Goal: Transaction & Acquisition: Obtain resource

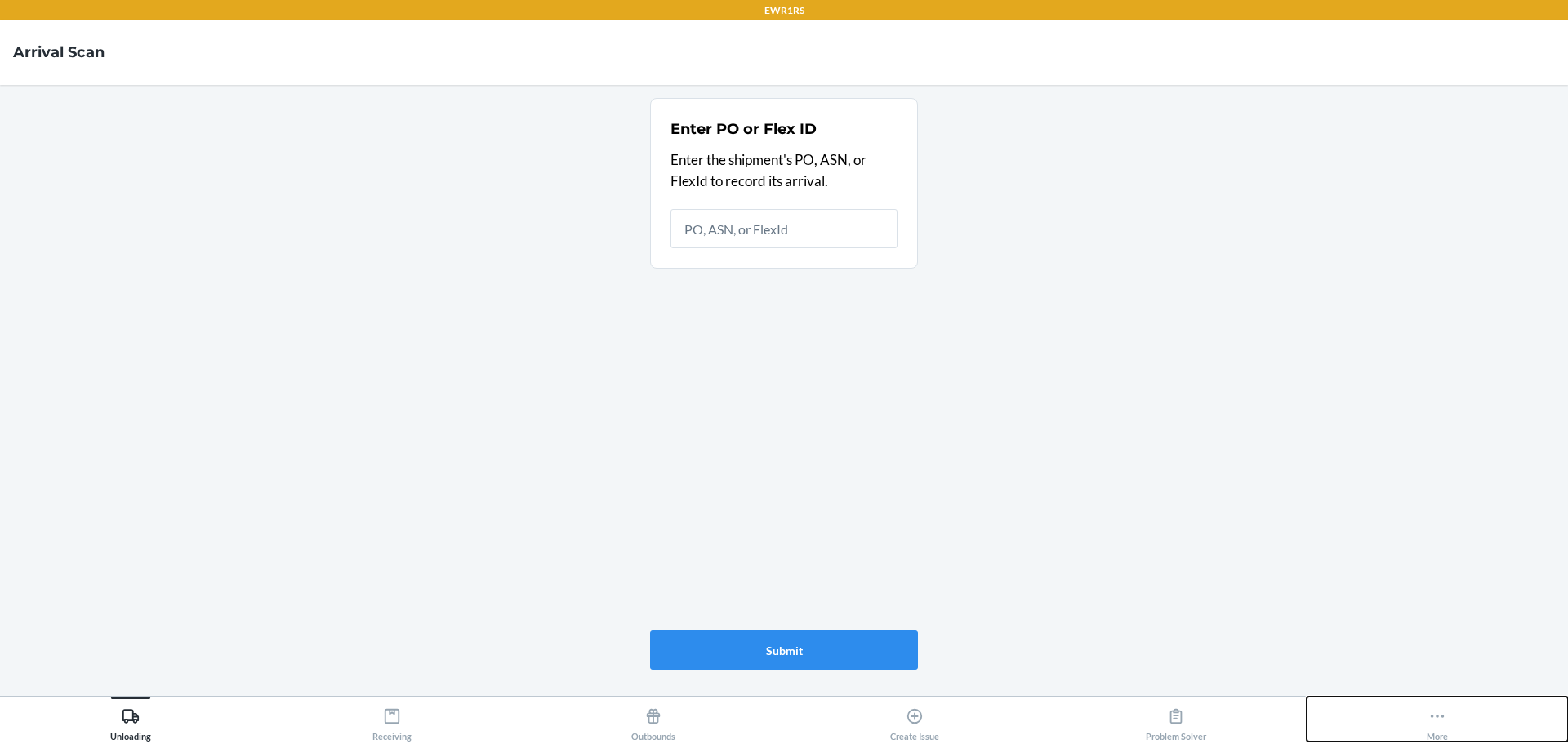
click at [1396, 720] on button "More" at bounding box center [1438, 719] width 262 height 45
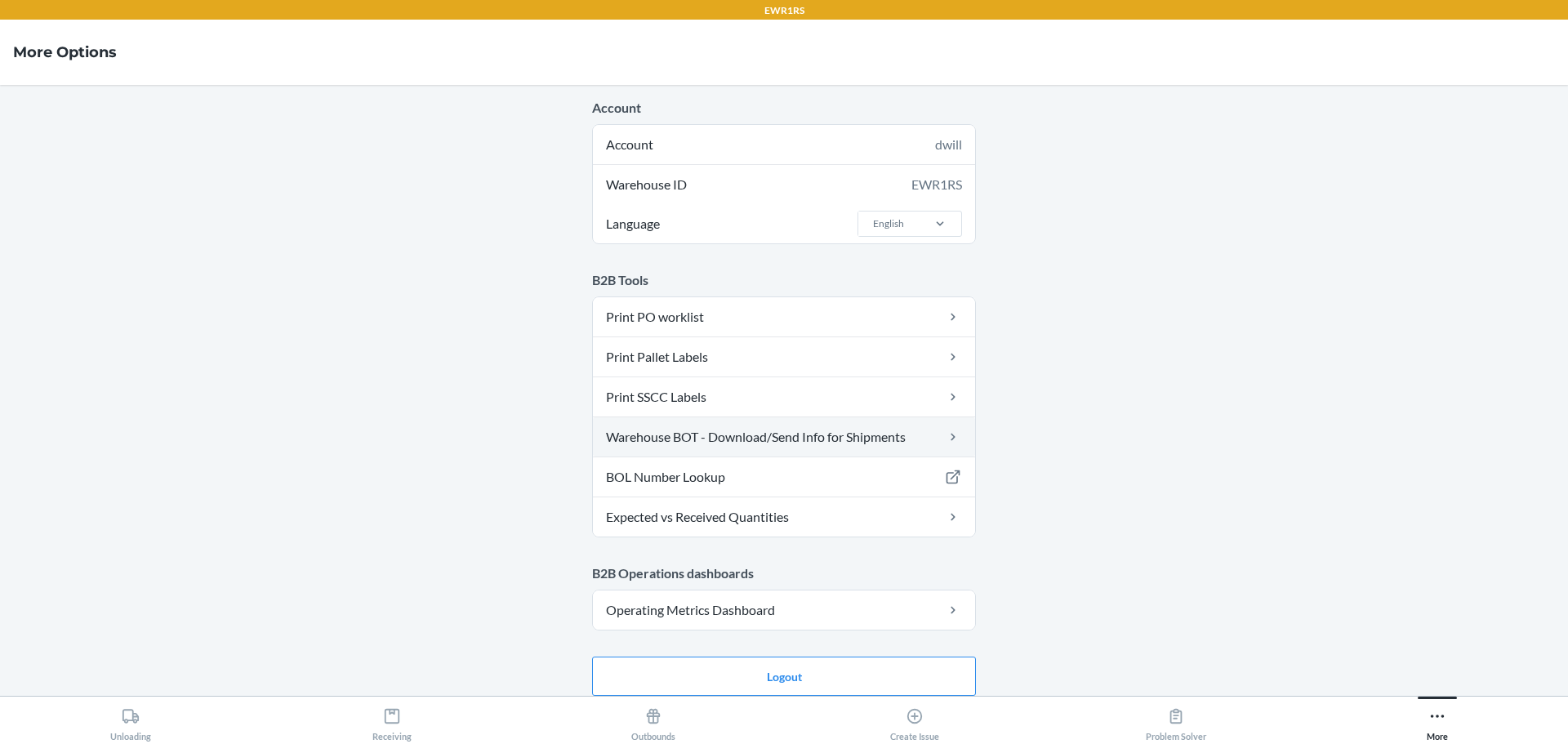
click at [737, 436] on link "Warehouse BOT - Download/Send Info for Shipments" at bounding box center [784, 437] width 382 height 39
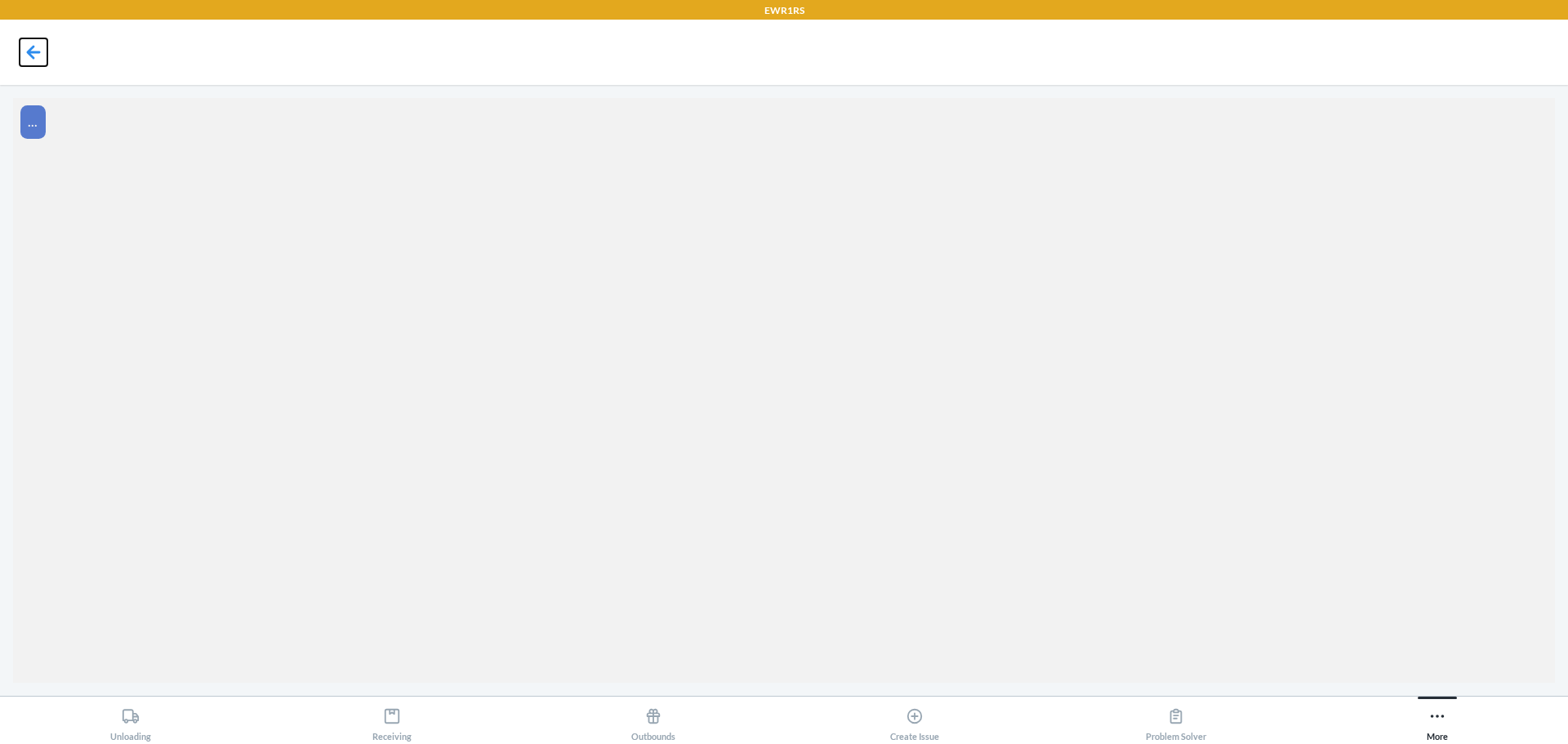
click at [41, 45] on icon at bounding box center [33, 52] width 28 height 28
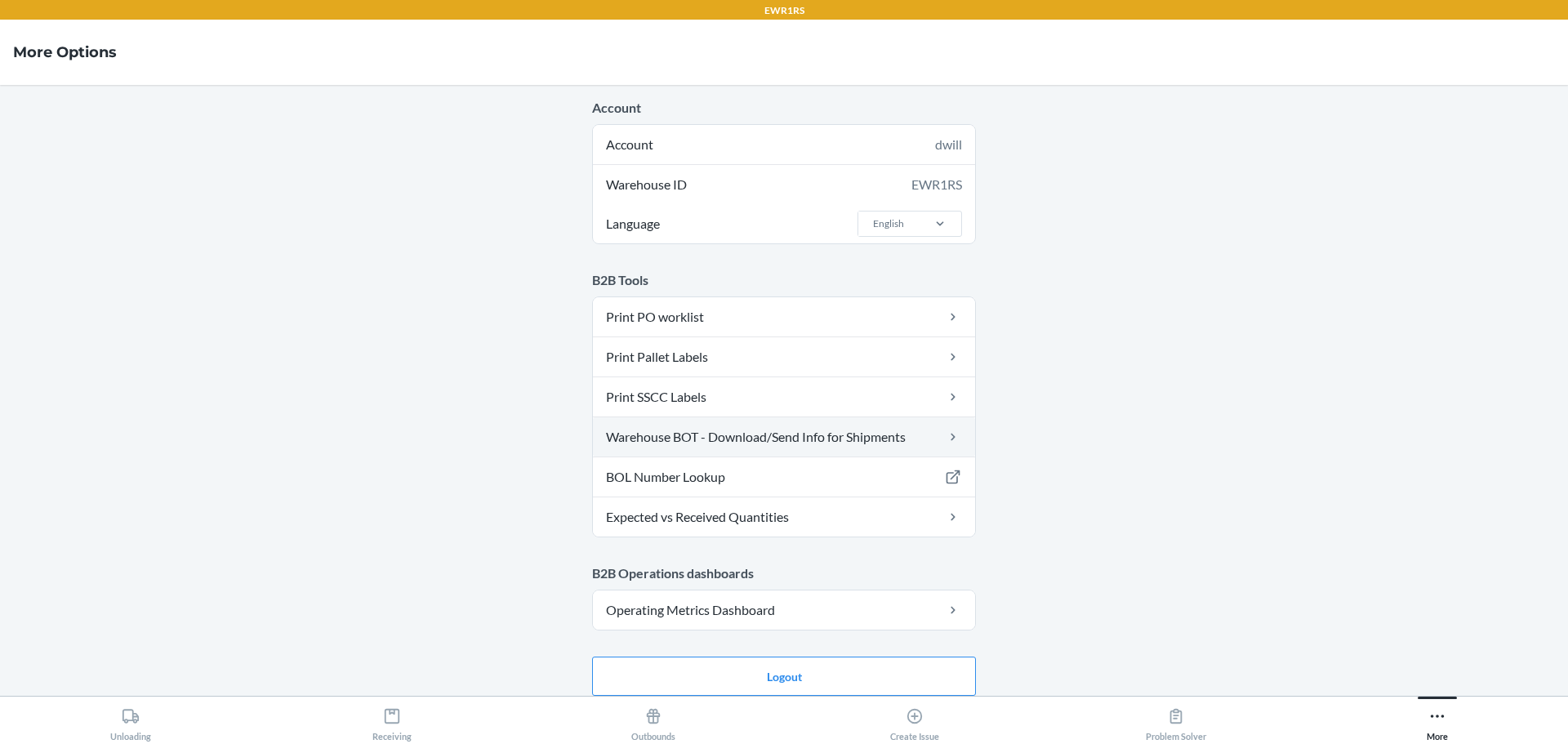
click at [740, 446] on link "Warehouse BOT - Download/Send Info for Shipments" at bounding box center [784, 437] width 382 height 39
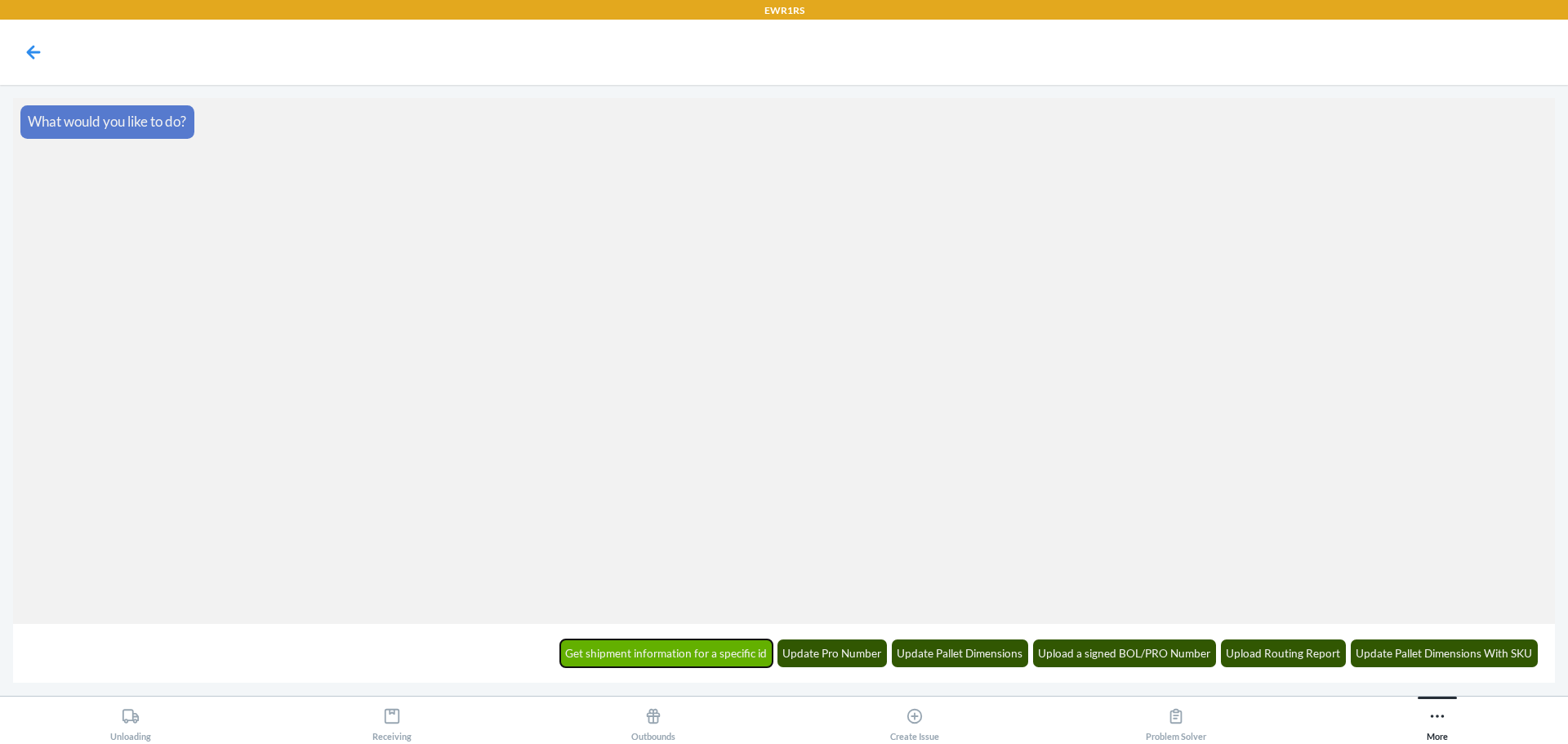
click at [675, 651] on button "Get shipment information for a specific id" at bounding box center [667, 653] width 213 height 28
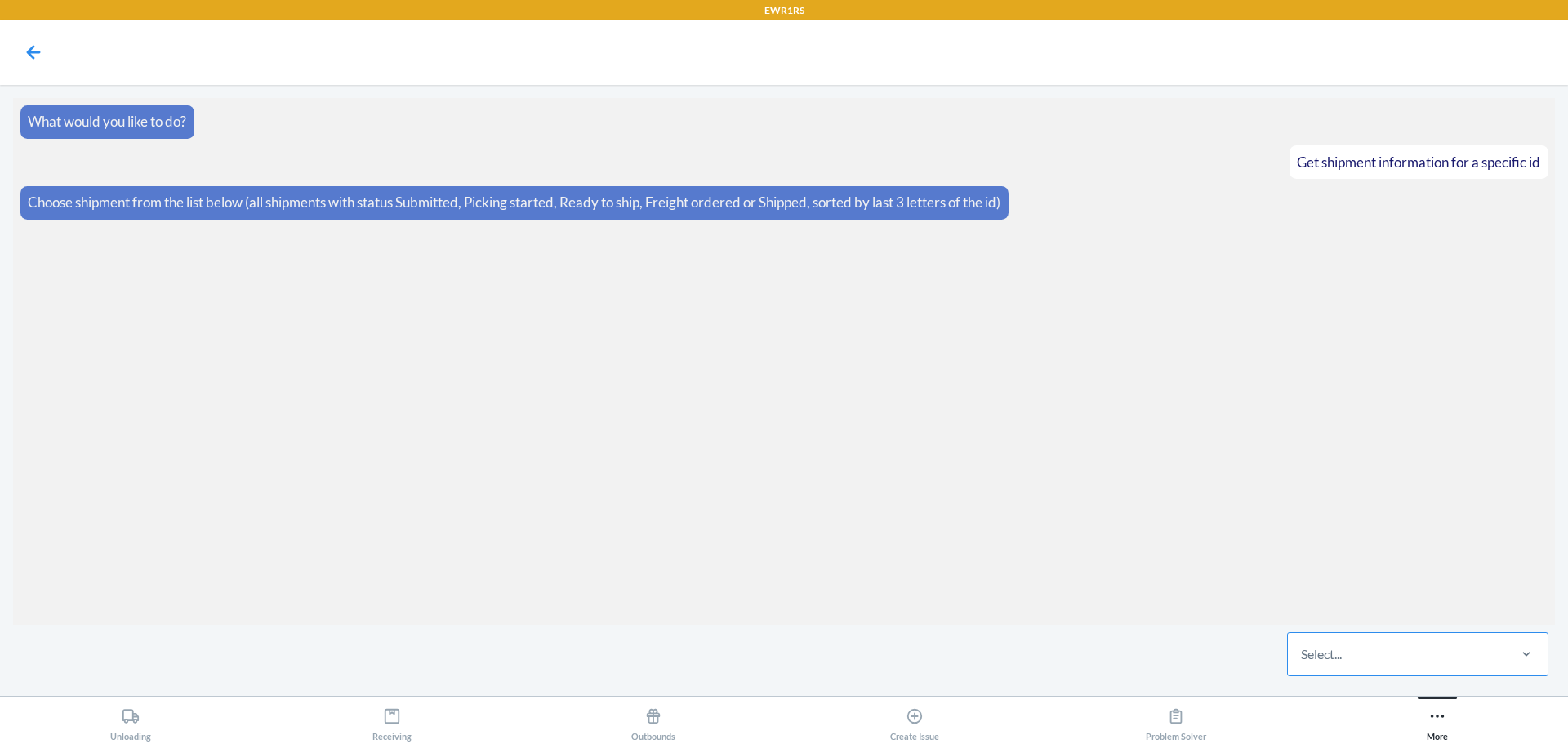
click at [1348, 655] on div "Select..." at bounding box center [1396, 654] width 217 height 43
click at [1303, 655] on input "Select..." at bounding box center [1302, 654] width 2 height 19
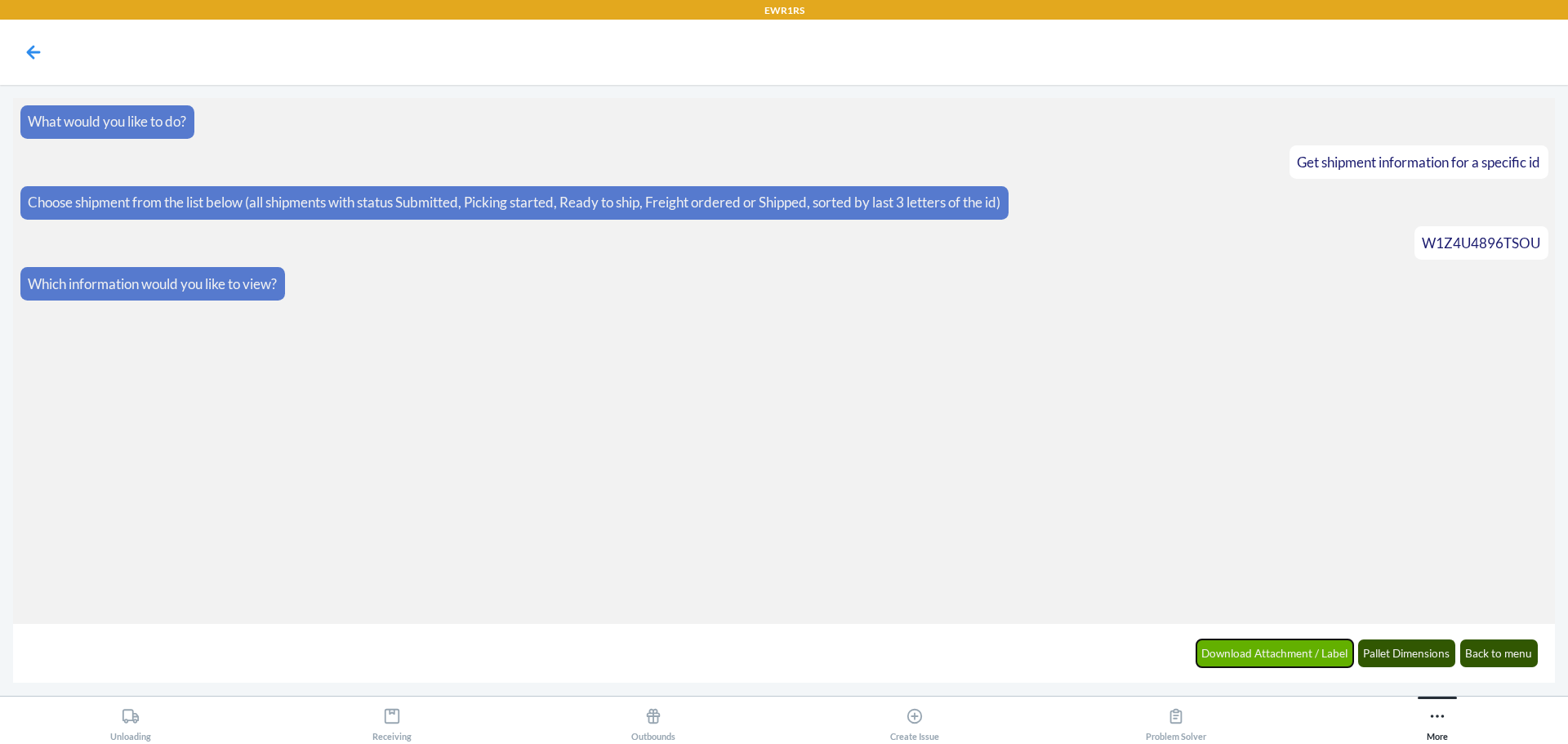
click at [1279, 661] on button "Download Attachment / Label" at bounding box center [1276, 653] width 158 height 28
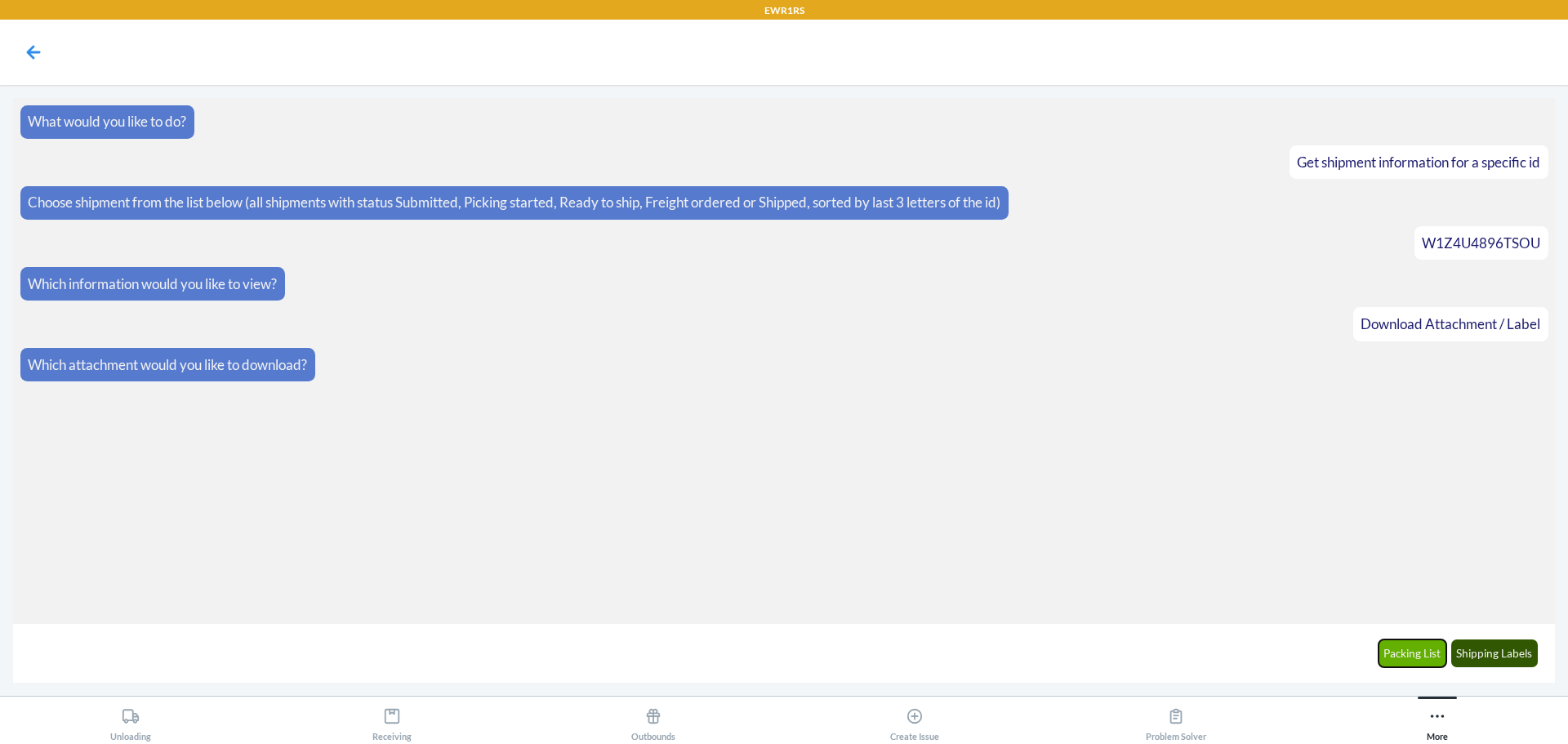
click at [1446, 652] on button "Packing List" at bounding box center [1413, 653] width 69 height 28
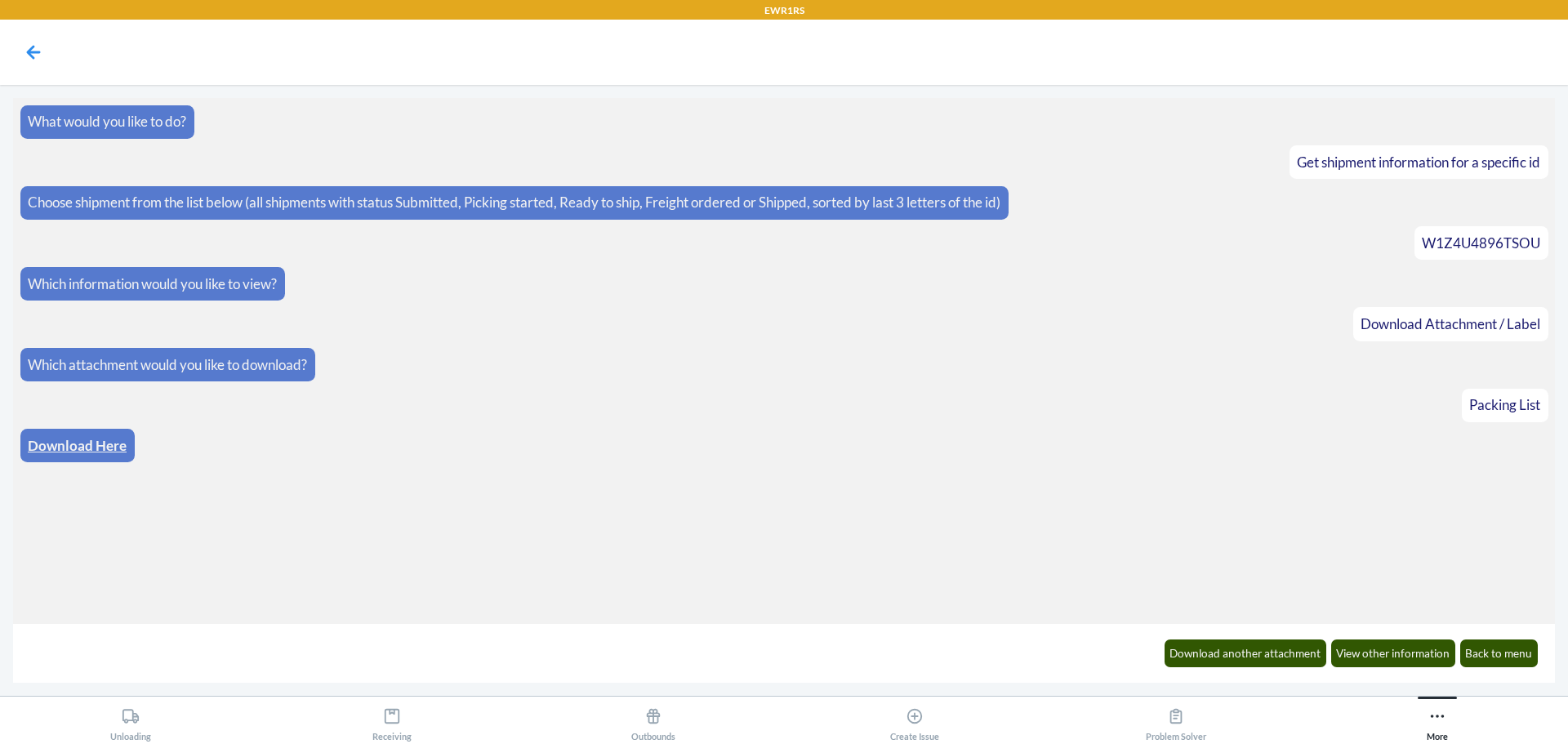
click at [88, 436] on p "Download Here" at bounding box center [77, 445] width 99 height 21
click at [88, 437] on link "Download Here" at bounding box center [77, 445] width 99 height 17
click at [1279, 659] on button "Download another attachment" at bounding box center [1245, 653] width 162 height 28
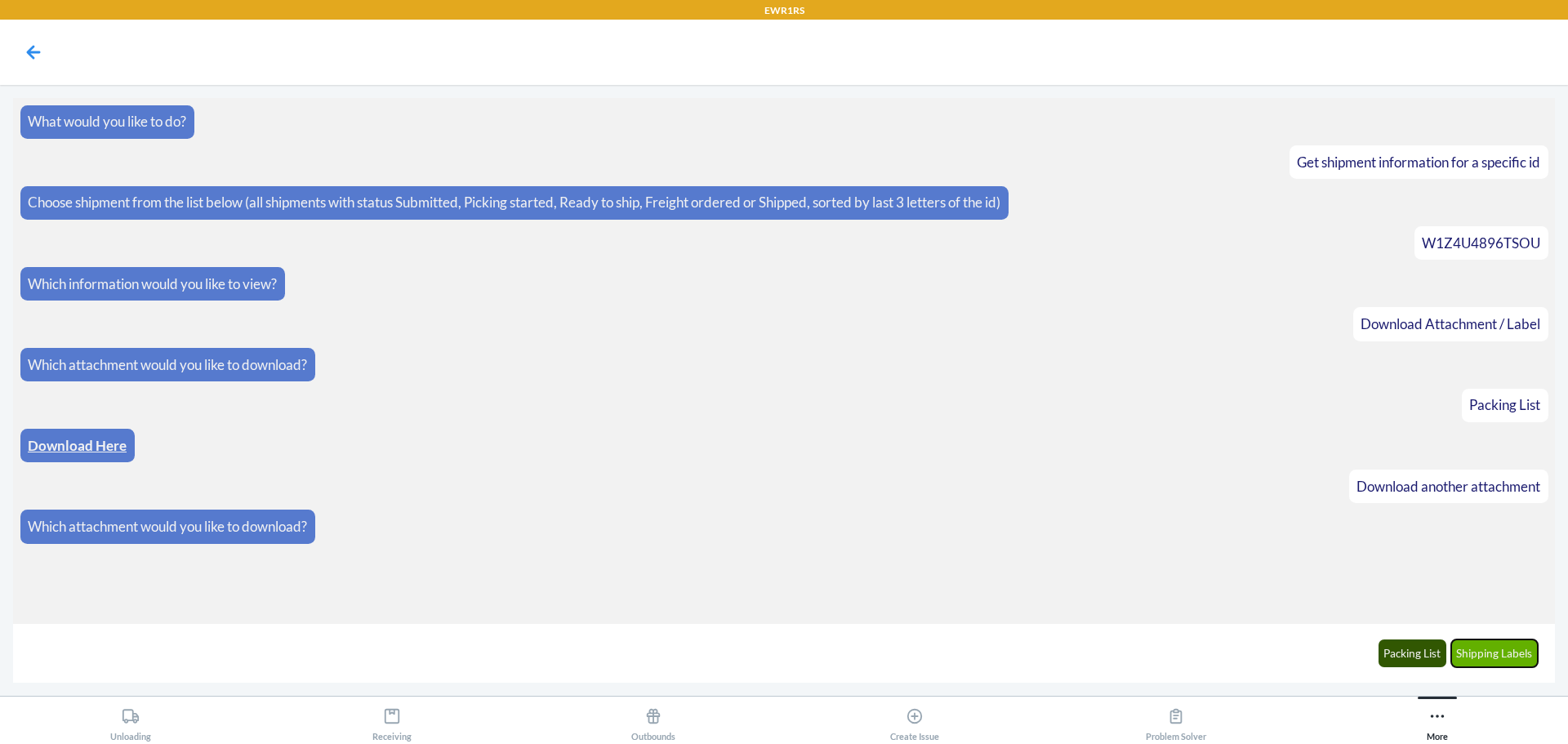
click at [1524, 661] on button "Shipping Labels" at bounding box center [1495, 653] width 87 height 28
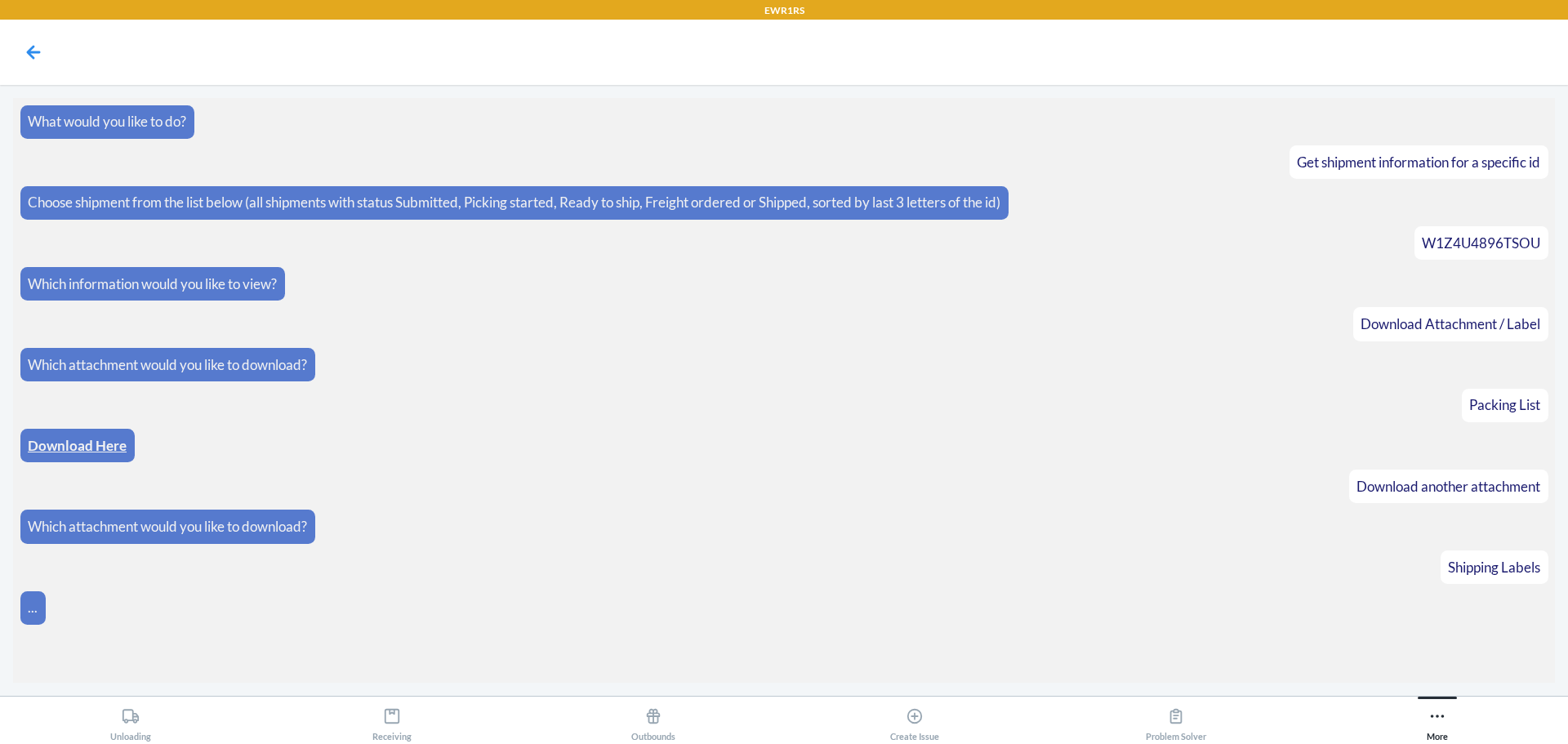
scroll to position [7, 0]
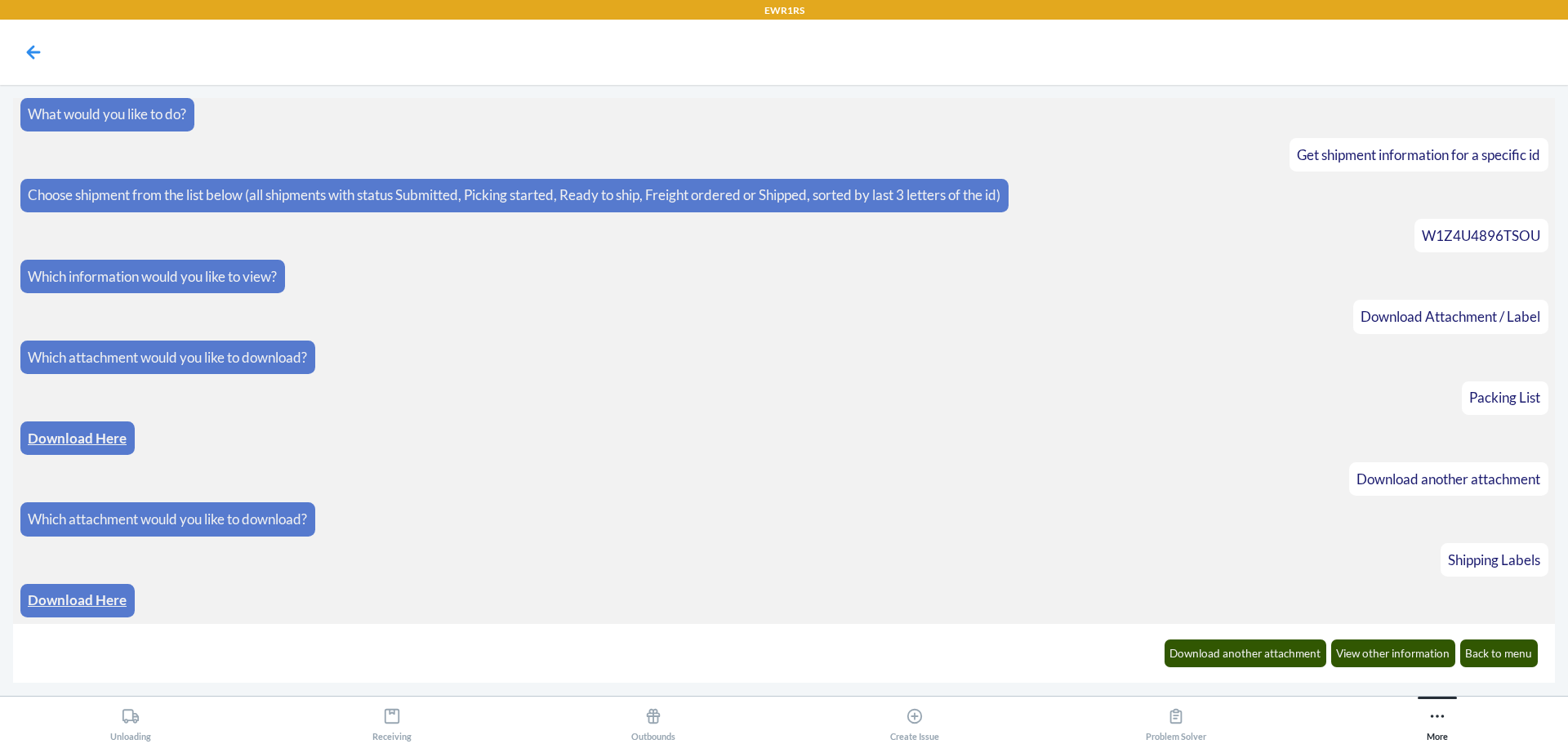
click at [82, 603] on link "Download Here" at bounding box center [77, 599] width 99 height 17
click at [1478, 663] on button "Back to menu" at bounding box center [1499, 653] width 79 height 28
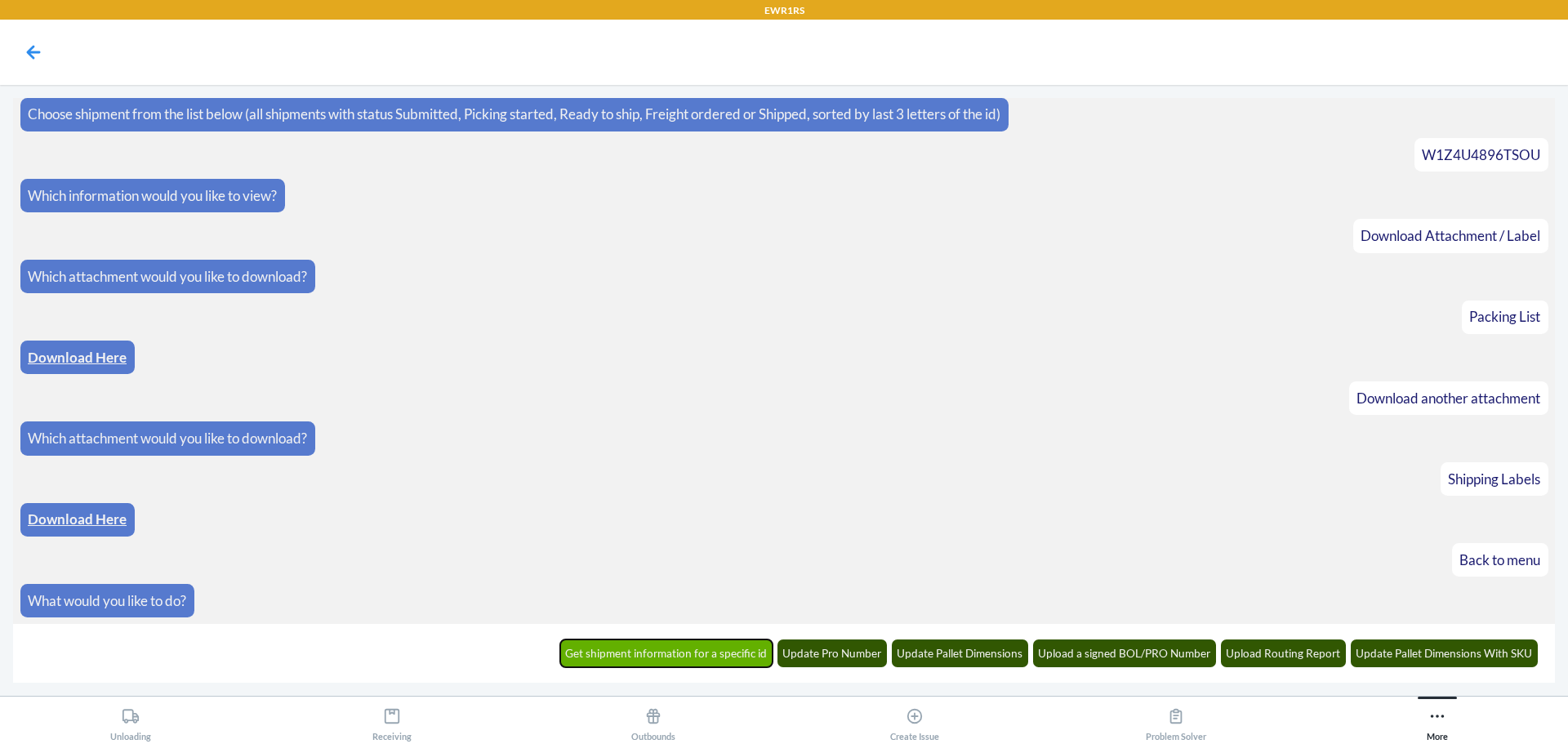
click at [585, 656] on button "Get shipment information for a specific id" at bounding box center [667, 653] width 213 height 28
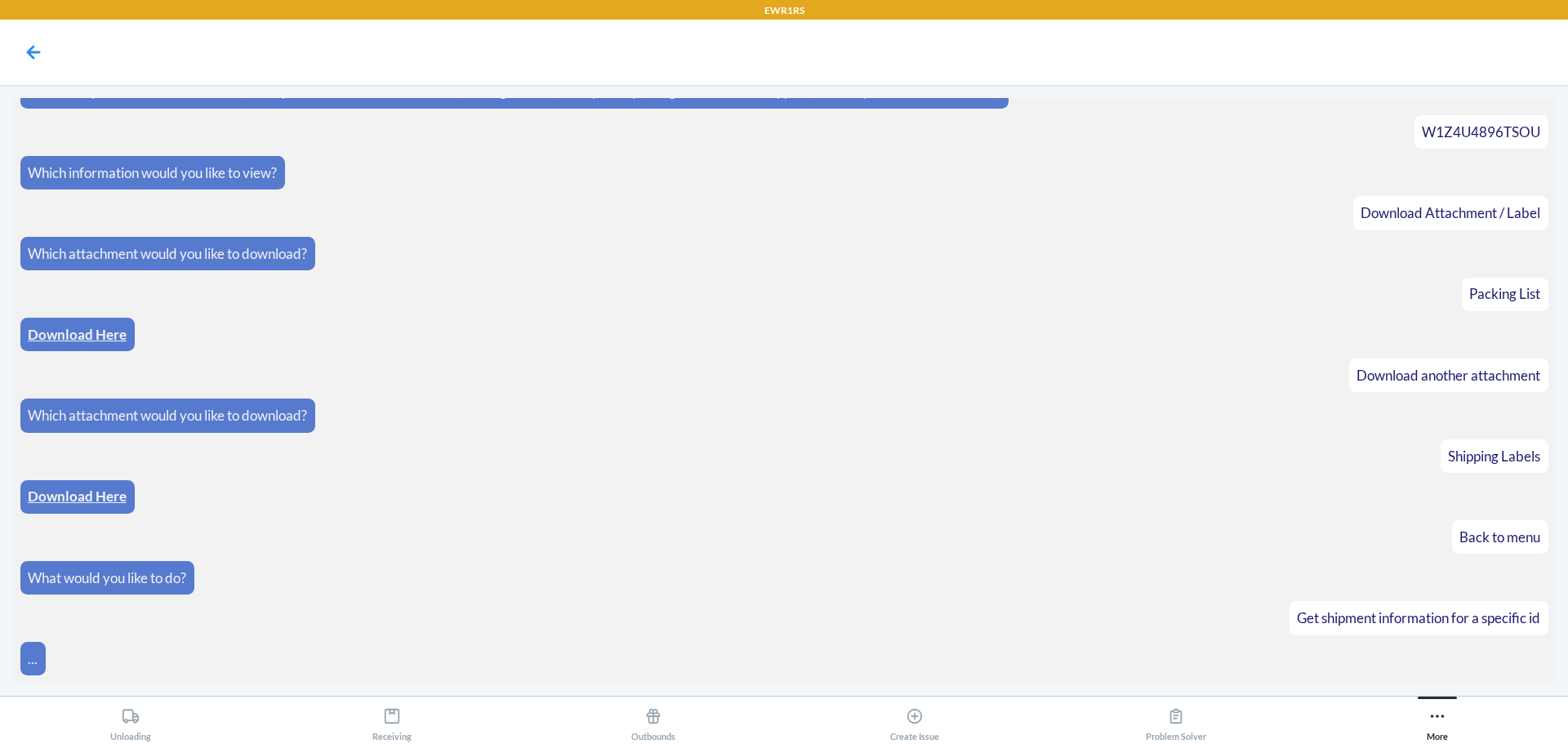
scroll to position [169, 0]
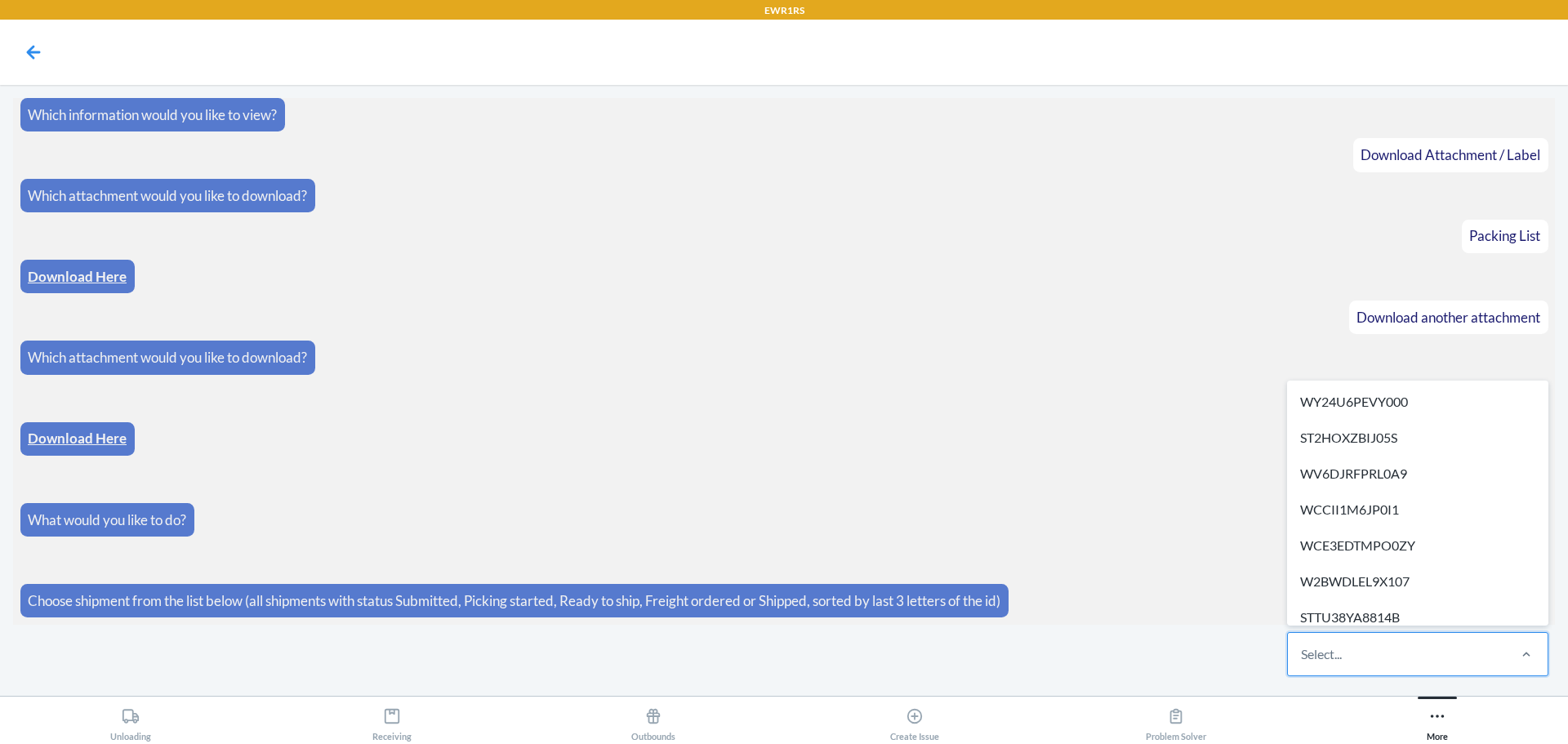
click at [1363, 660] on div "Select..." at bounding box center [1396, 654] width 217 height 43
click at [1303, 660] on input "option WY24U6PEVY000 focused, 1 of 306. 306 results available. Use Up and Down …" at bounding box center [1302, 654] width 2 height 19
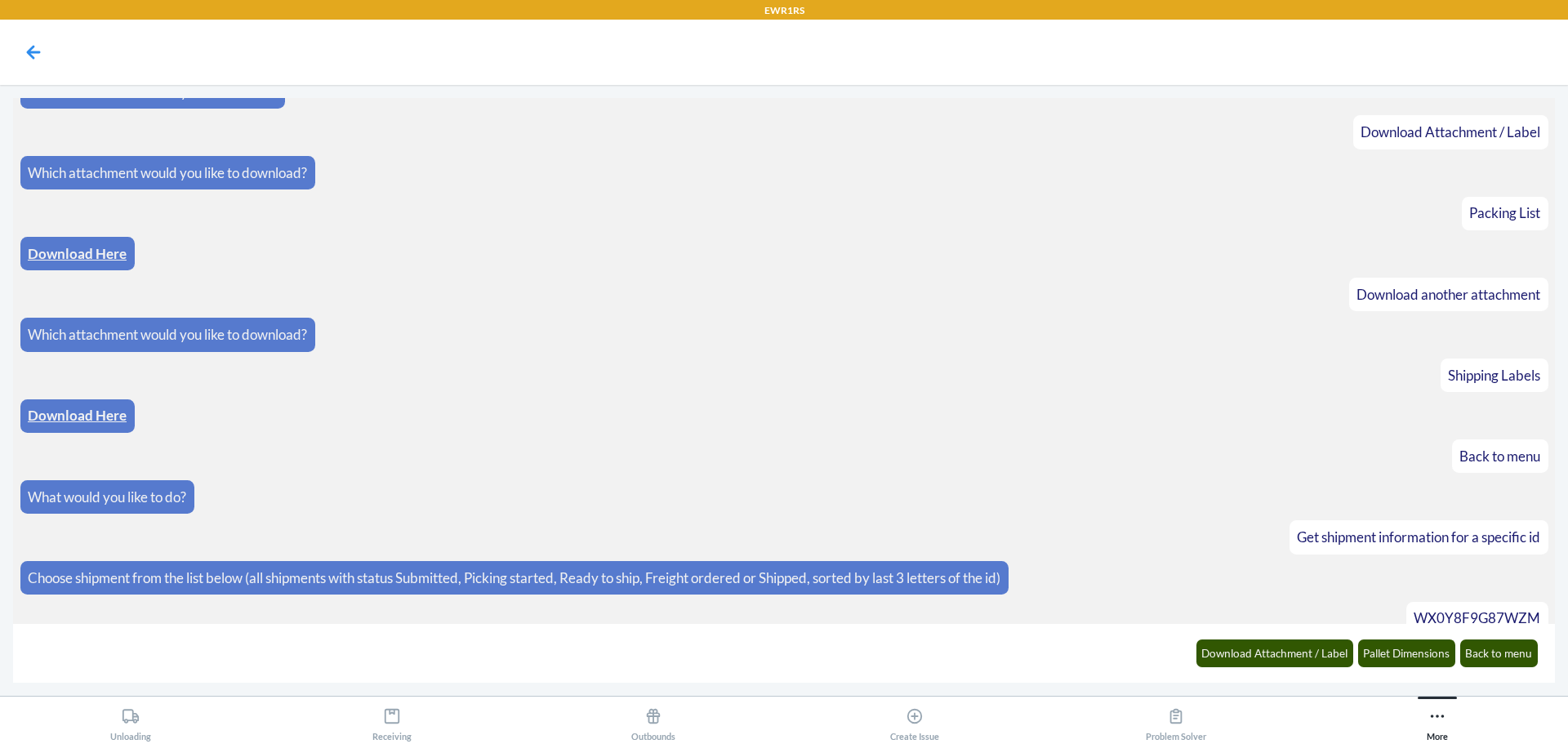
scroll to position [250, 0]
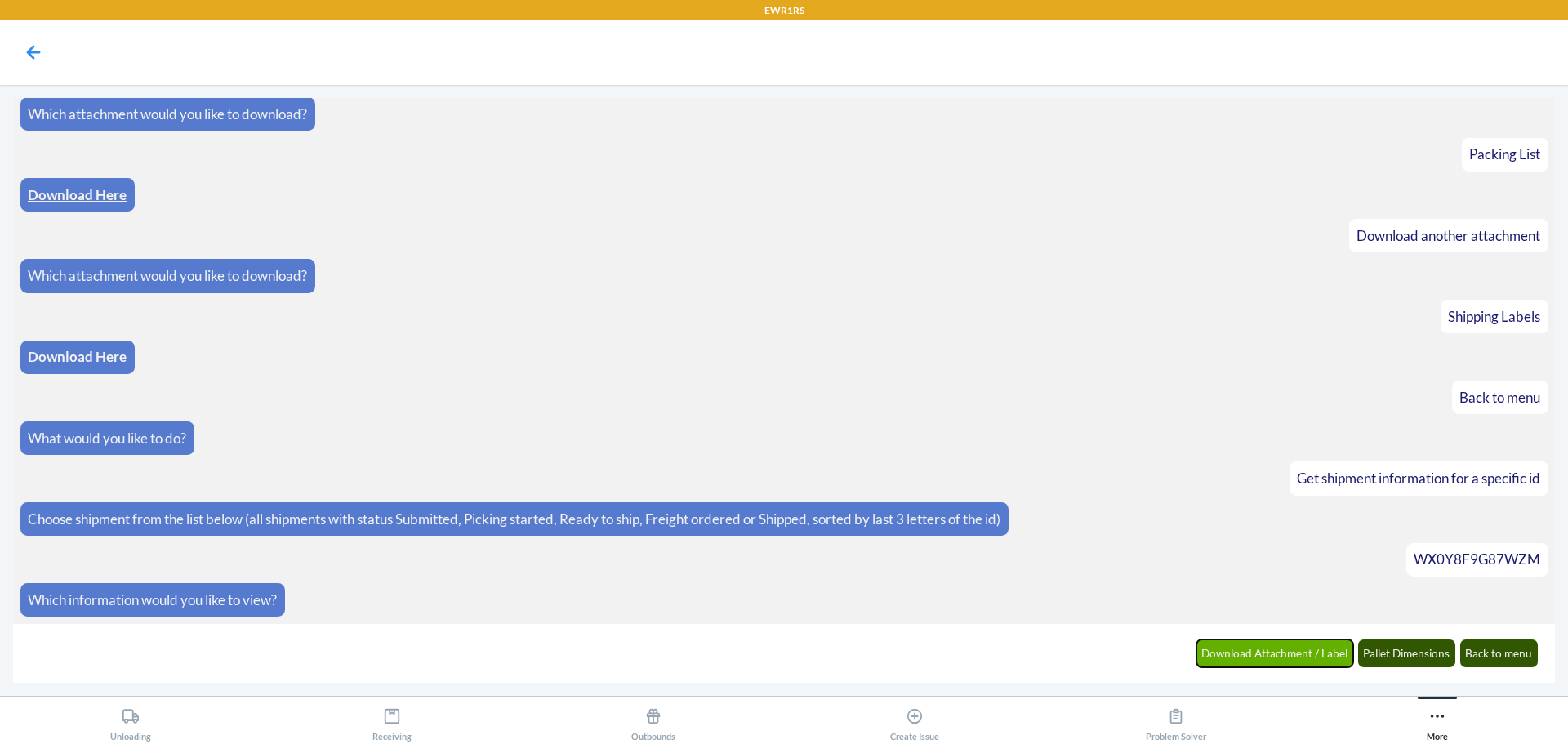
click at [1321, 650] on button "Download Attachment / Label" at bounding box center [1276, 653] width 158 height 28
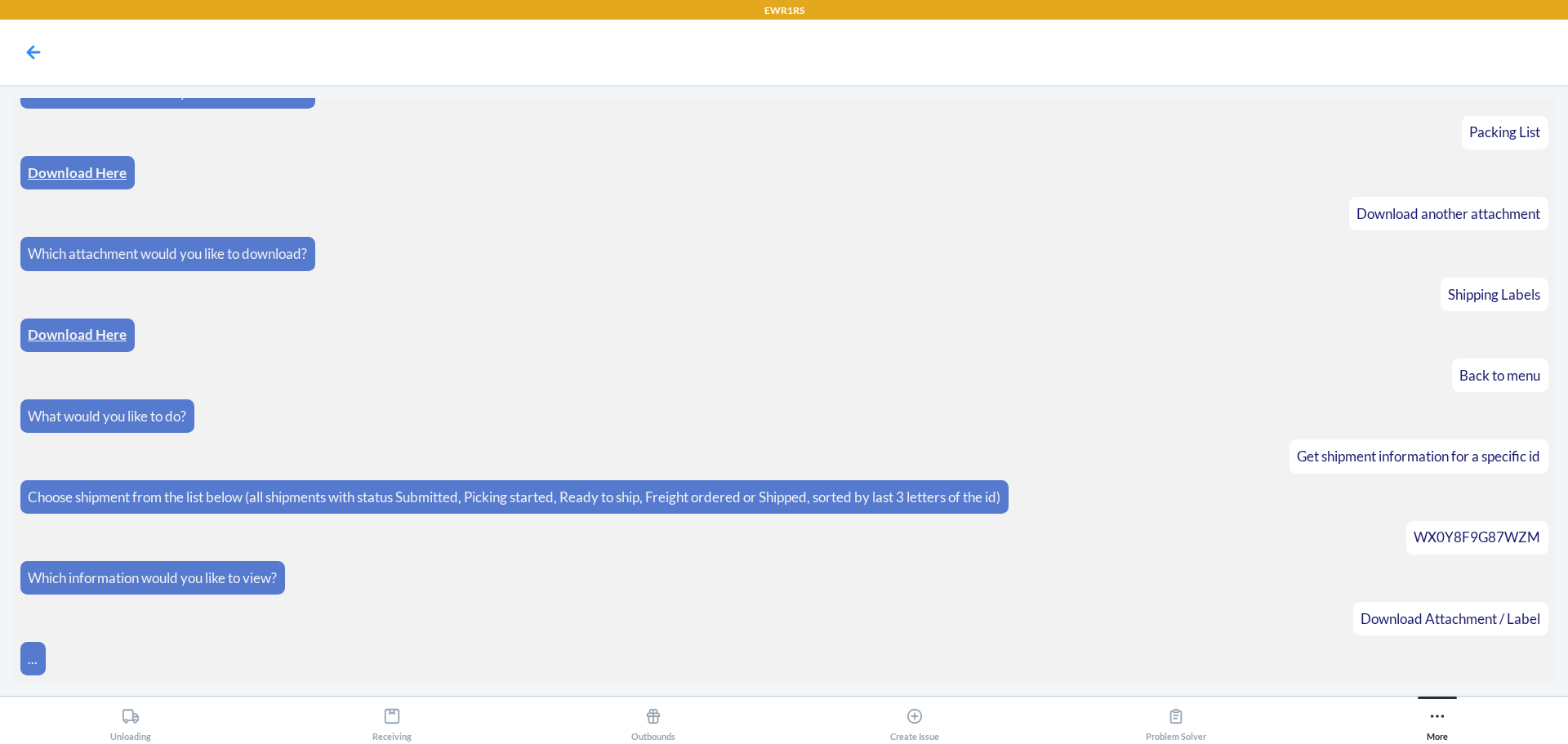
scroll to position [331, 0]
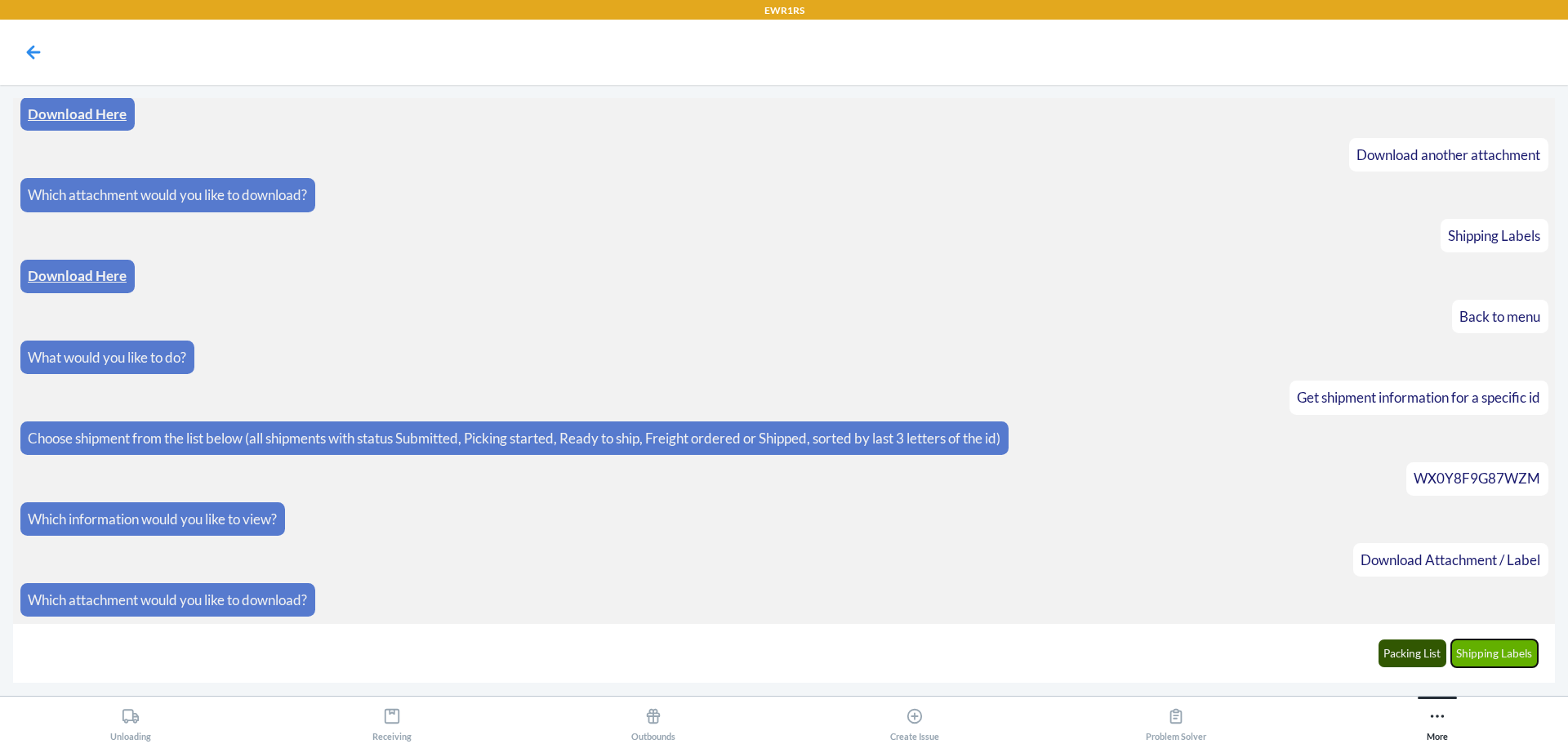
click at [1521, 651] on button "Shipping Labels" at bounding box center [1495, 653] width 87 height 28
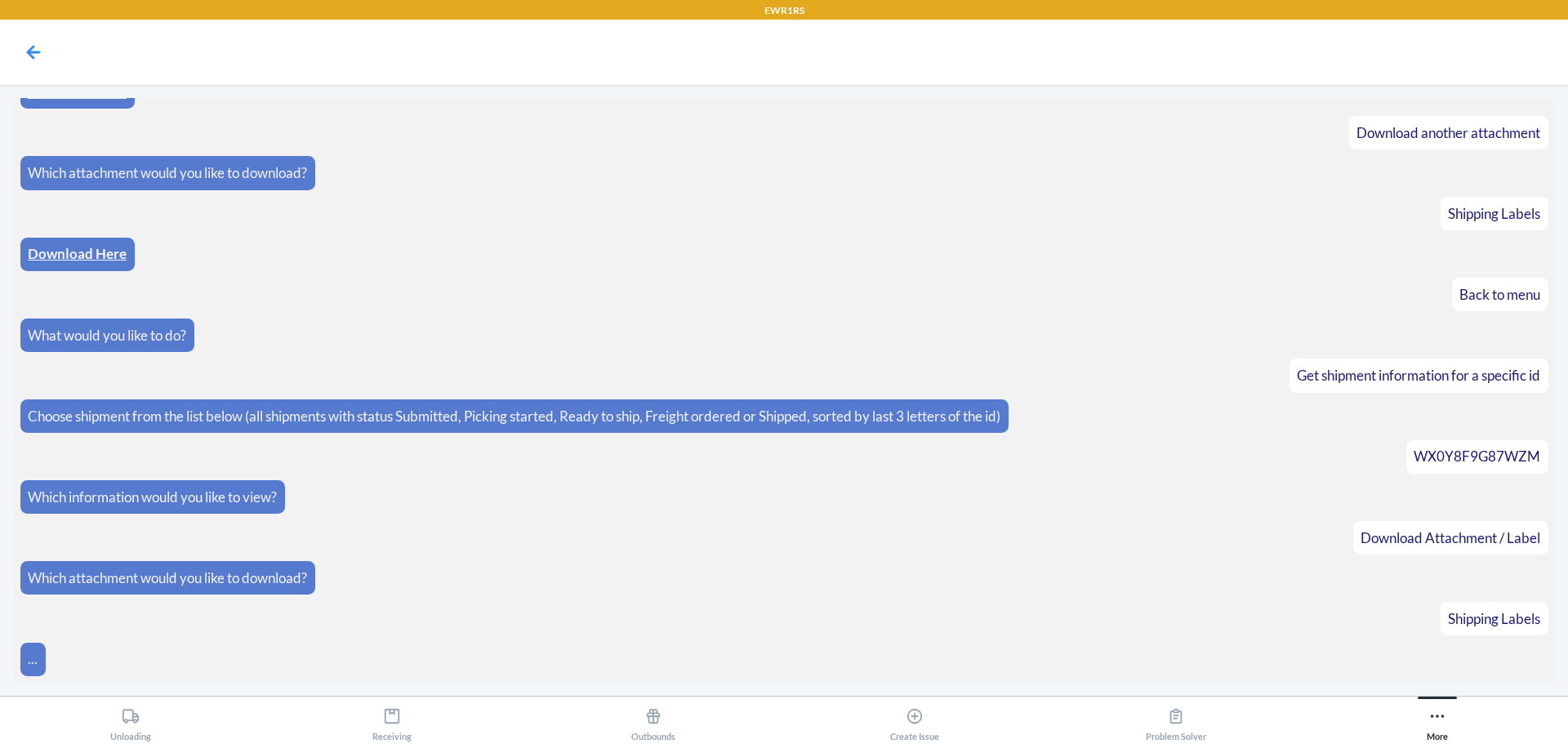
scroll to position [413, 0]
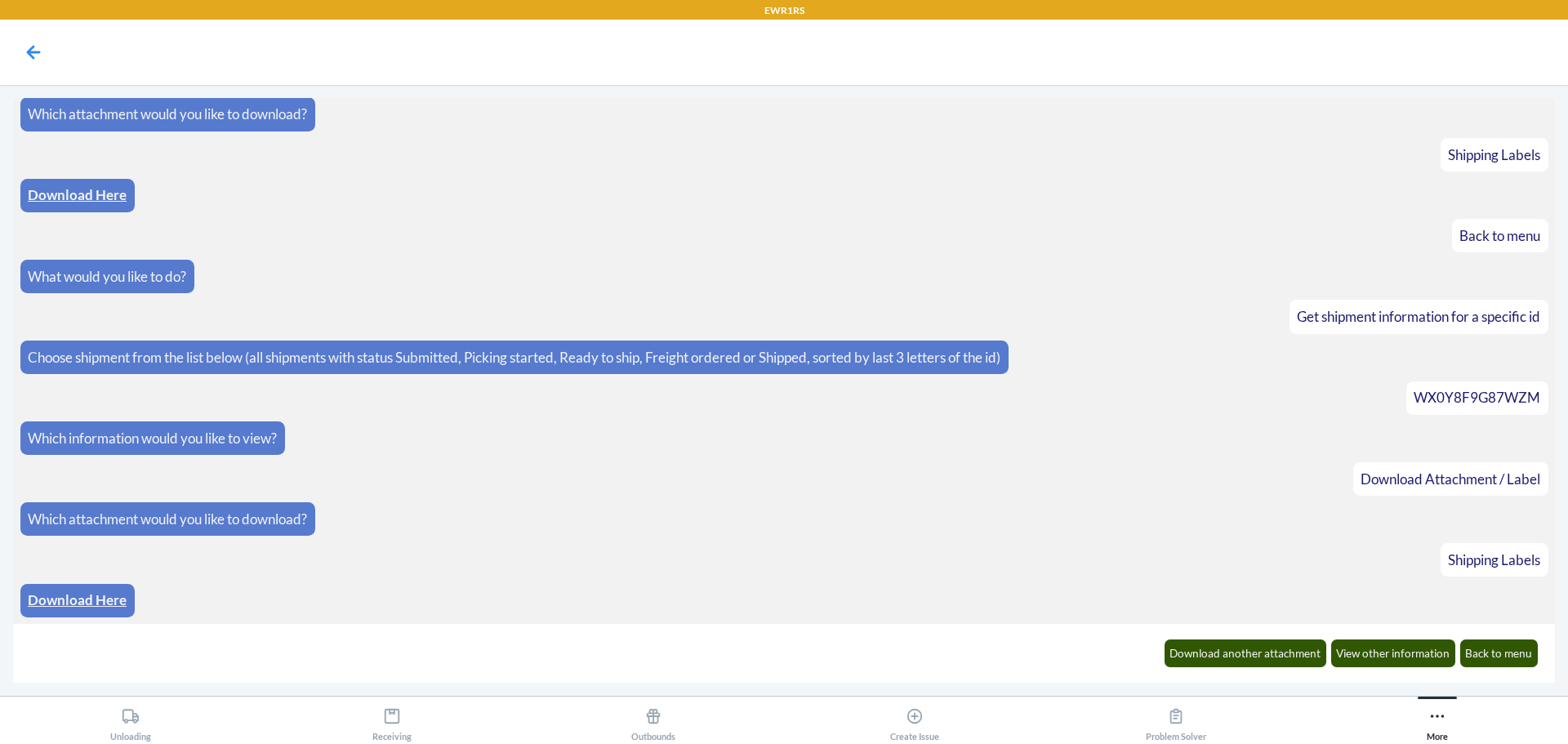
click at [77, 600] on link "Download Here" at bounding box center [77, 599] width 99 height 17
click at [1300, 656] on button "Download another attachment" at bounding box center [1245, 653] width 162 height 28
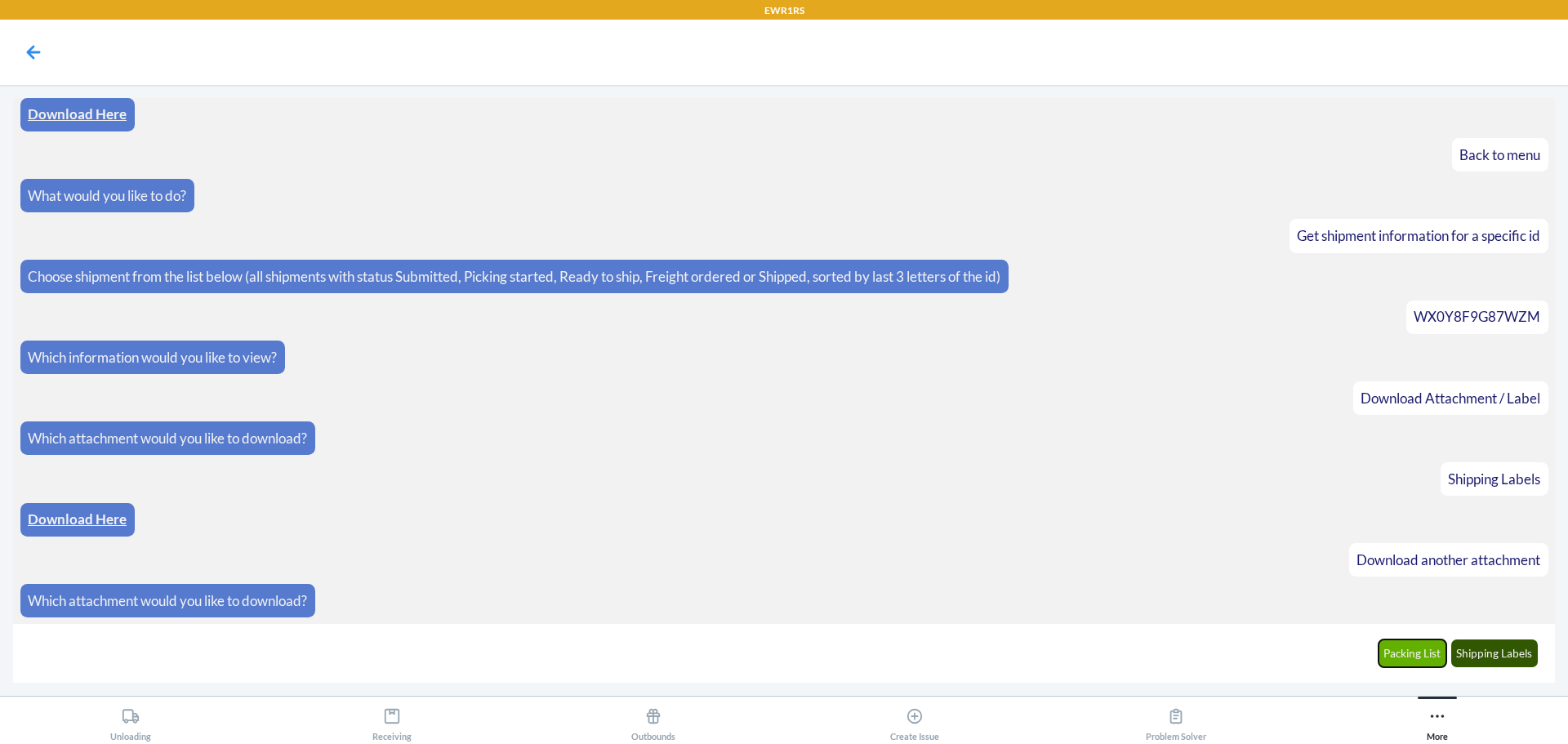
click at [1408, 643] on button "Packing List" at bounding box center [1413, 653] width 69 height 28
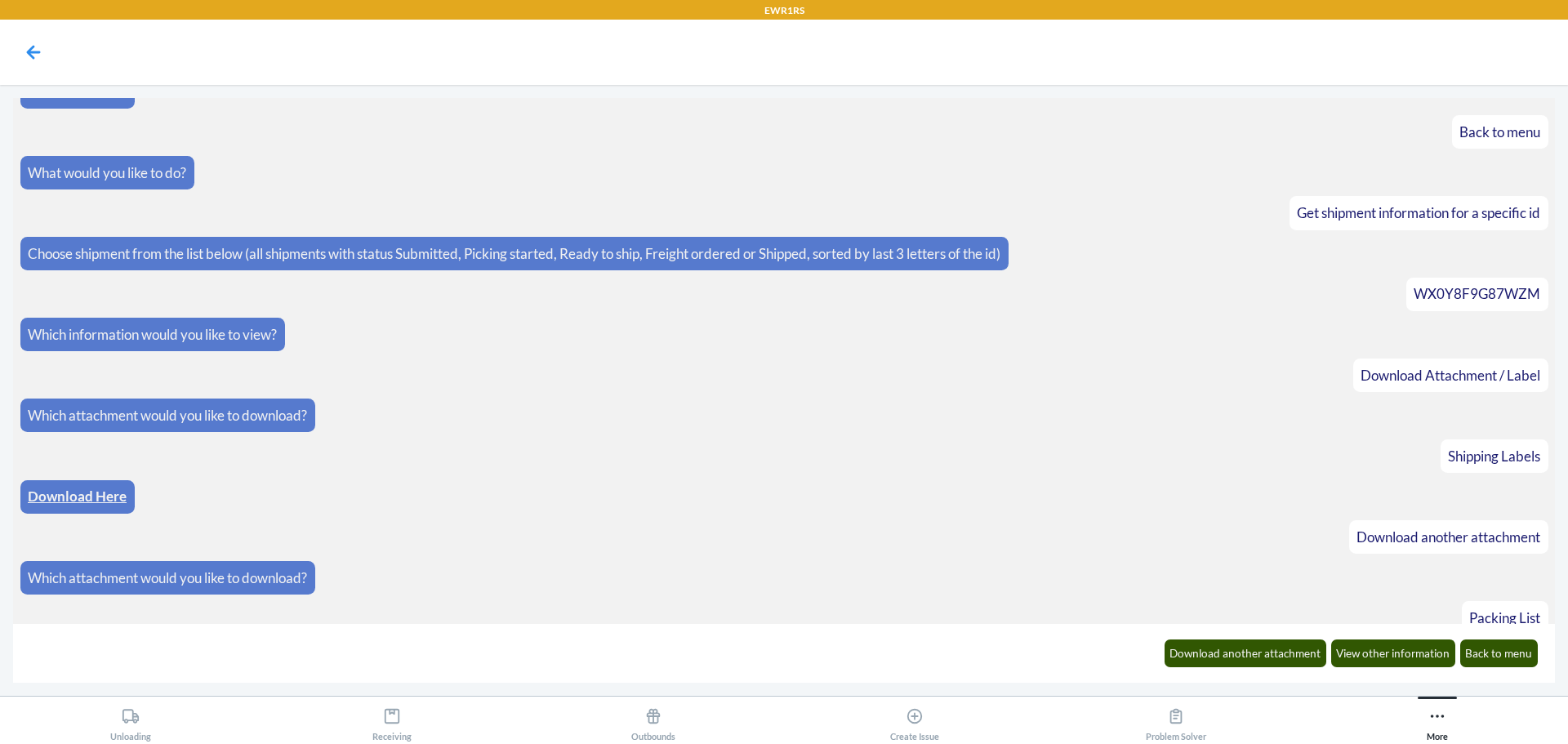
scroll to position [575, 0]
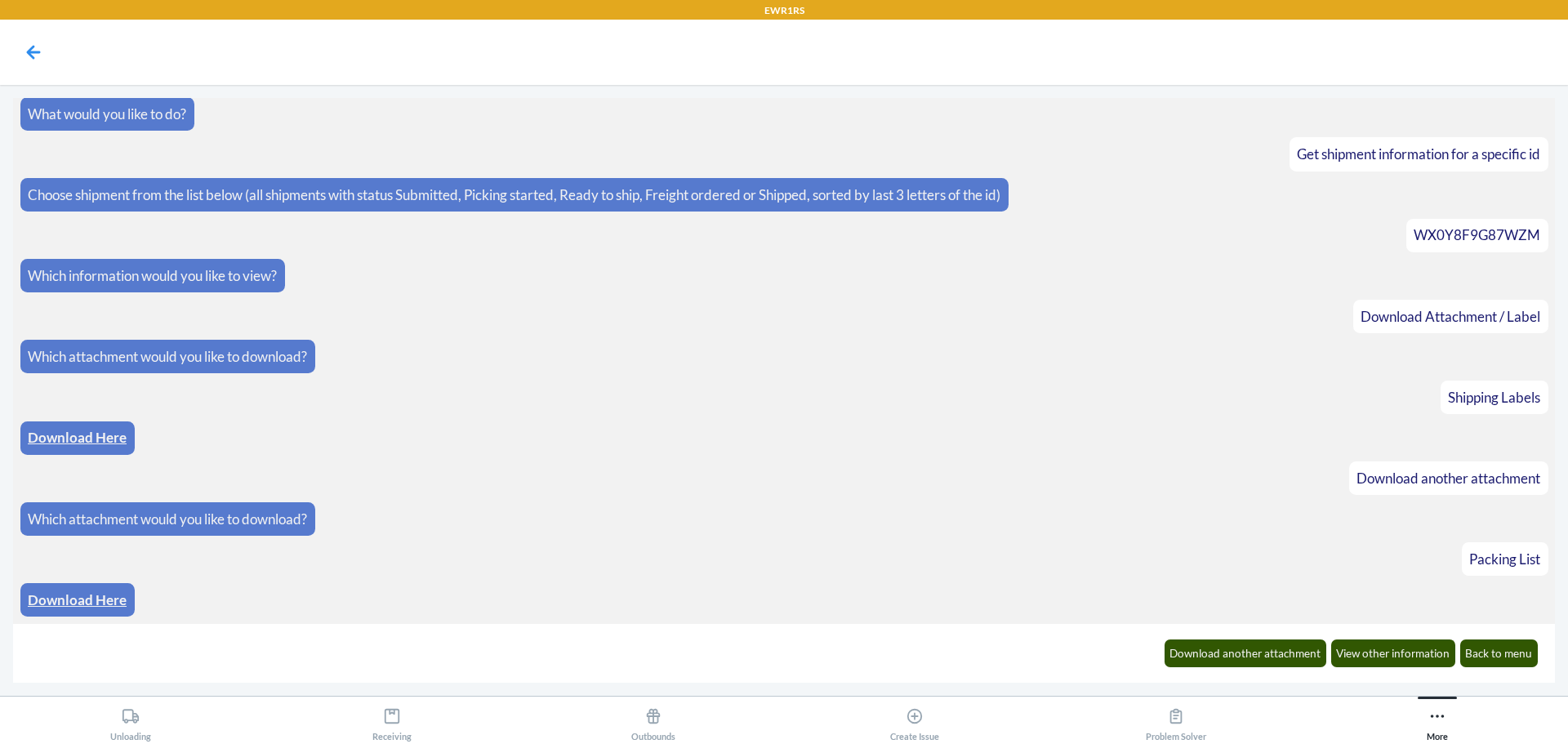
click at [116, 597] on link "Download Here" at bounding box center [77, 599] width 99 height 17
click at [1486, 655] on button "Back to menu" at bounding box center [1499, 653] width 79 height 28
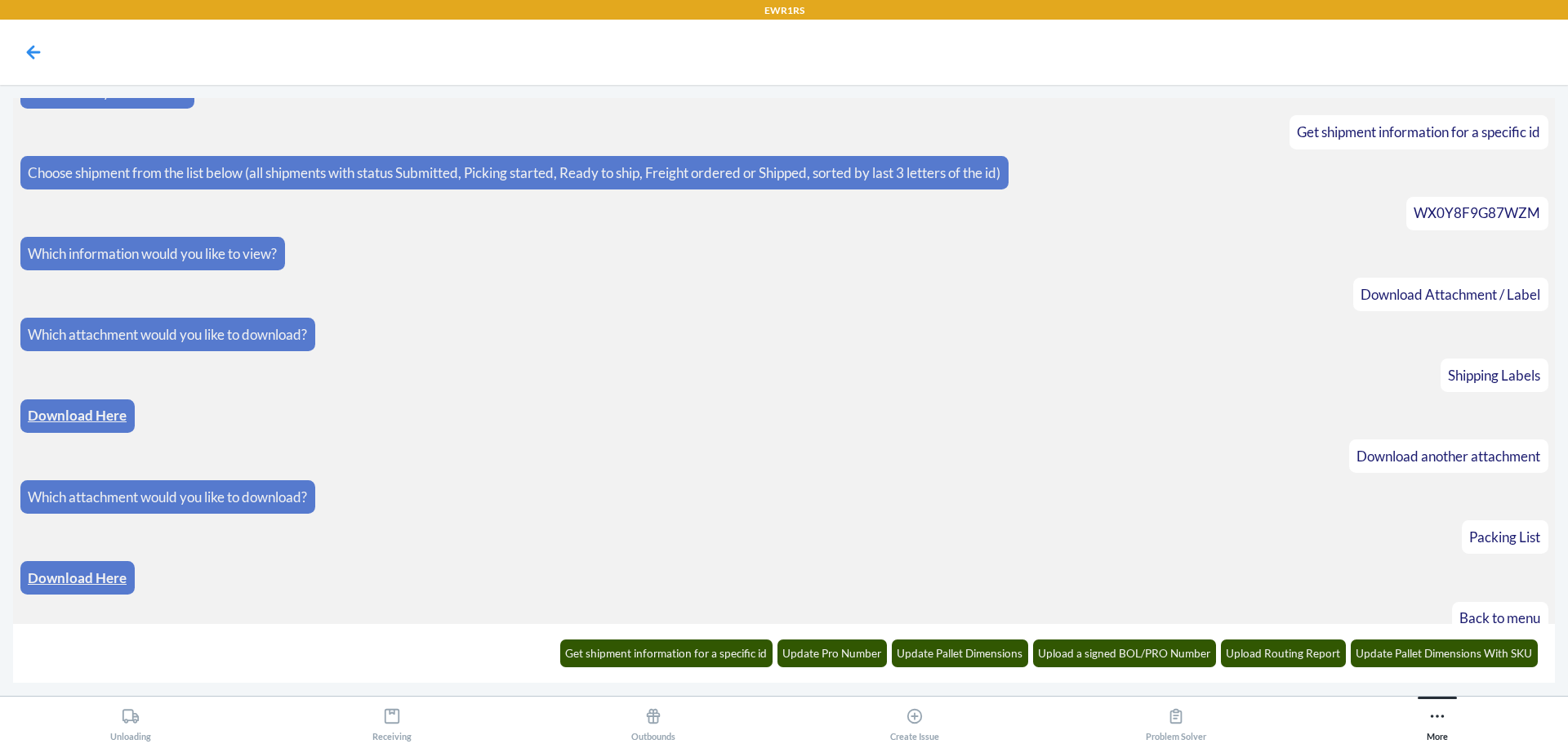
scroll to position [656, 0]
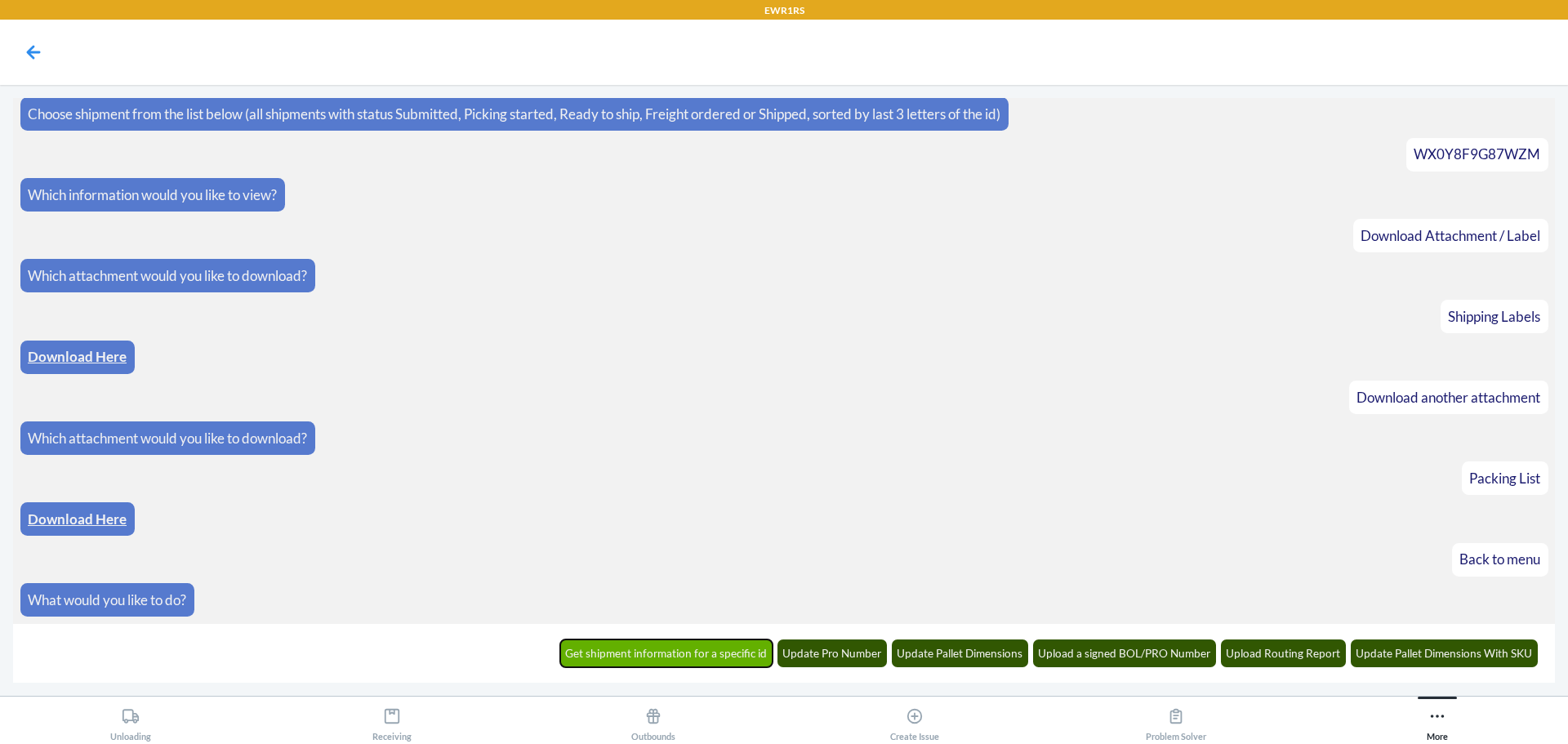
click at [695, 651] on button "Get shipment information for a specific id" at bounding box center [667, 653] width 213 height 28
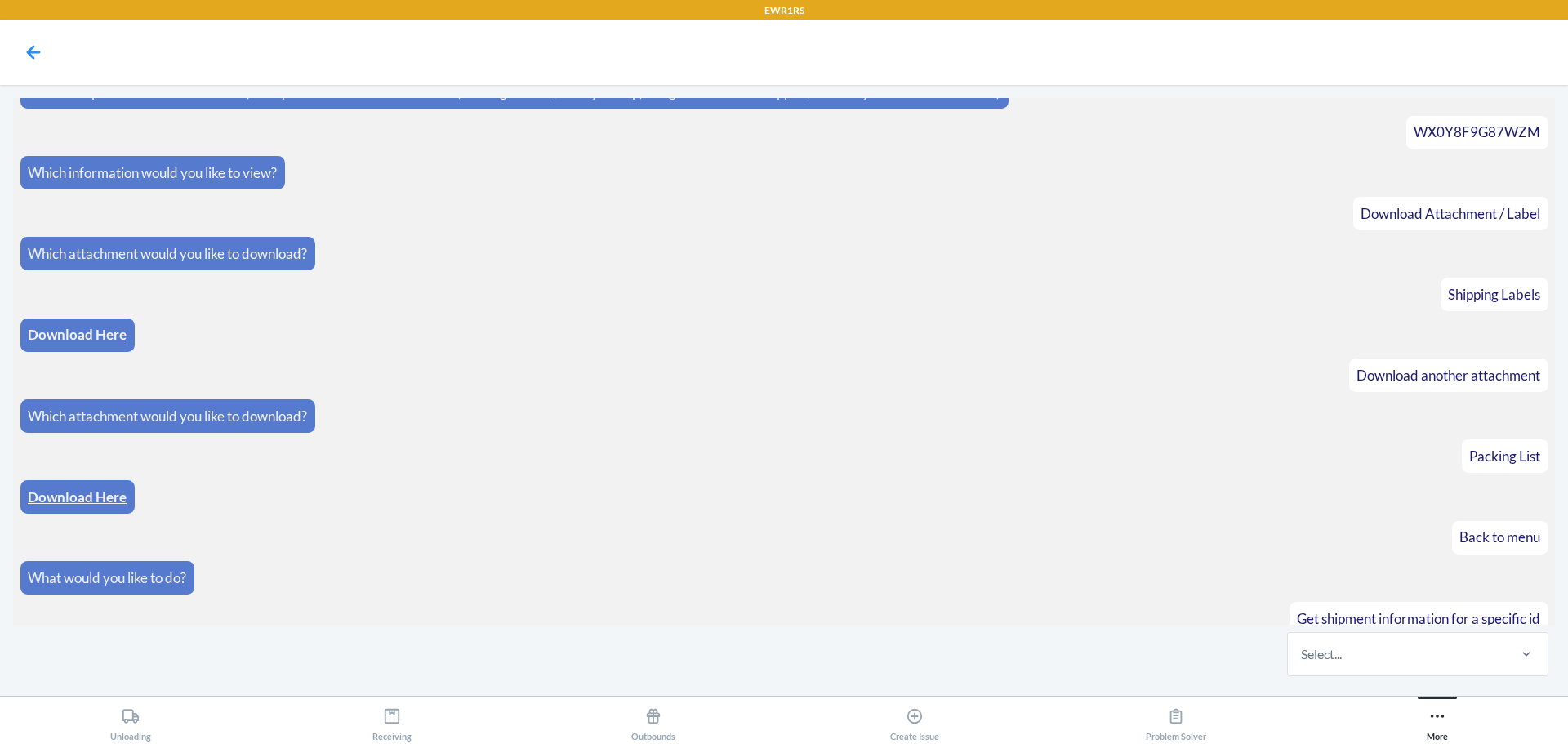
scroll to position [736, 0]
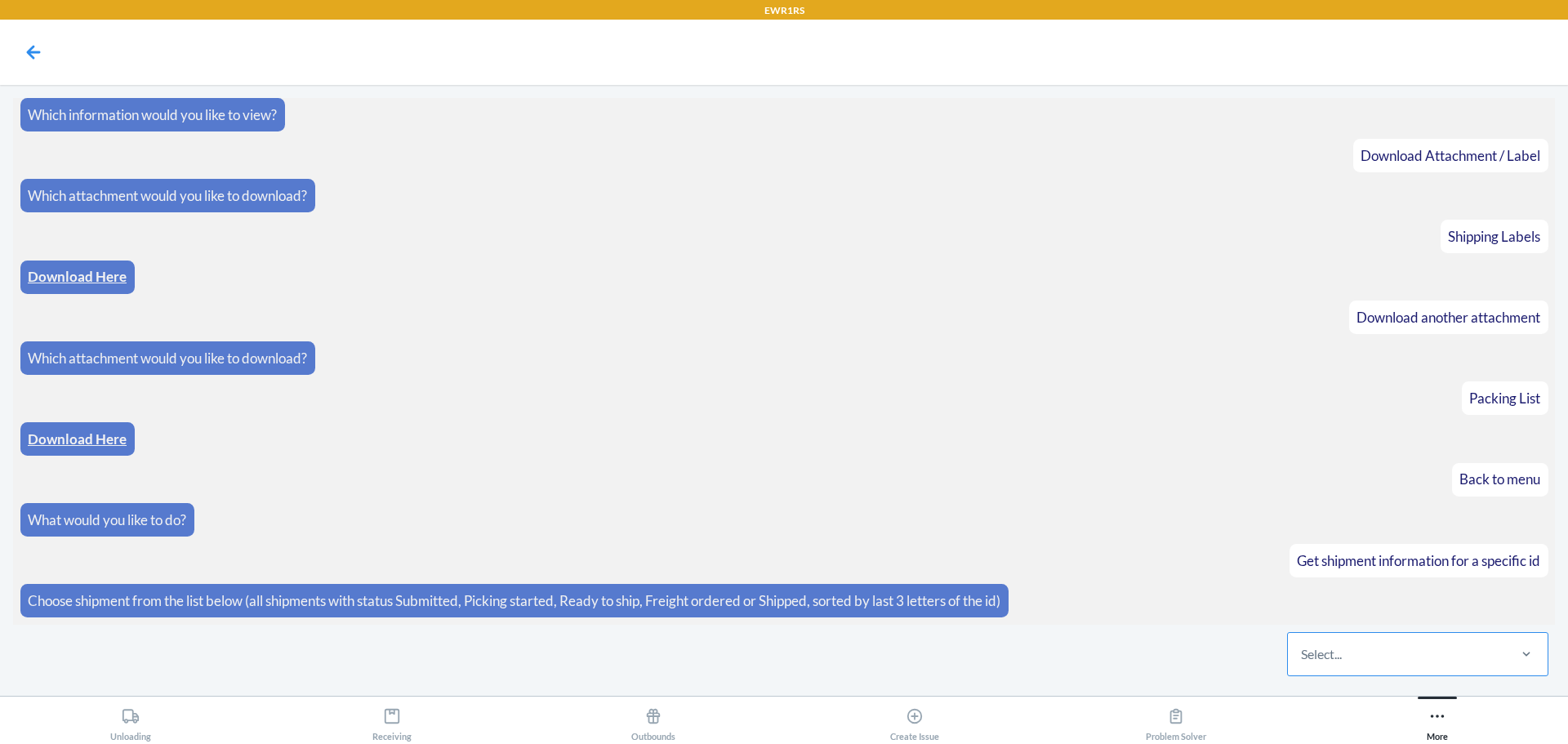
click at [1378, 657] on div "Select..." at bounding box center [1396, 654] width 217 height 43
click at [1303, 657] on input "Select..." at bounding box center [1302, 654] width 2 height 19
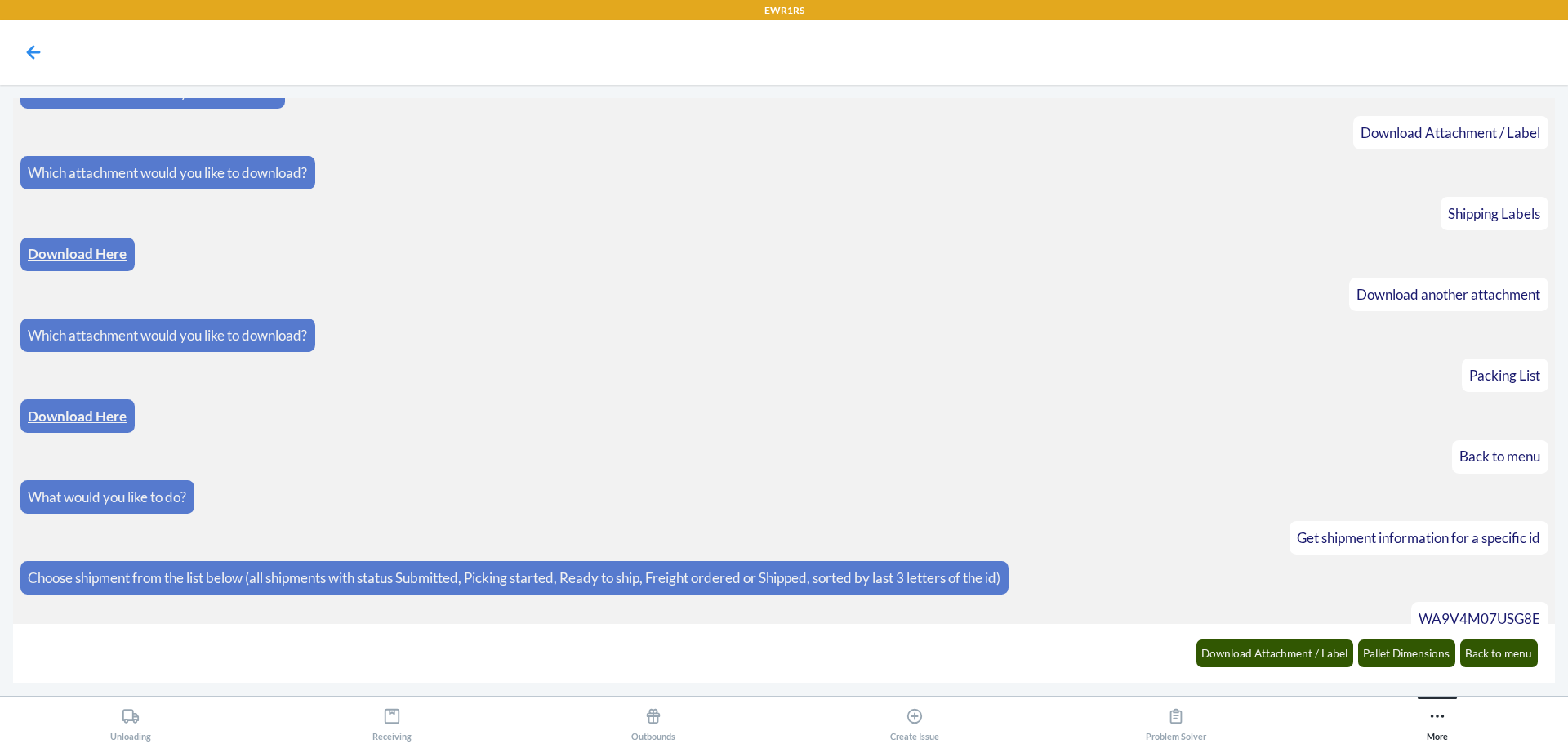
scroll to position [817, 0]
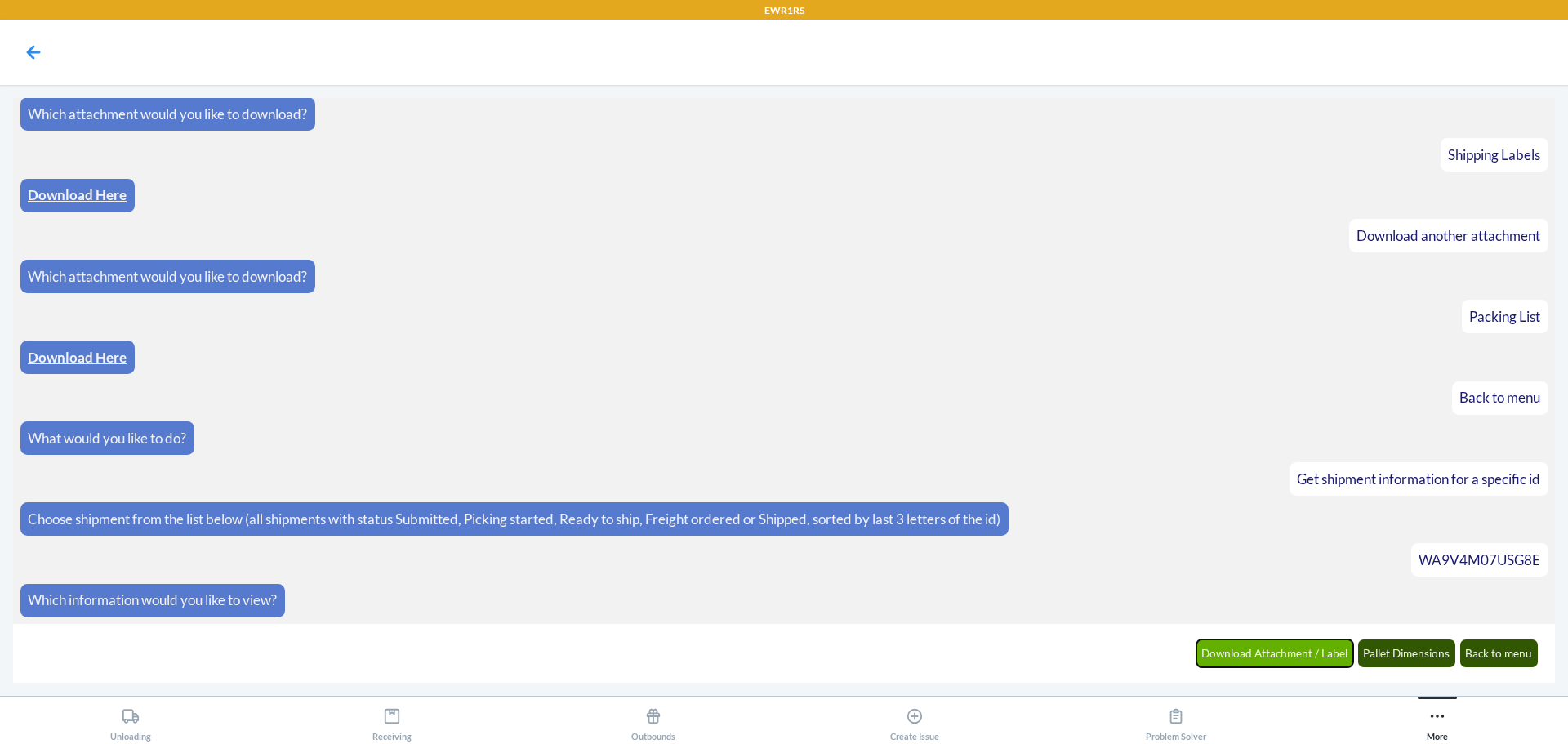
click at [1288, 641] on button "Download Attachment / Label" at bounding box center [1276, 653] width 158 height 28
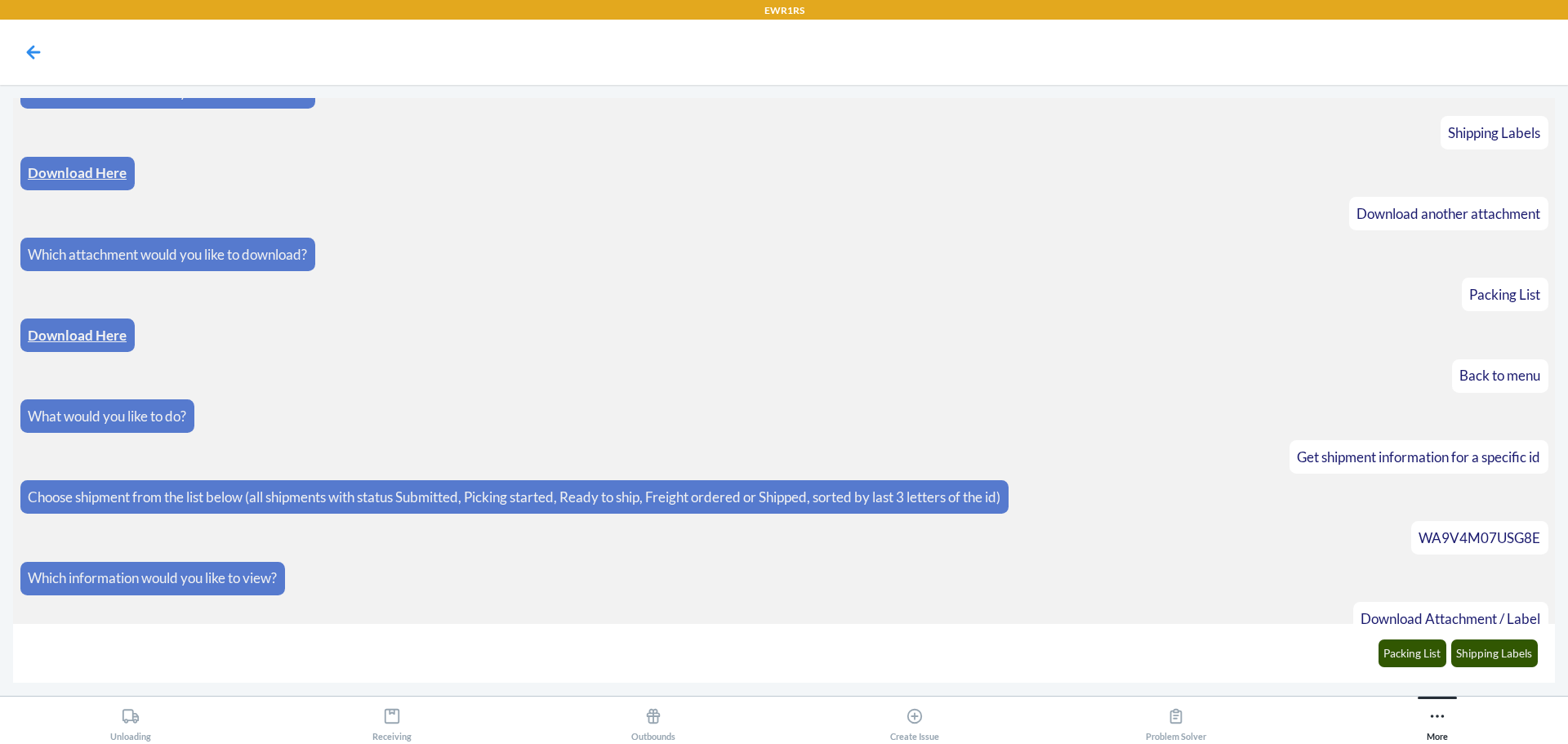
scroll to position [898, 0]
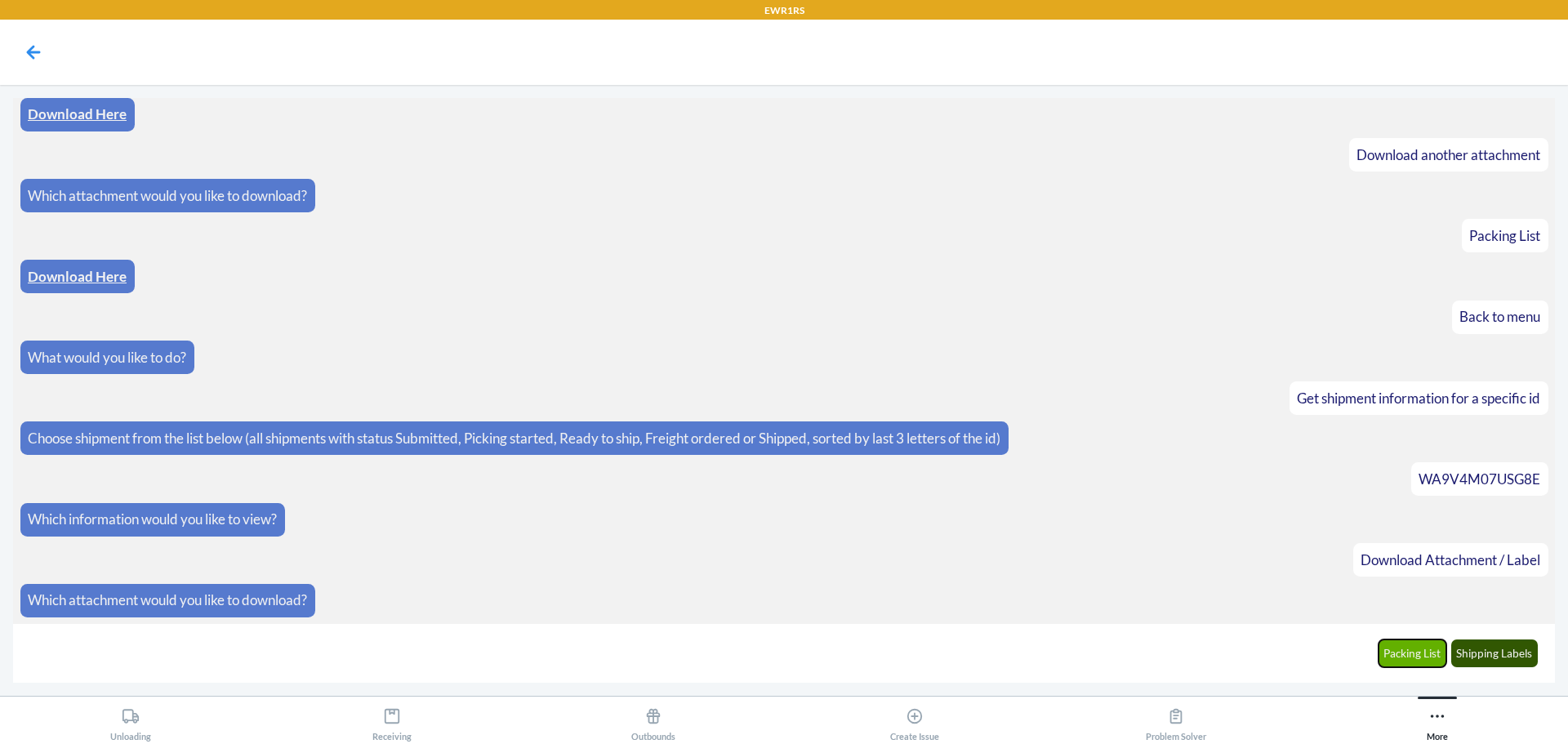
click at [1396, 653] on button "Packing List" at bounding box center [1413, 653] width 69 height 28
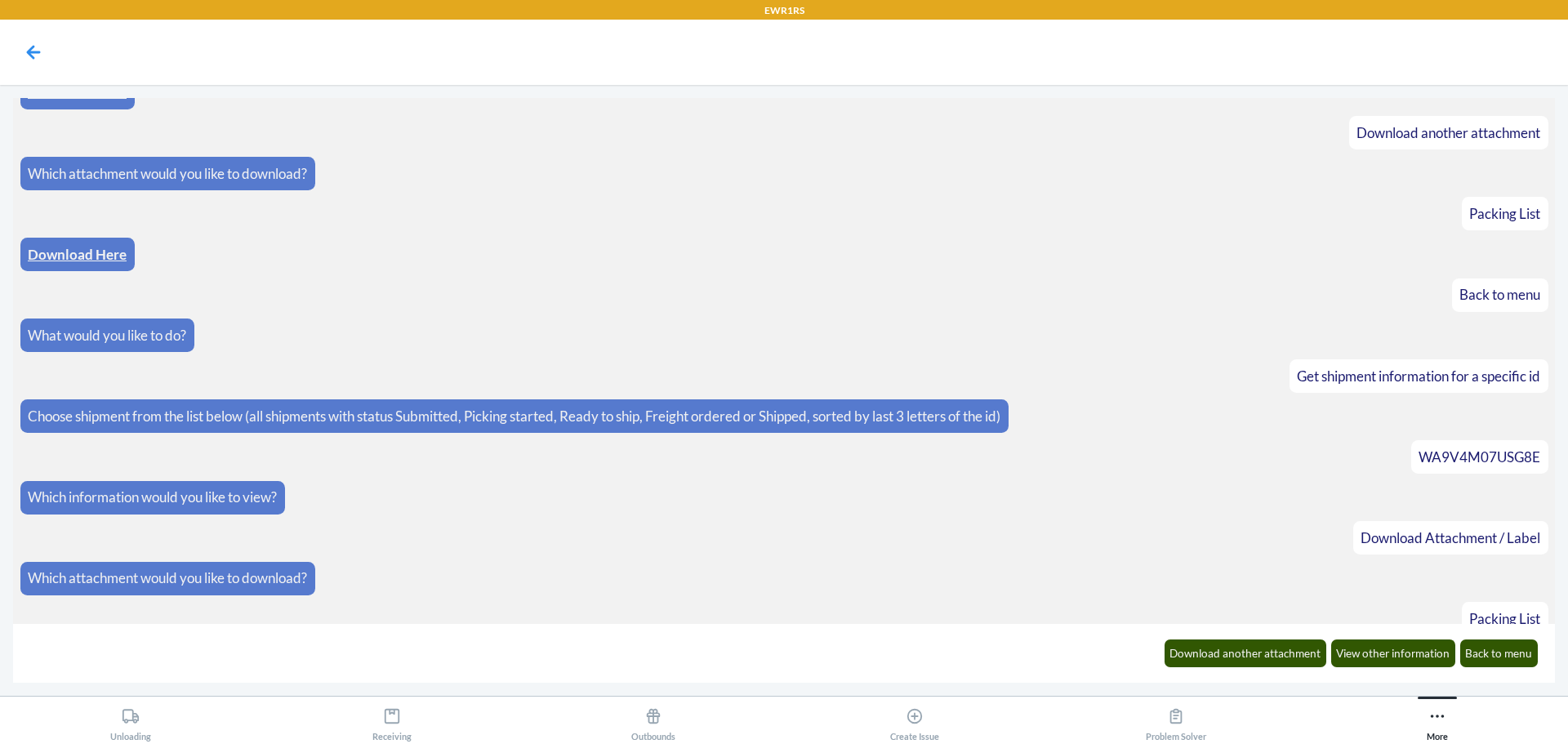
scroll to position [980, 0]
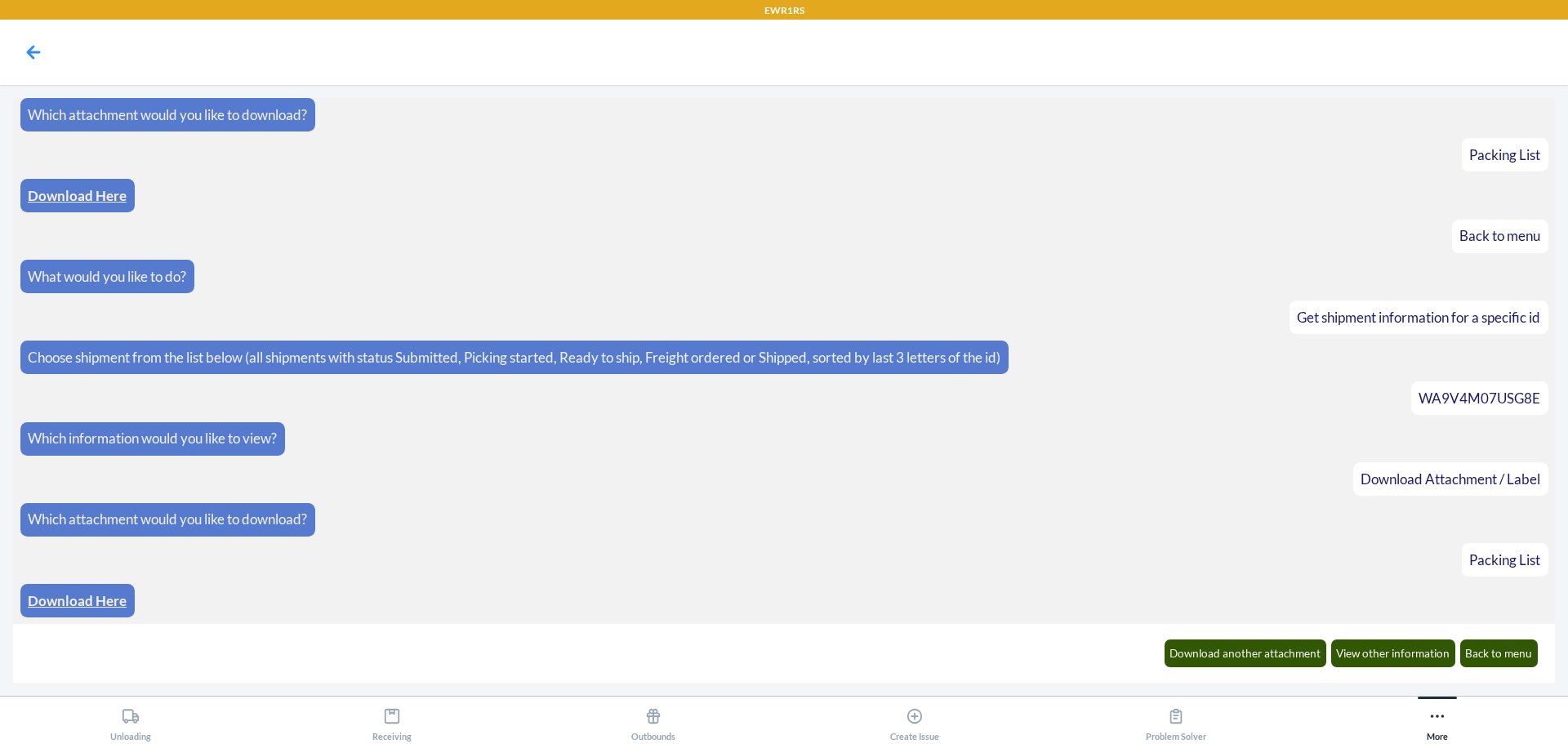
click at [76, 598] on link "Download Here" at bounding box center [77, 600] width 99 height 17
click at [1270, 651] on button "Download another attachment" at bounding box center [1245, 653] width 162 height 28
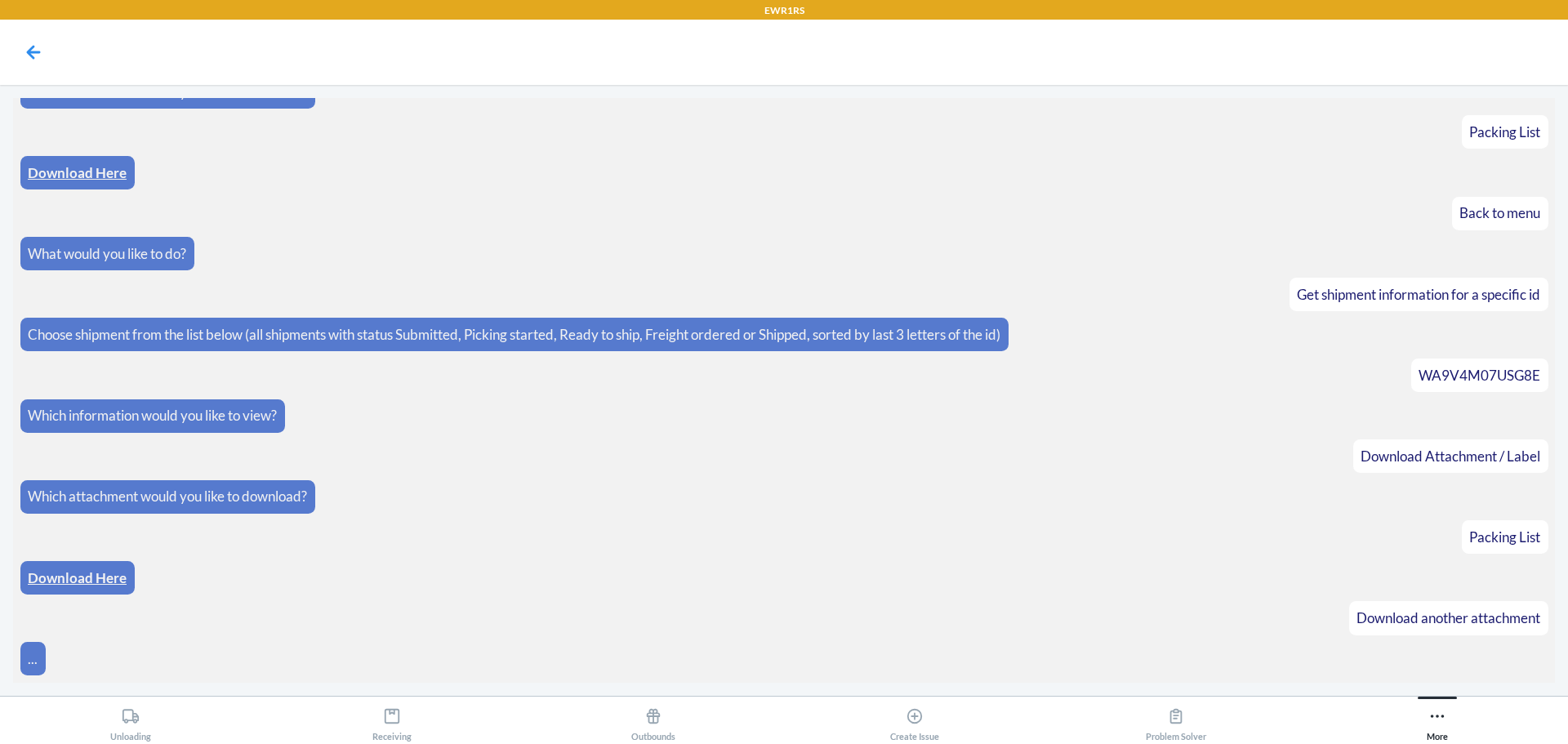
scroll to position [1061, 0]
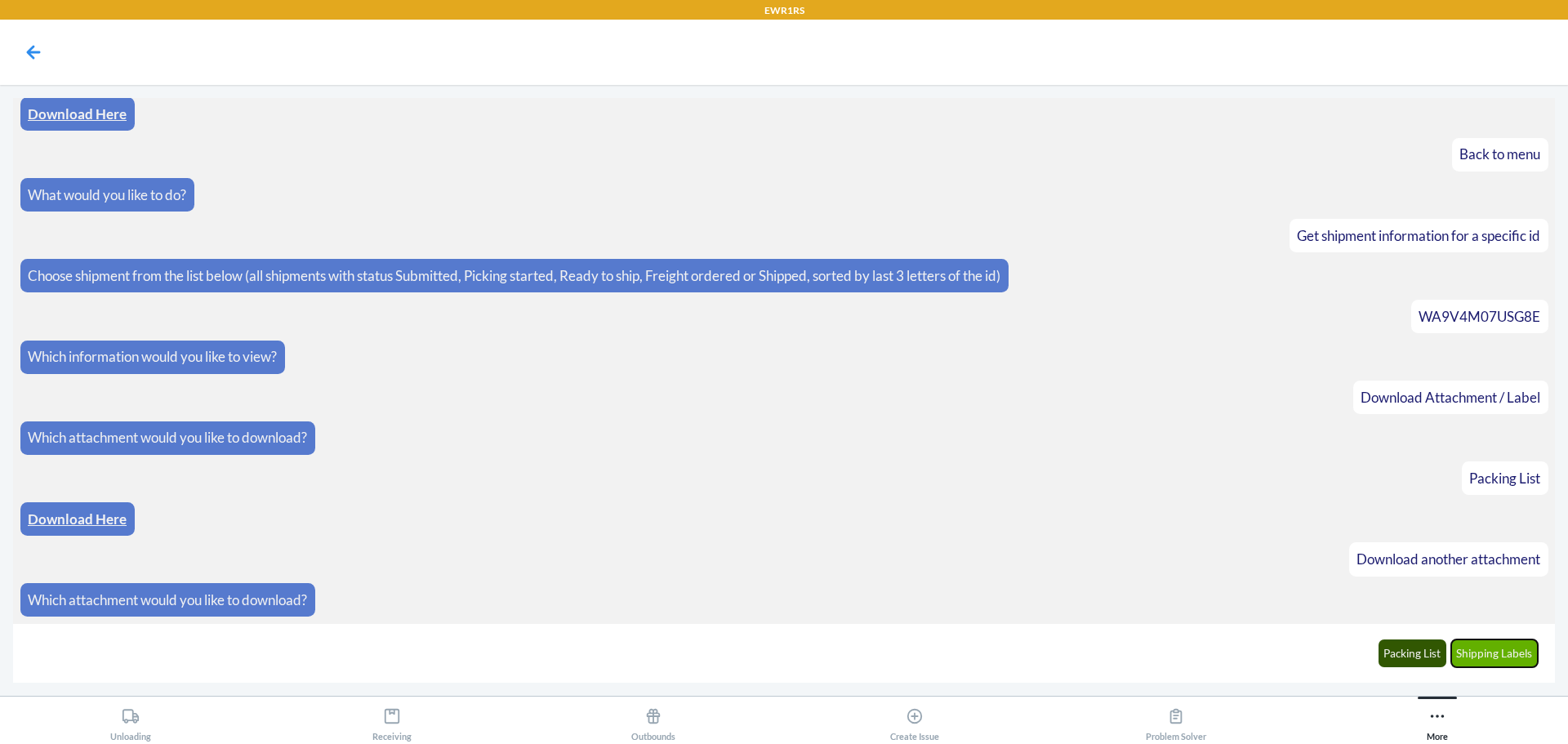
click at [1477, 660] on button "Shipping Labels" at bounding box center [1495, 653] width 87 height 28
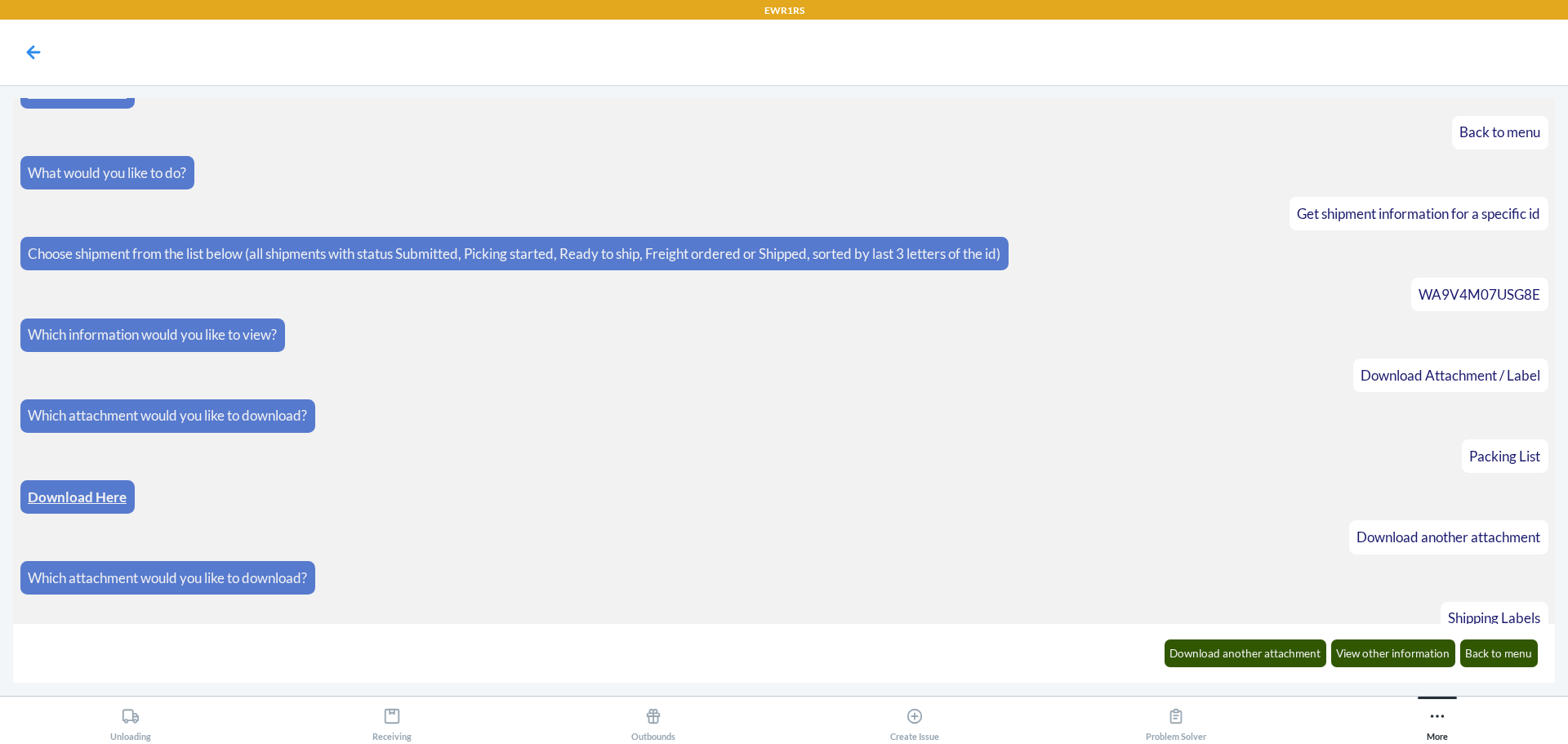
scroll to position [1142, 0]
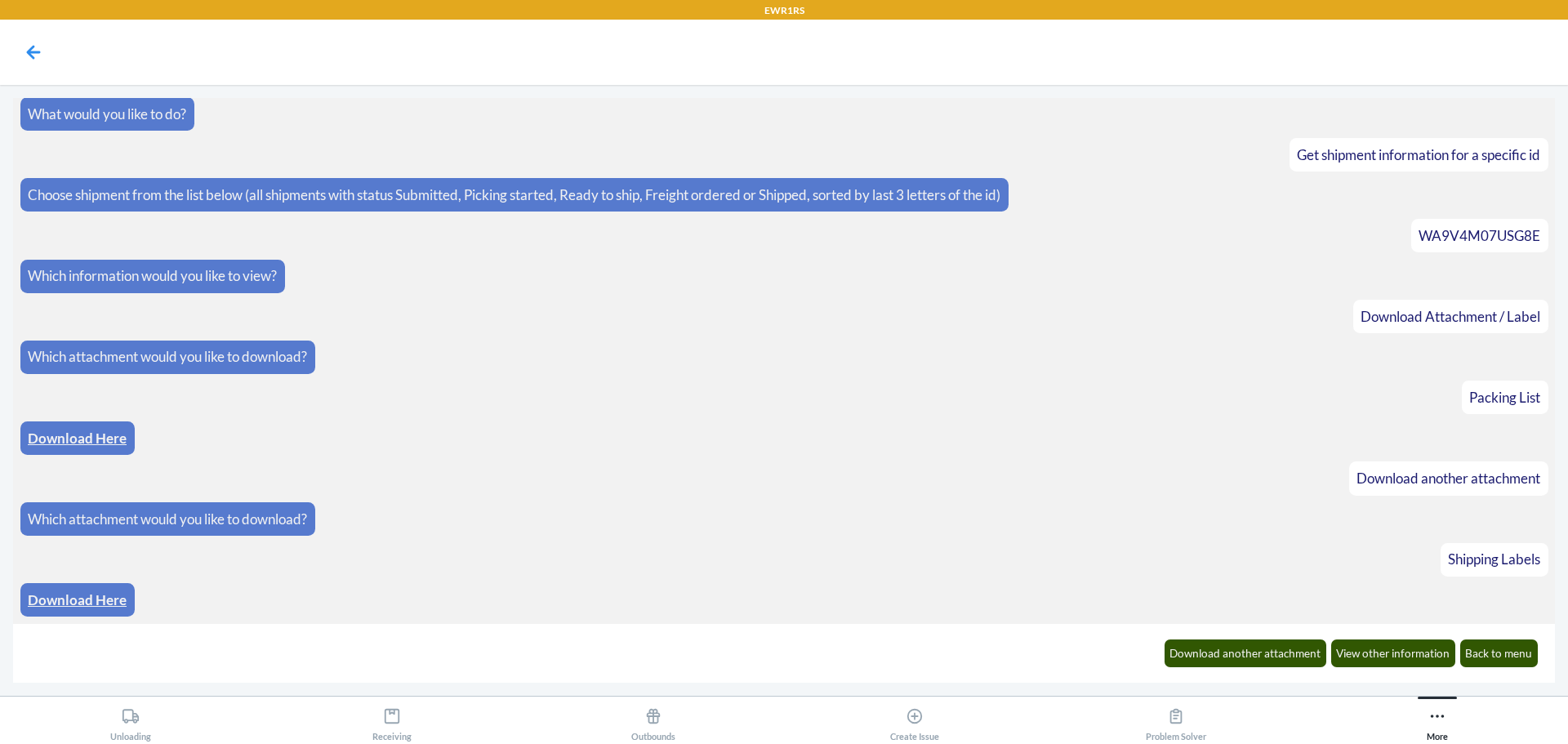
click at [70, 602] on link "Download Here" at bounding box center [77, 599] width 99 height 17
click at [81, 600] on link "Download Here" at bounding box center [77, 599] width 99 height 17
click at [1233, 652] on button "Download another attachment" at bounding box center [1245, 653] width 162 height 28
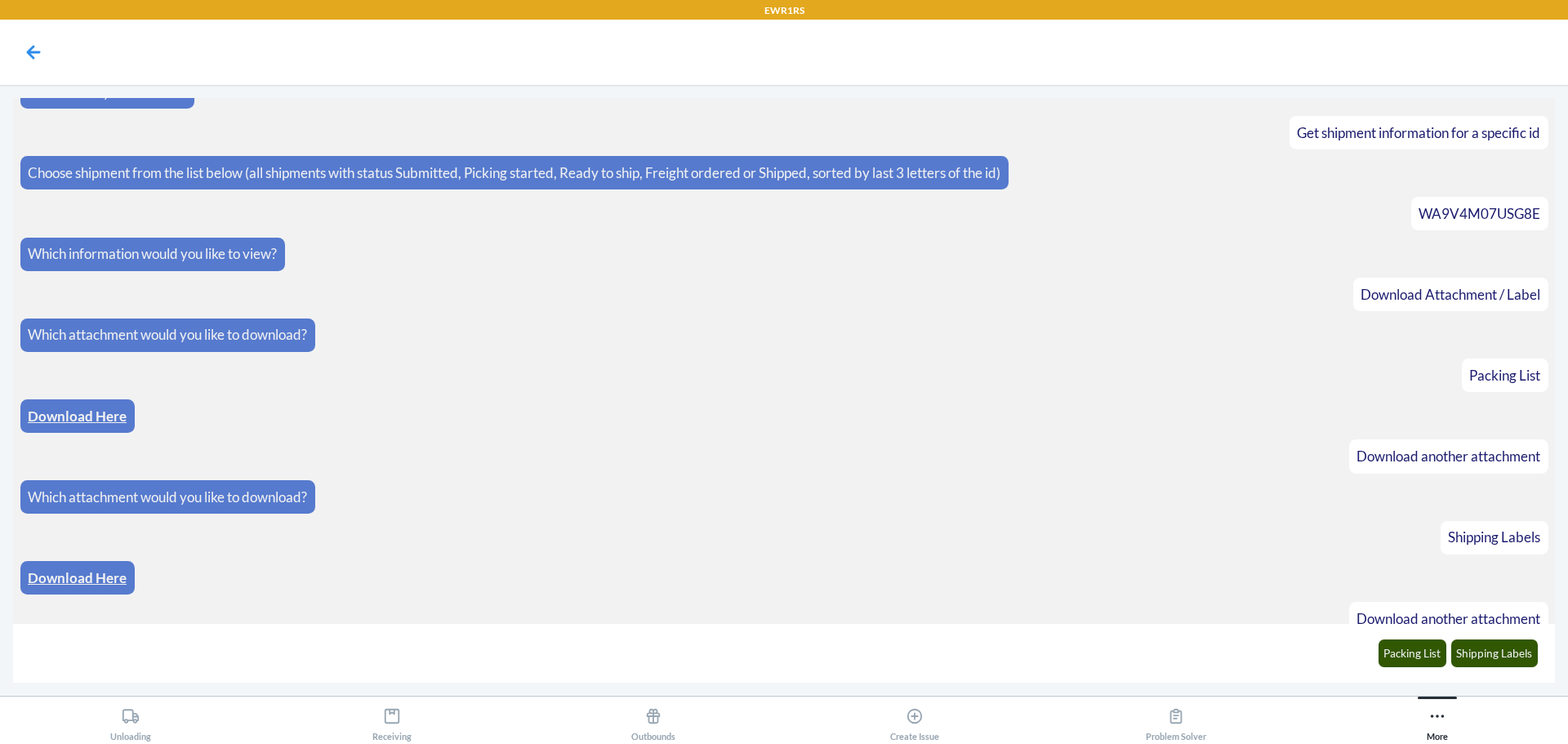
scroll to position [1223, 0]
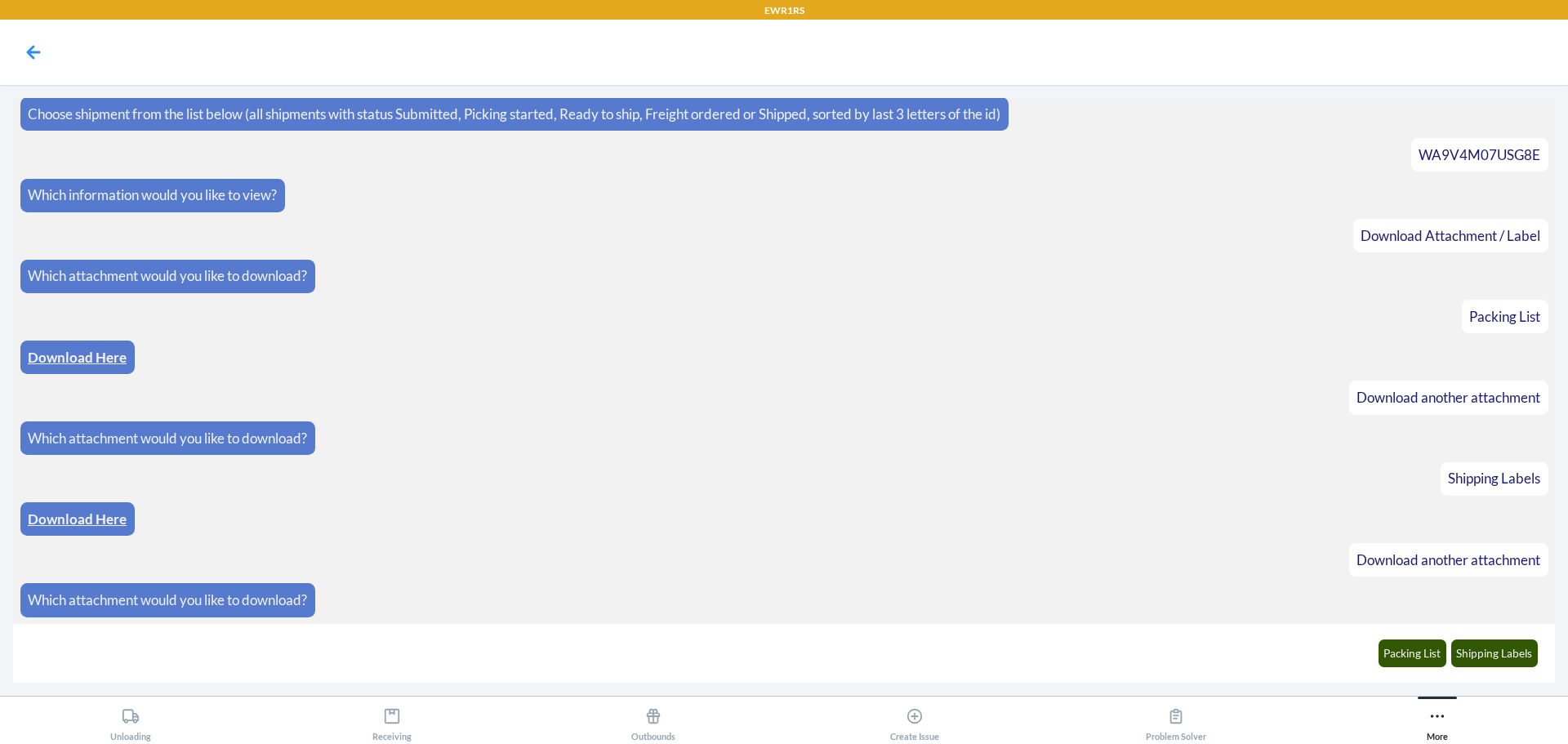
click at [1412, 638] on div "Packing List Shipping Labels" at bounding box center [1459, 653] width 180 height 45
click at [1411, 643] on button "Packing List" at bounding box center [1413, 653] width 69 height 28
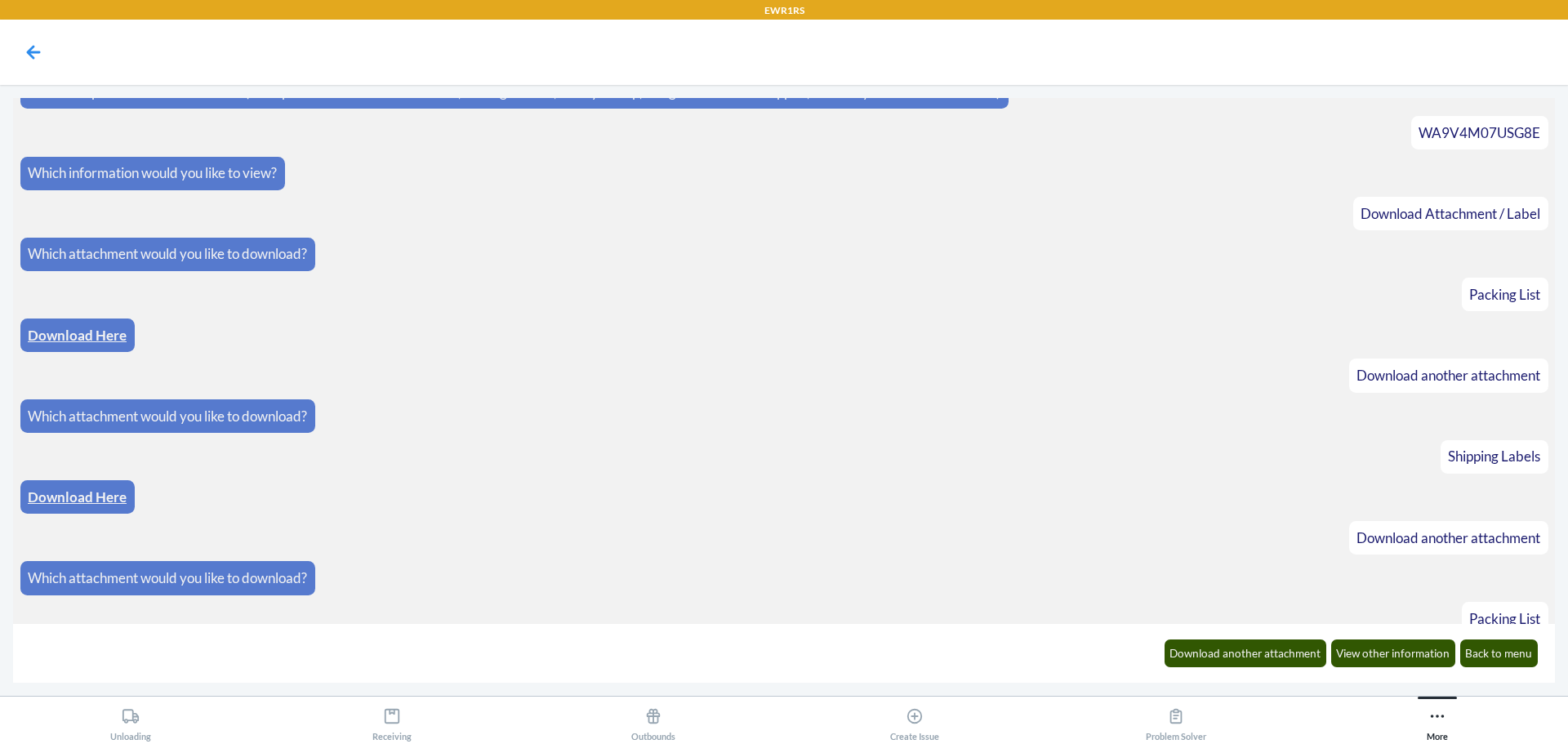
scroll to position [1303, 0]
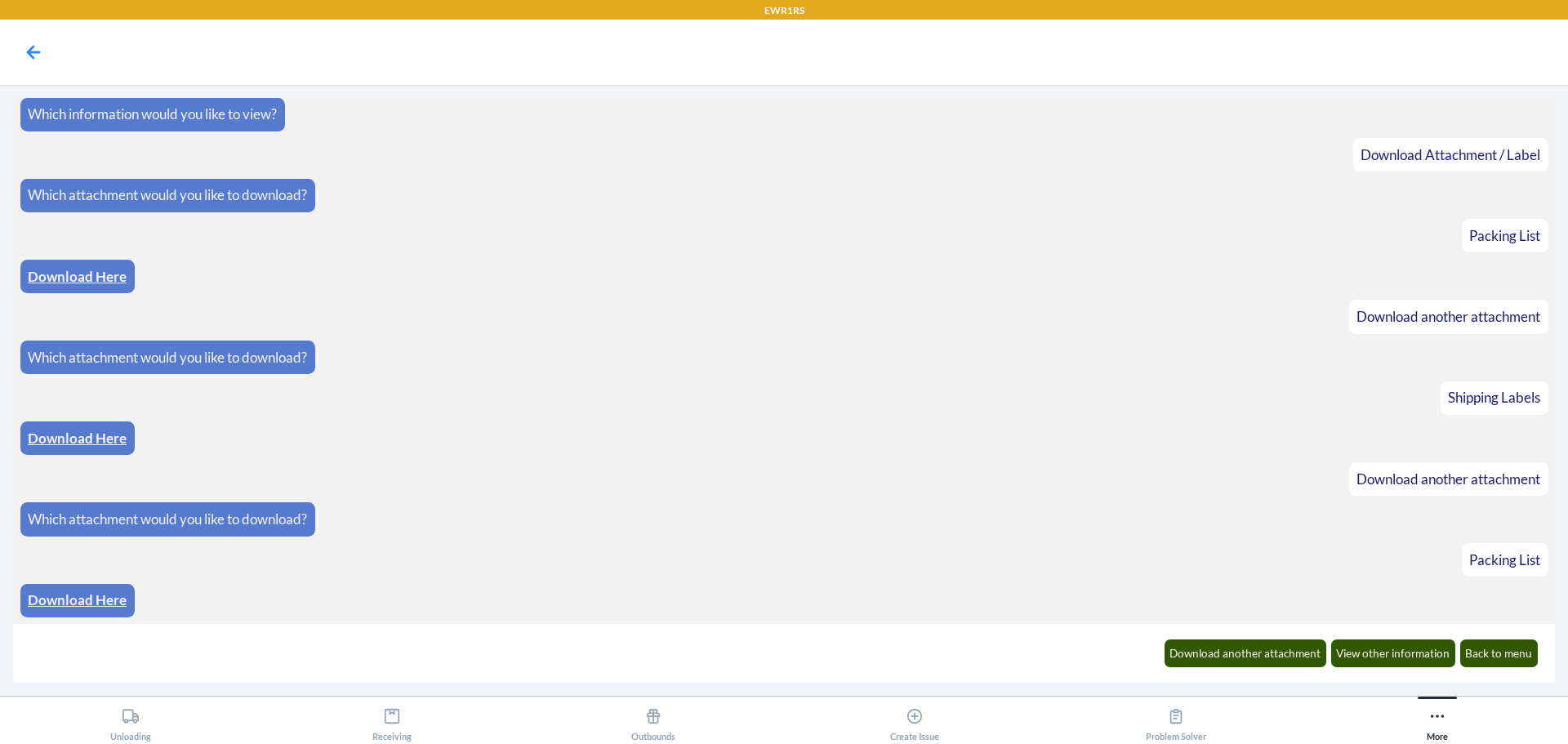
click at [106, 600] on link "Download Here" at bounding box center [77, 599] width 99 height 17
click at [1236, 652] on button "Download another attachment" at bounding box center [1245, 653] width 162 height 28
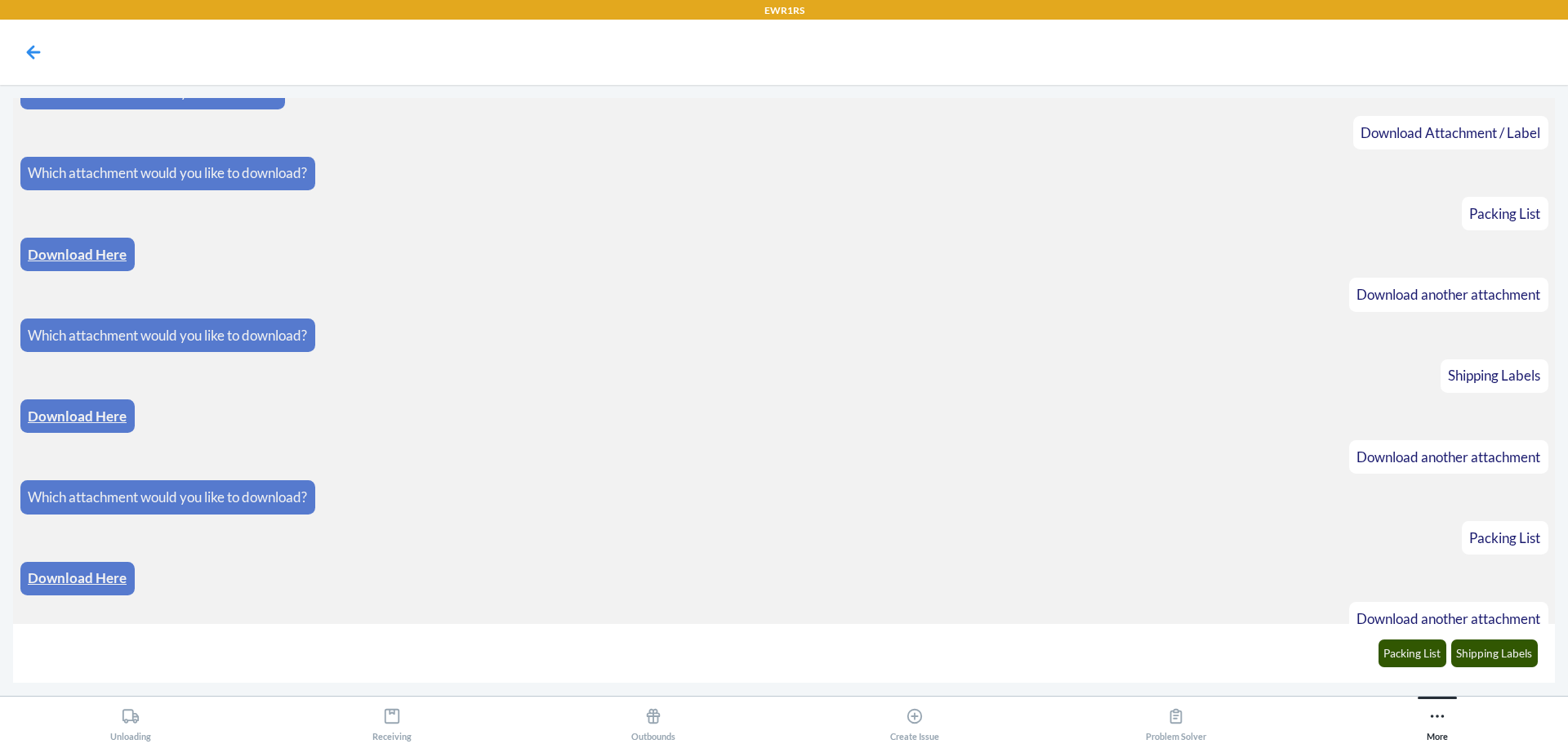
scroll to position [1384, 0]
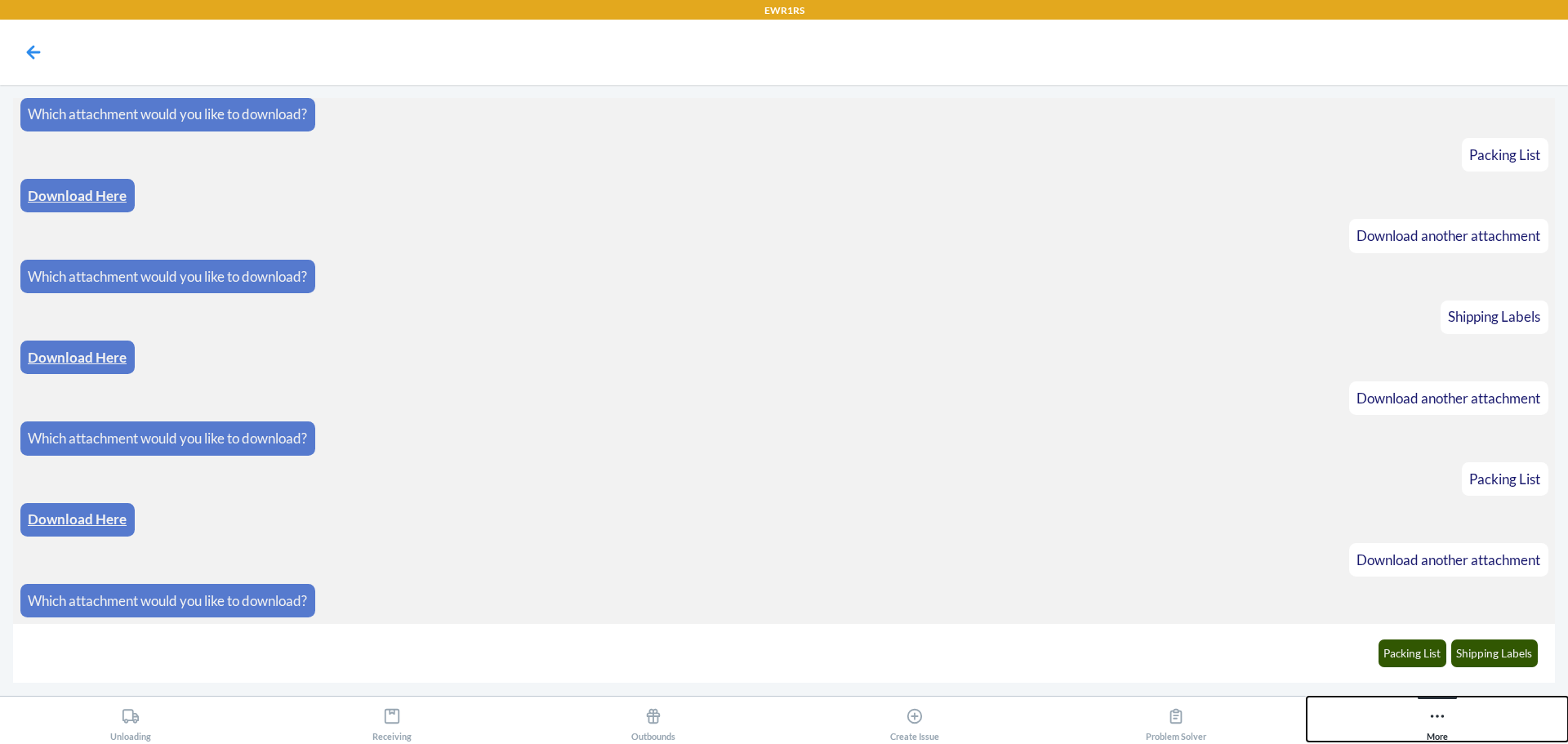
click at [1411, 720] on button "More" at bounding box center [1438, 719] width 262 height 45
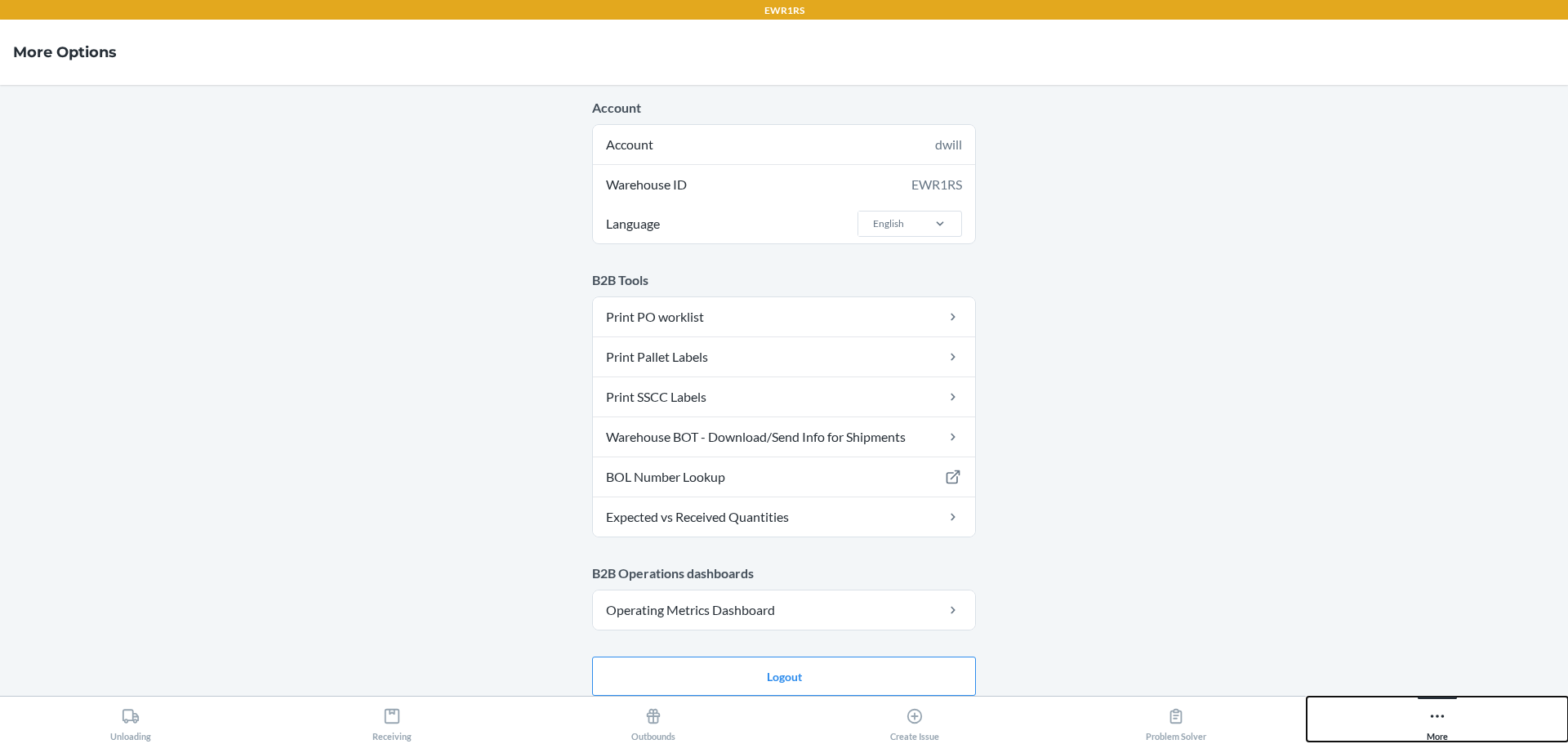
click at [1433, 712] on icon at bounding box center [1437, 715] width 18 height 18
click at [1416, 722] on button "More" at bounding box center [1438, 719] width 262 height 45
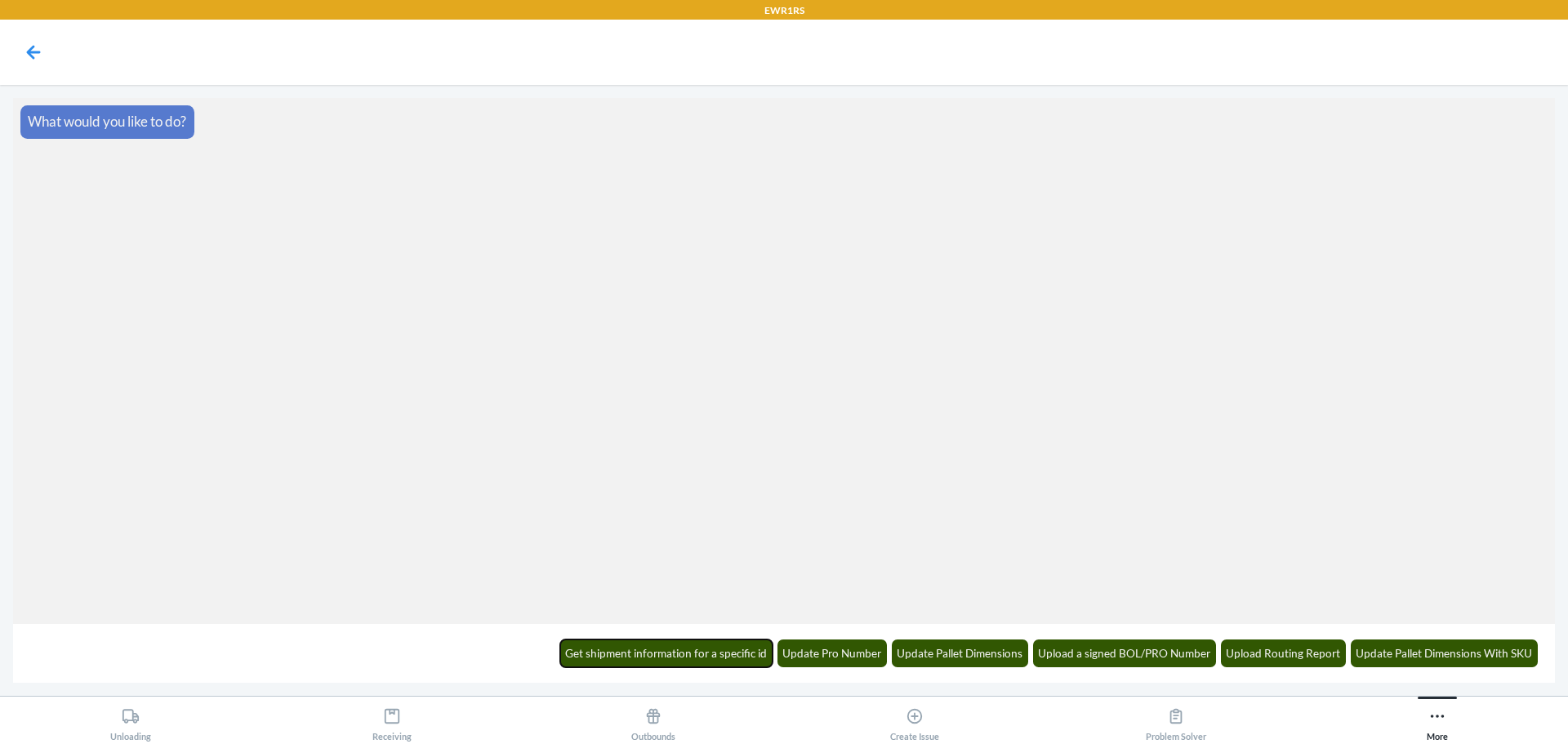
click at [665, 641] on button "Get shipment information for a specific id" at bounding box center [667, 653] width 213 height 28
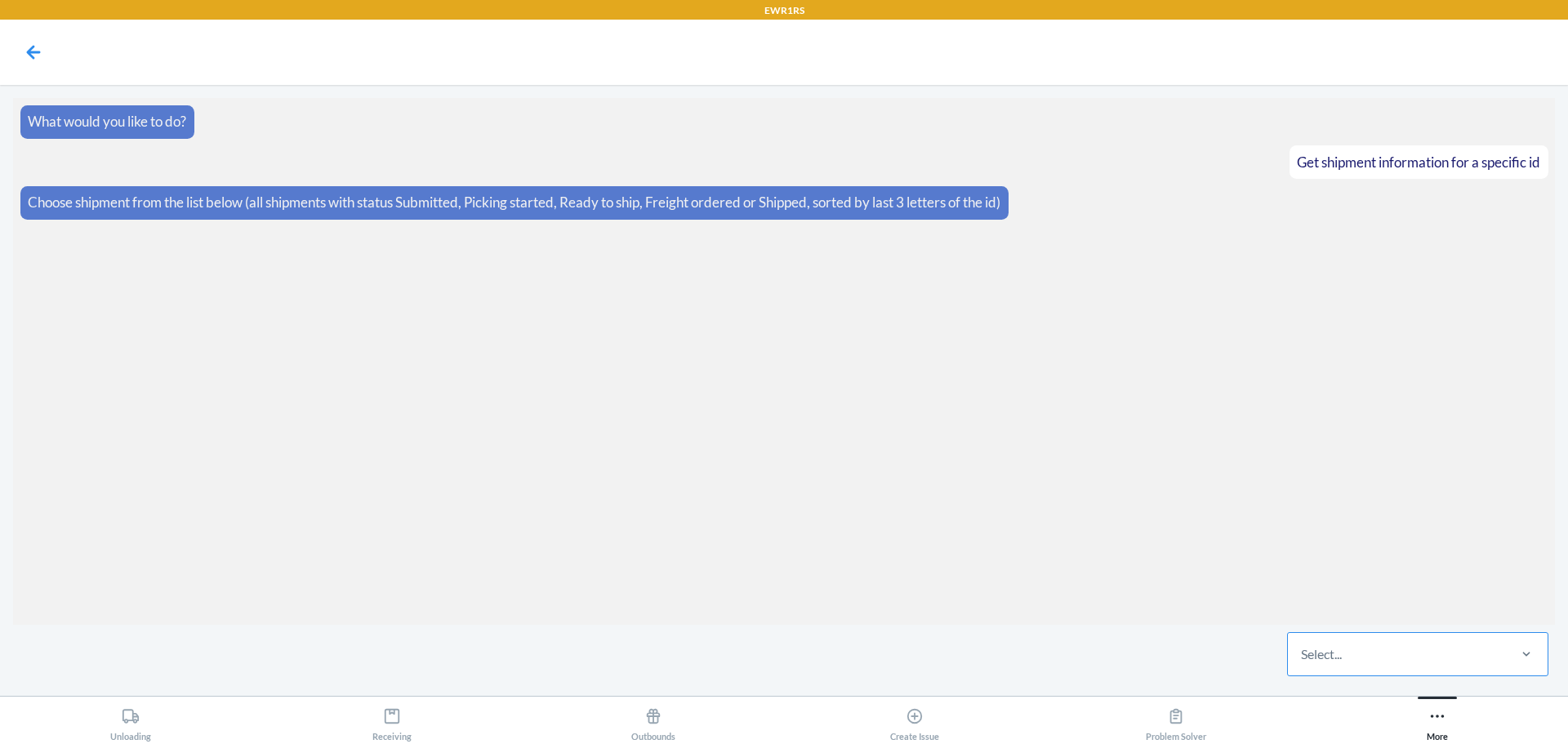
click at [1386, 632] on div "Select..." at bounding box center [1418, 654] width 262 height 45
click at [1303, 645] on input "Select..." at bounding box center [1302, 654] width 2 height 19
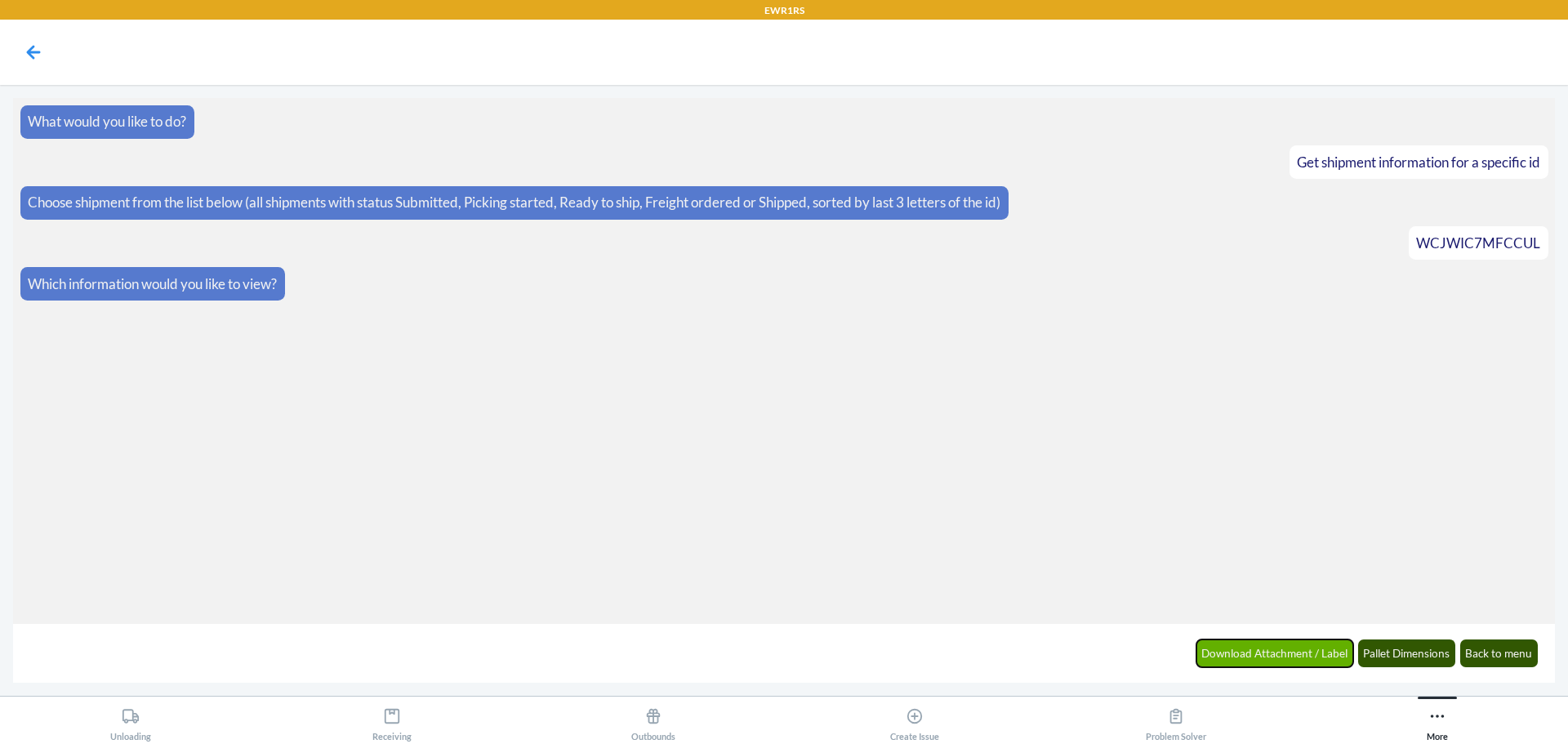
click at [1288, 656] on button "Download Attachment / Label" at bounding box center [1276, 653] width 158 height 28
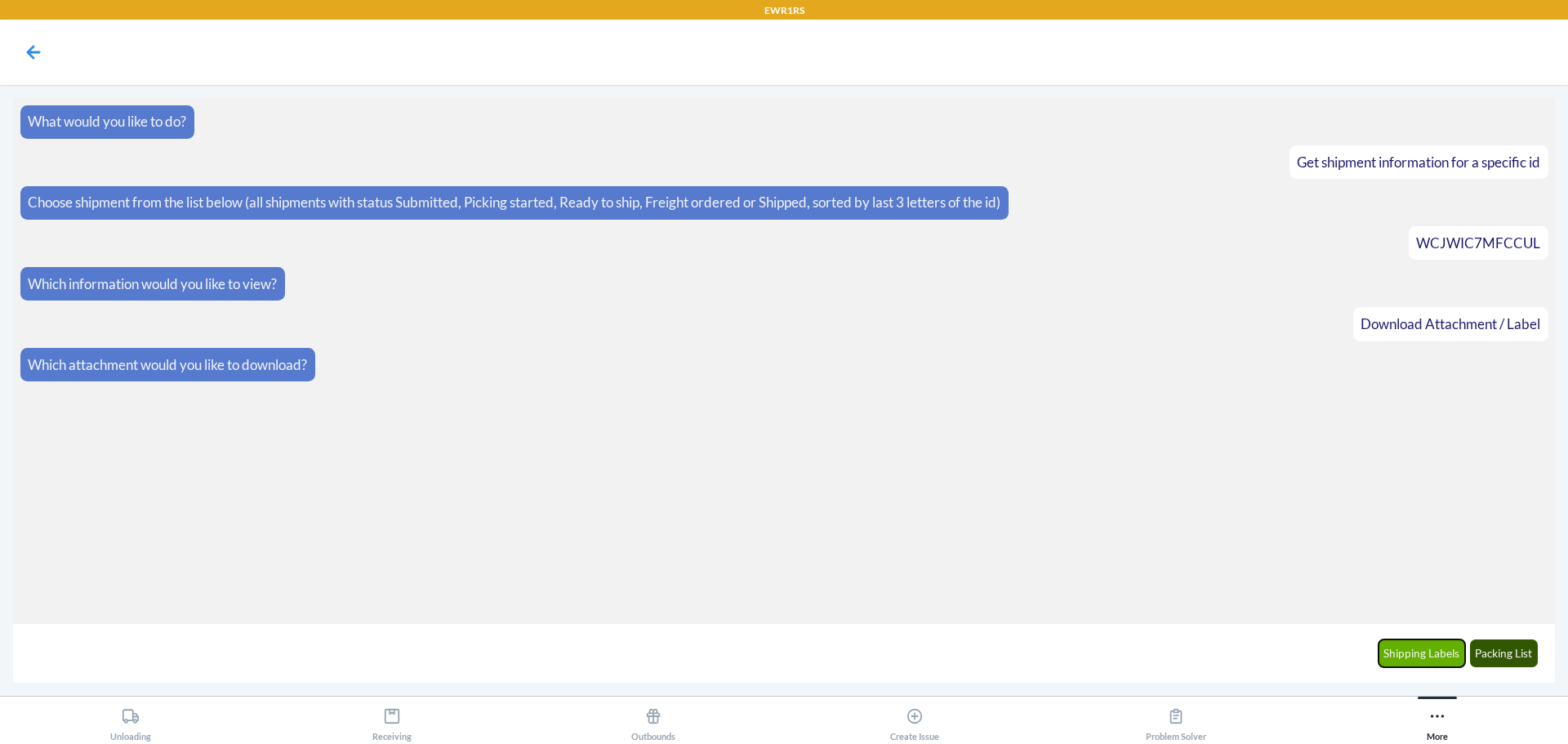
click at [1432, 651] on button "Shipping Labels" at bounding box center [1422, 653] width 87 height 28
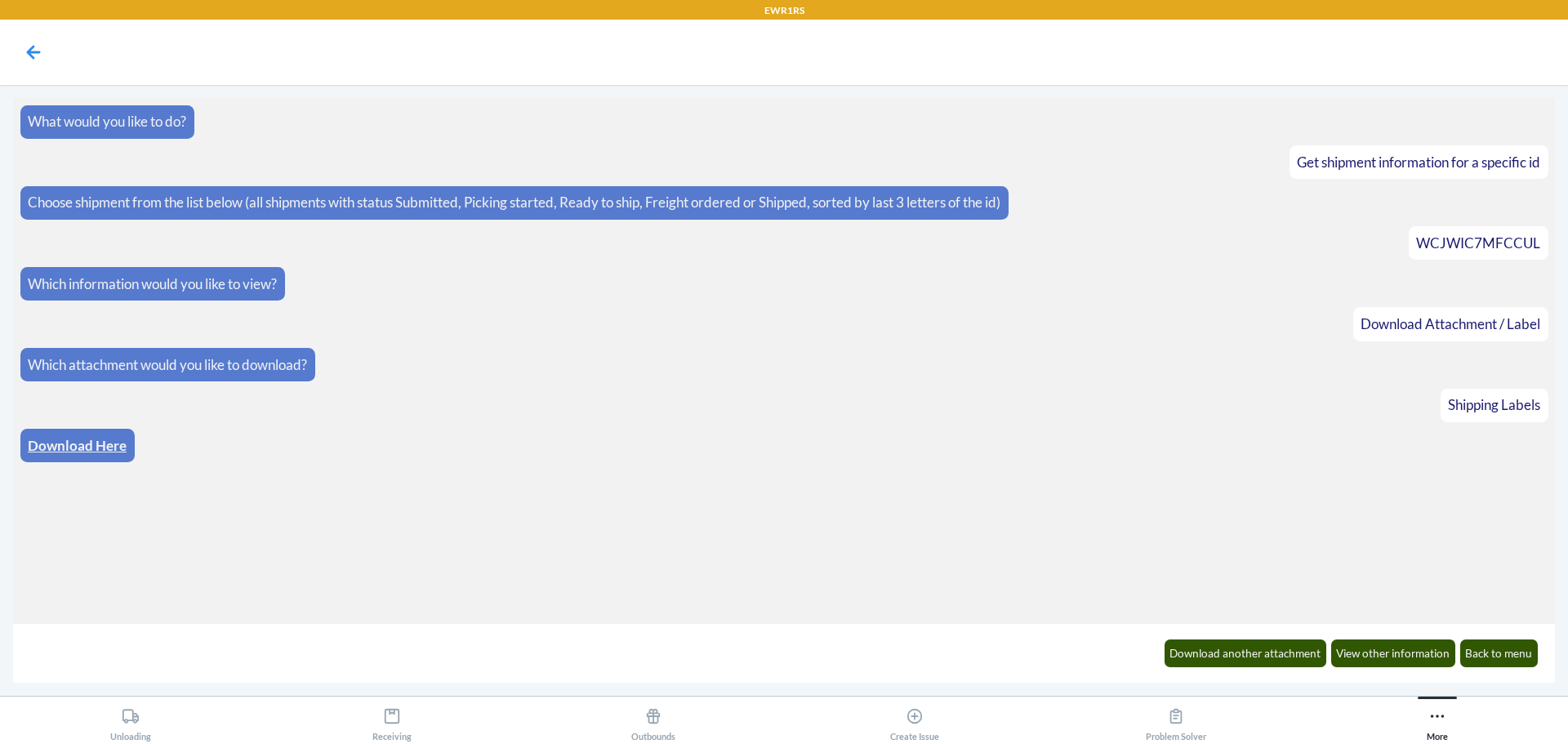
click at [106, 442] on link "Download Here" at bounding box center [77, 445] width 99 height 17
click at [1229, 655] on button "Download another attachment" at bounding box center [1245, 653] width 162 height 28
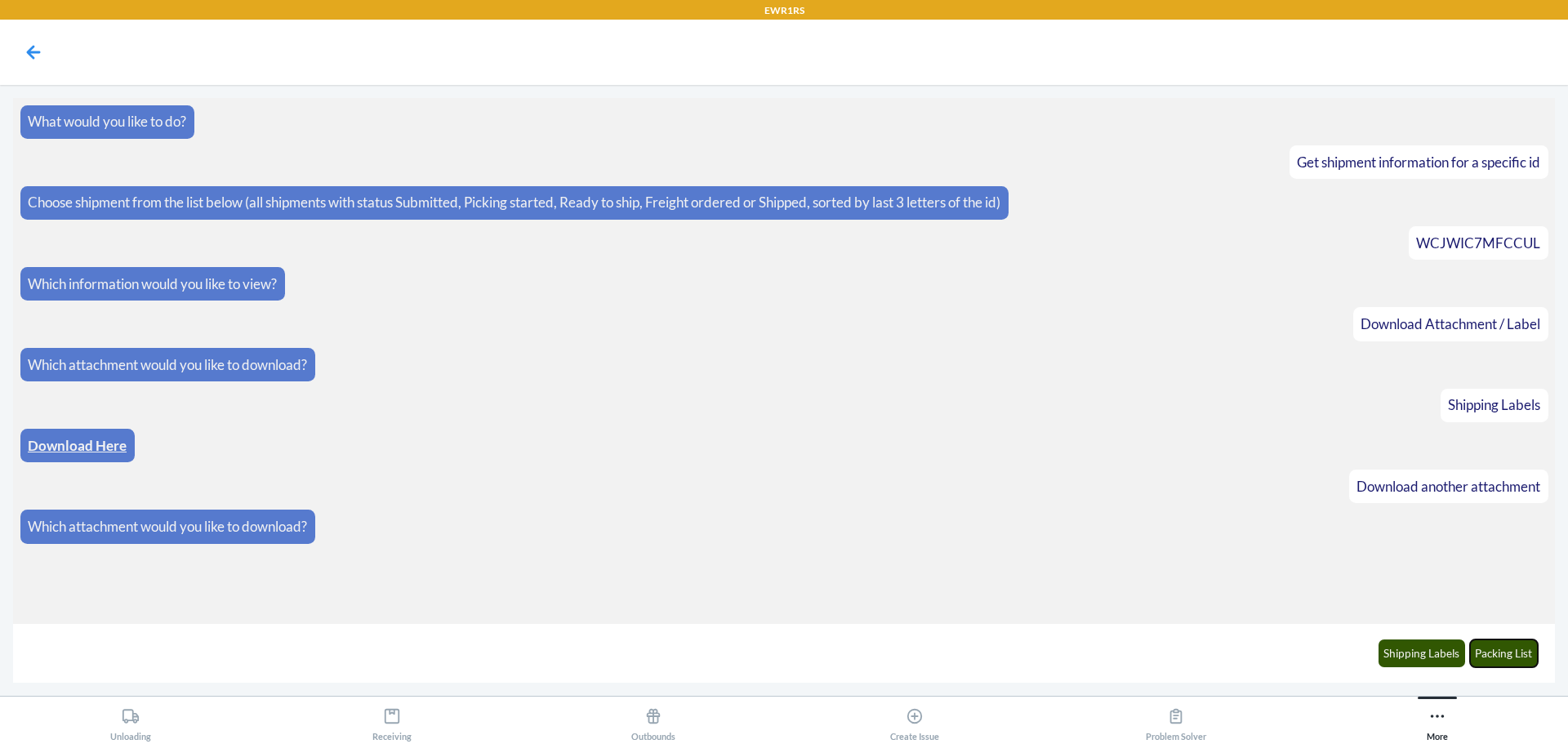
click at [1490, 654] on button "Packing List" at bounding box center [1505, 653] width 69 height 28
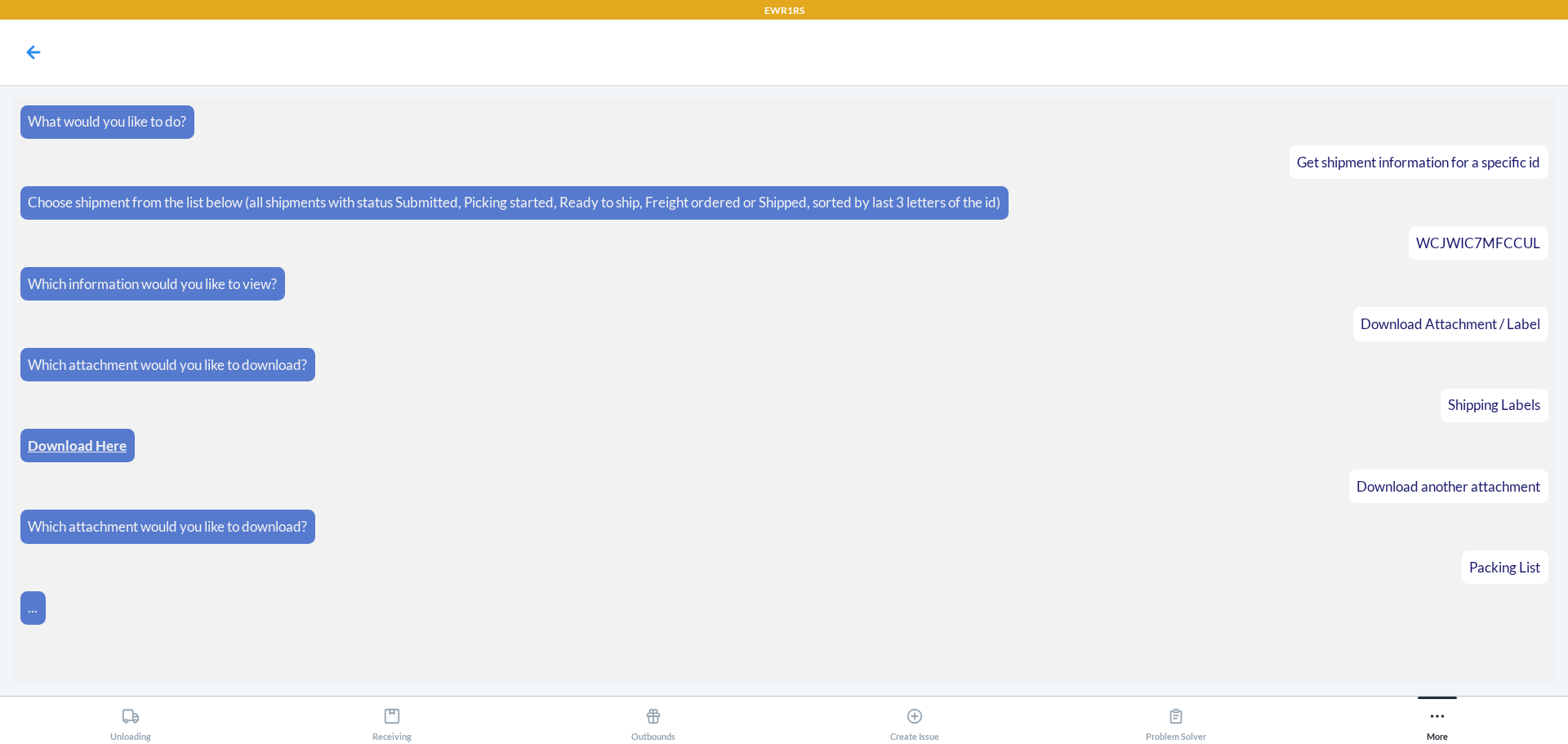
scroll to position [7, 0]
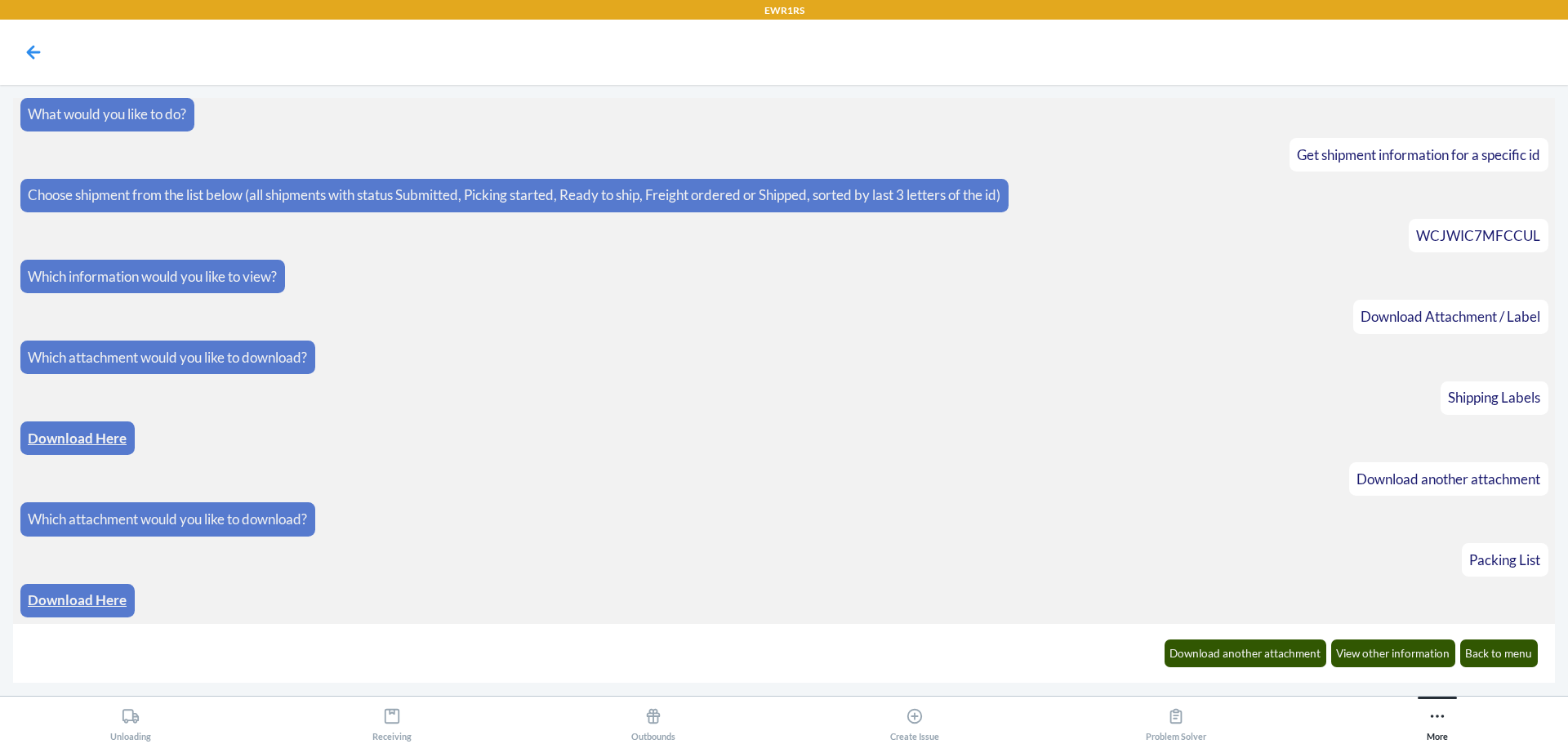
click at [67, 601] on link "Download Here" at bounding box center [77, 599] width 99 height 17
click at [1264, 655] on button "Download another attachment" at bounding box center [1245, 653] width 162 height 28
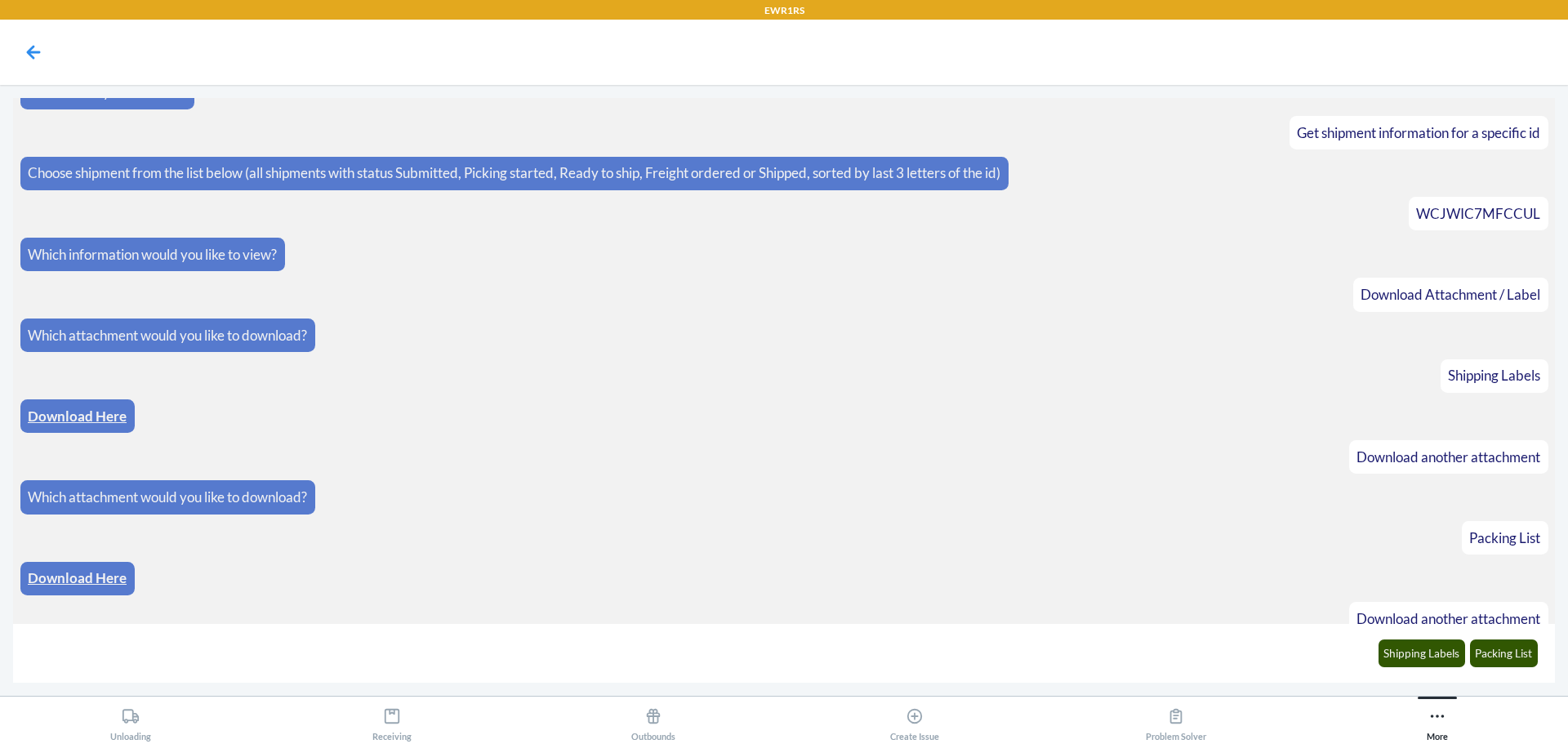
scroll to position [88, 0]
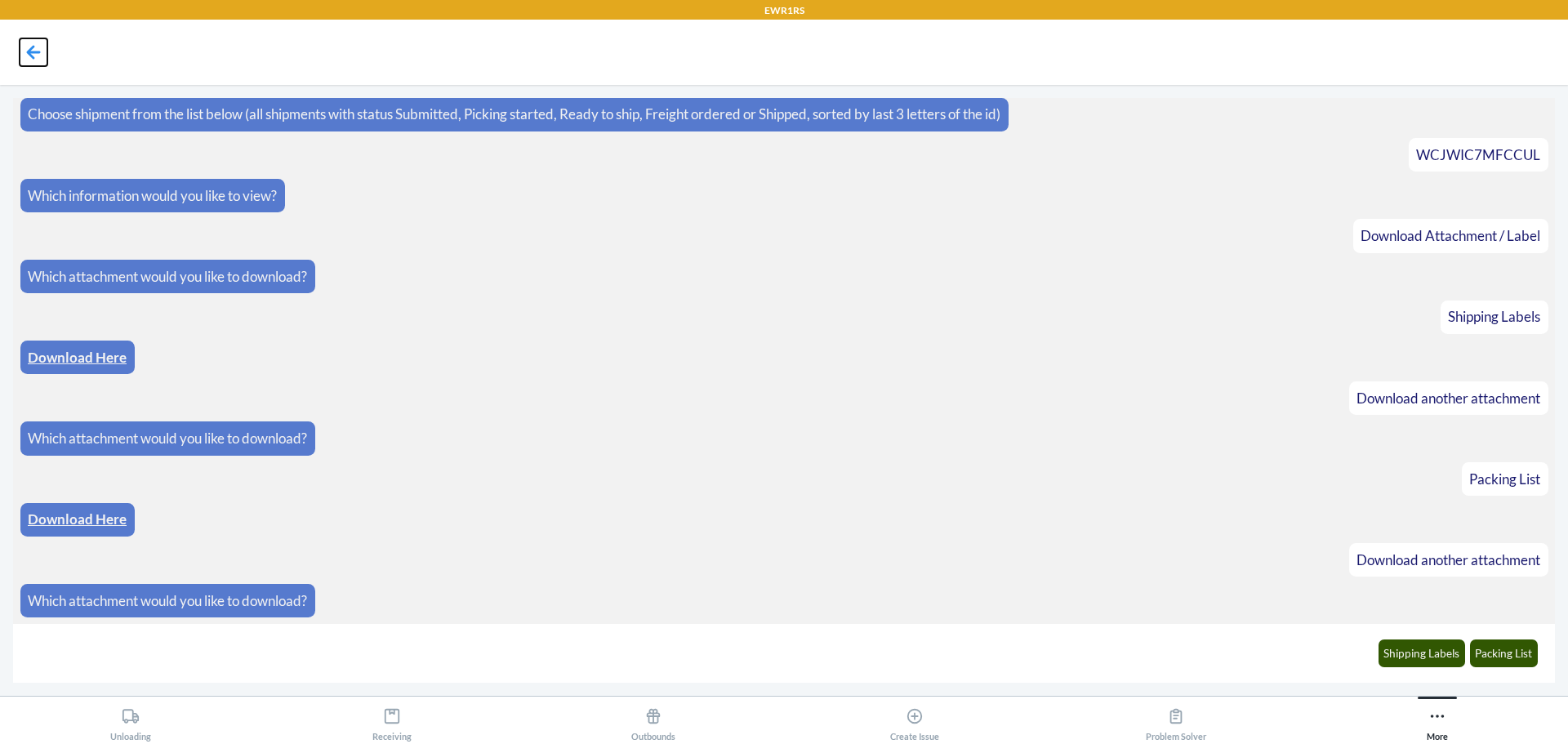
click at [33, 50] on icon at bounding box center [33, 52] width 28 height 28
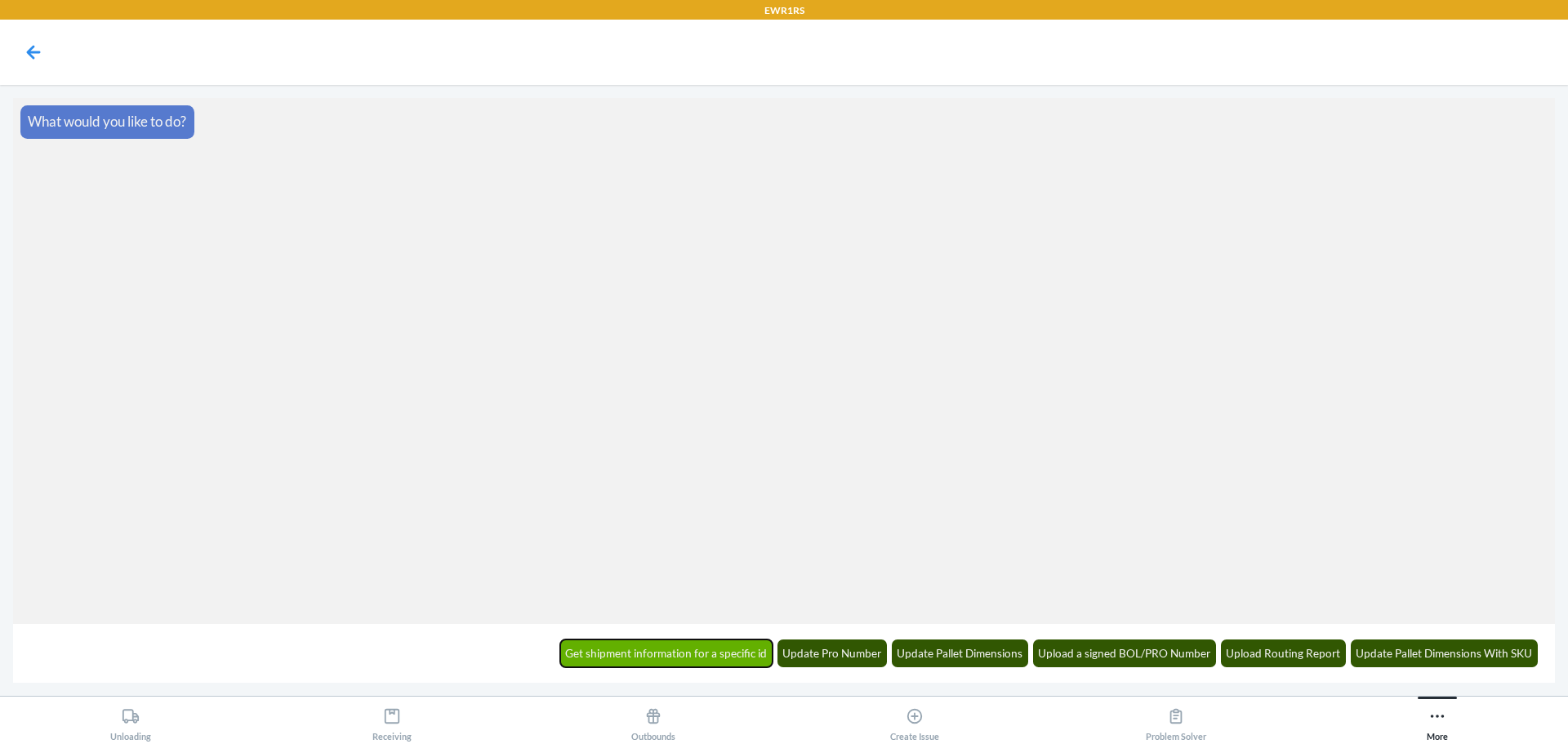
click at [686, 654] on button "Get shipment information for a specific id" at bounding box center [667, 653] width 213 height 28
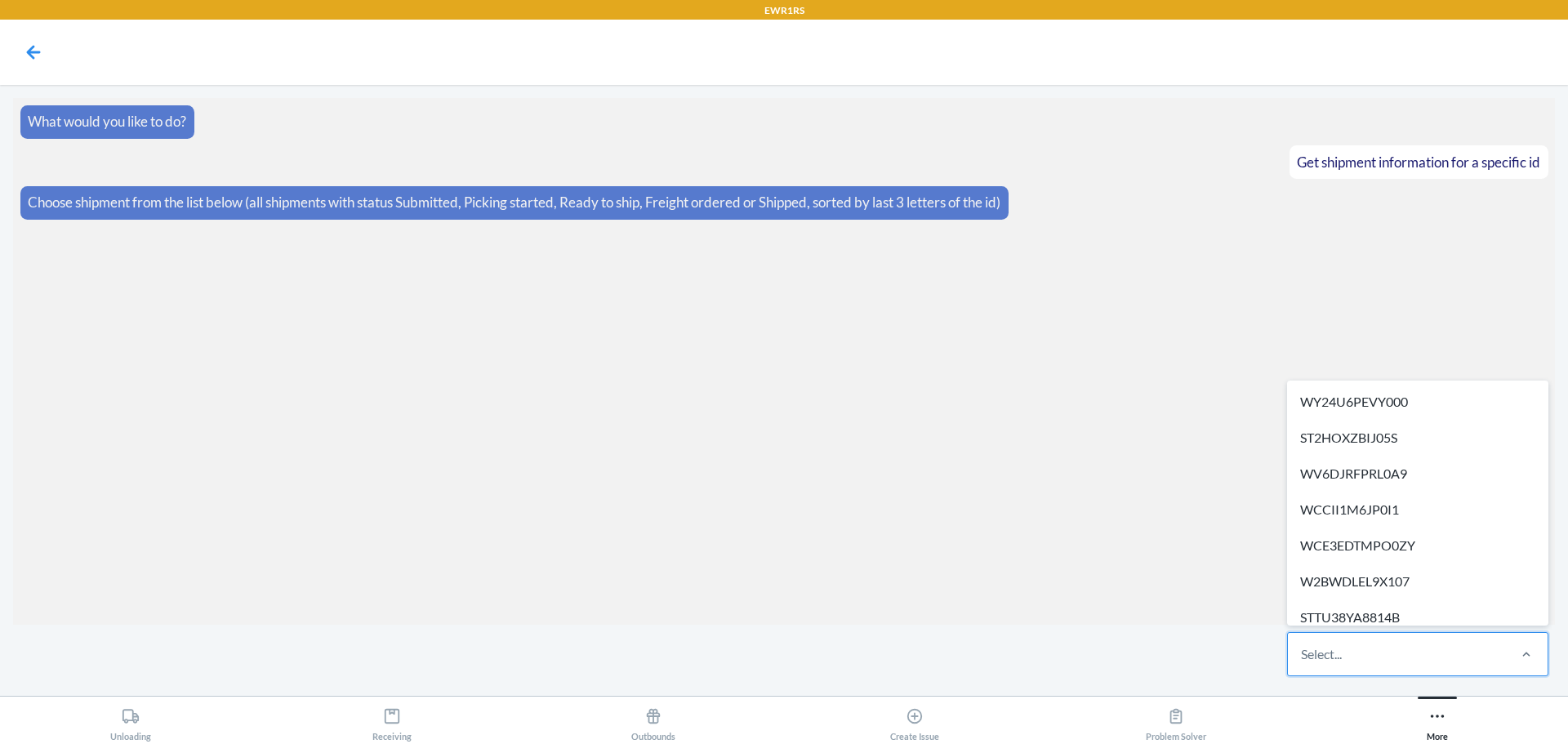
click at [1373, 671] on div "Select..." at bounding box center [1396, 654] width 217 height 43
click at [1303, 664] on input "option WY24U6PEVY000 focused, 1 of 306. 306 results available. Use Up and Down …" at bounding box center [1302, 654] width 2 height 19
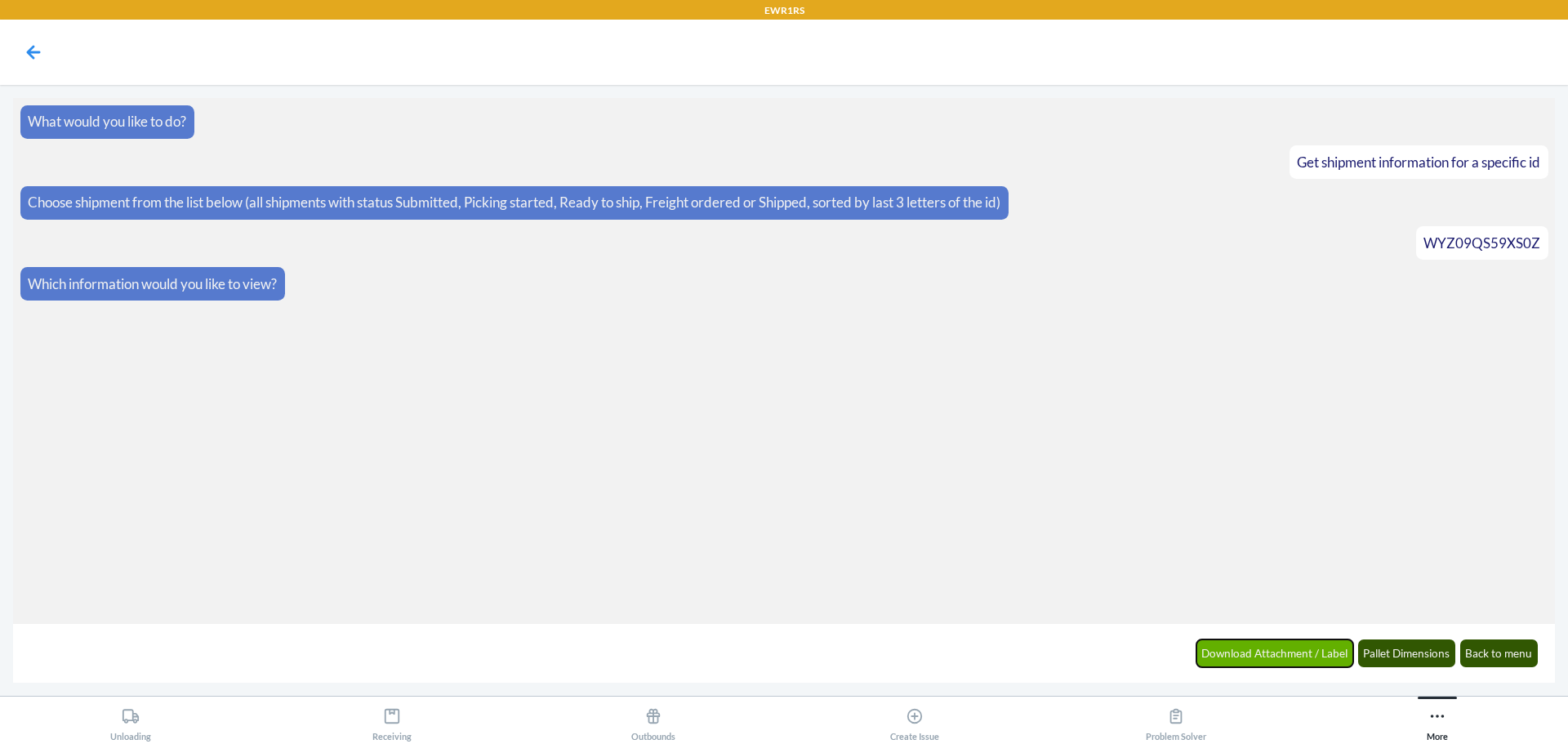
click at [1273, 655] on button "Download Attachment / Label" at bounding box center [1276, 653] width 158 height 28
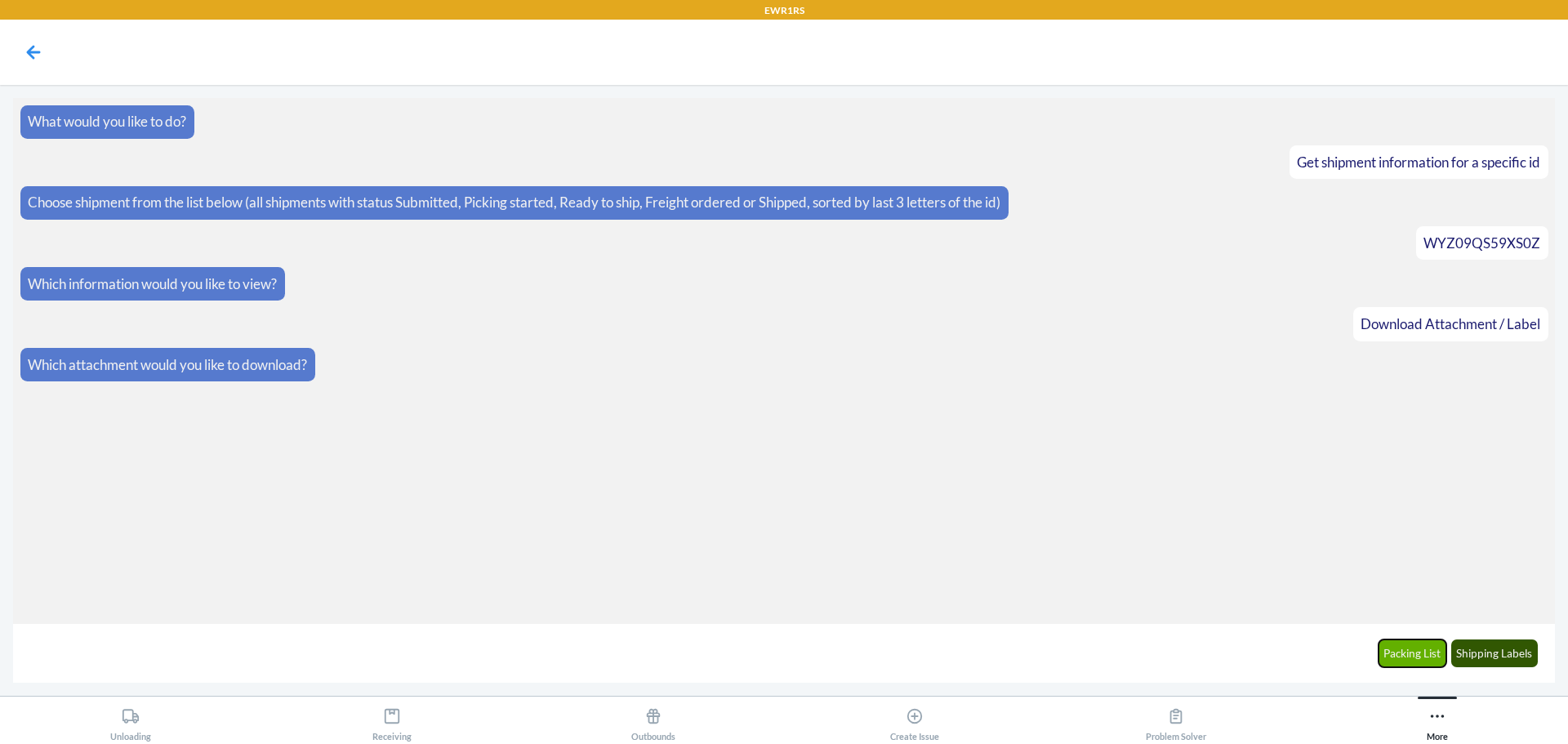
click at [1418, 652] on button "Packing List" at bounding box center [1413, 653] width 69 height 28
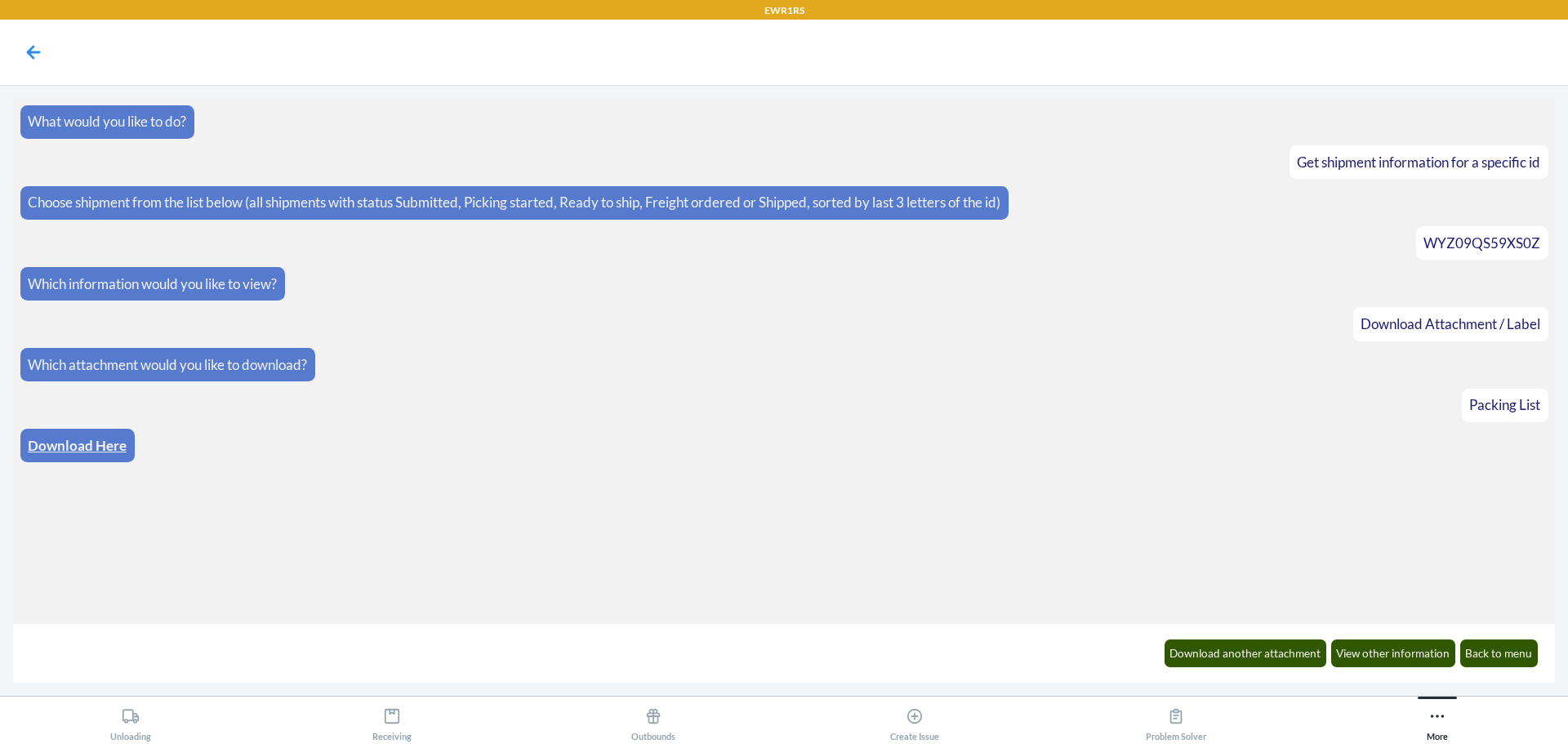
click at [106, 438] on link "Download Here" at bounding box center [77, 445] width 99 height 17
click at [1218, 655] on button "Download another attachment" at bounding box center [1245, 653] width 162 height 28
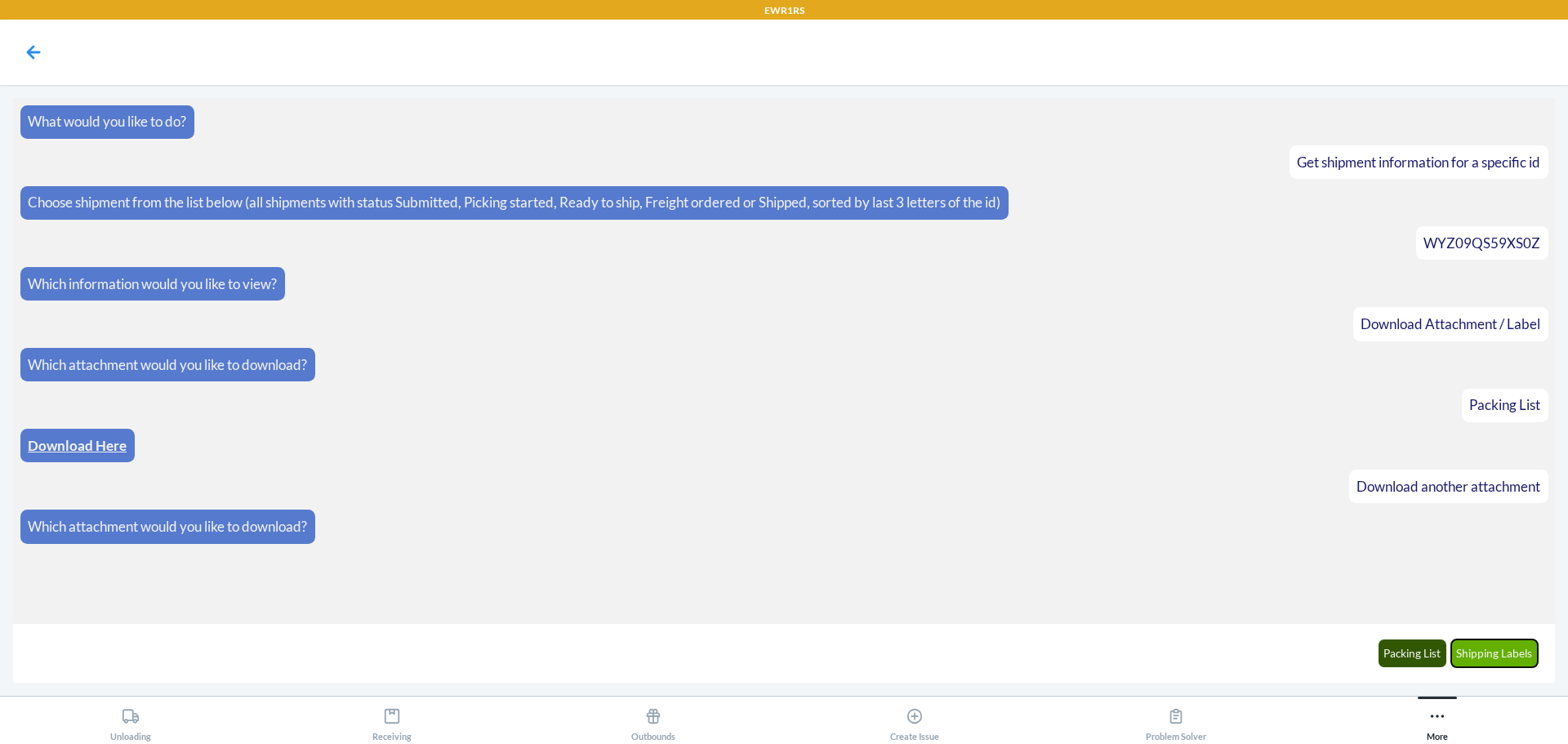
click at [1492, 648] on button "Shipping Labels" at bounding box center [1495, 653] width 87 height 28
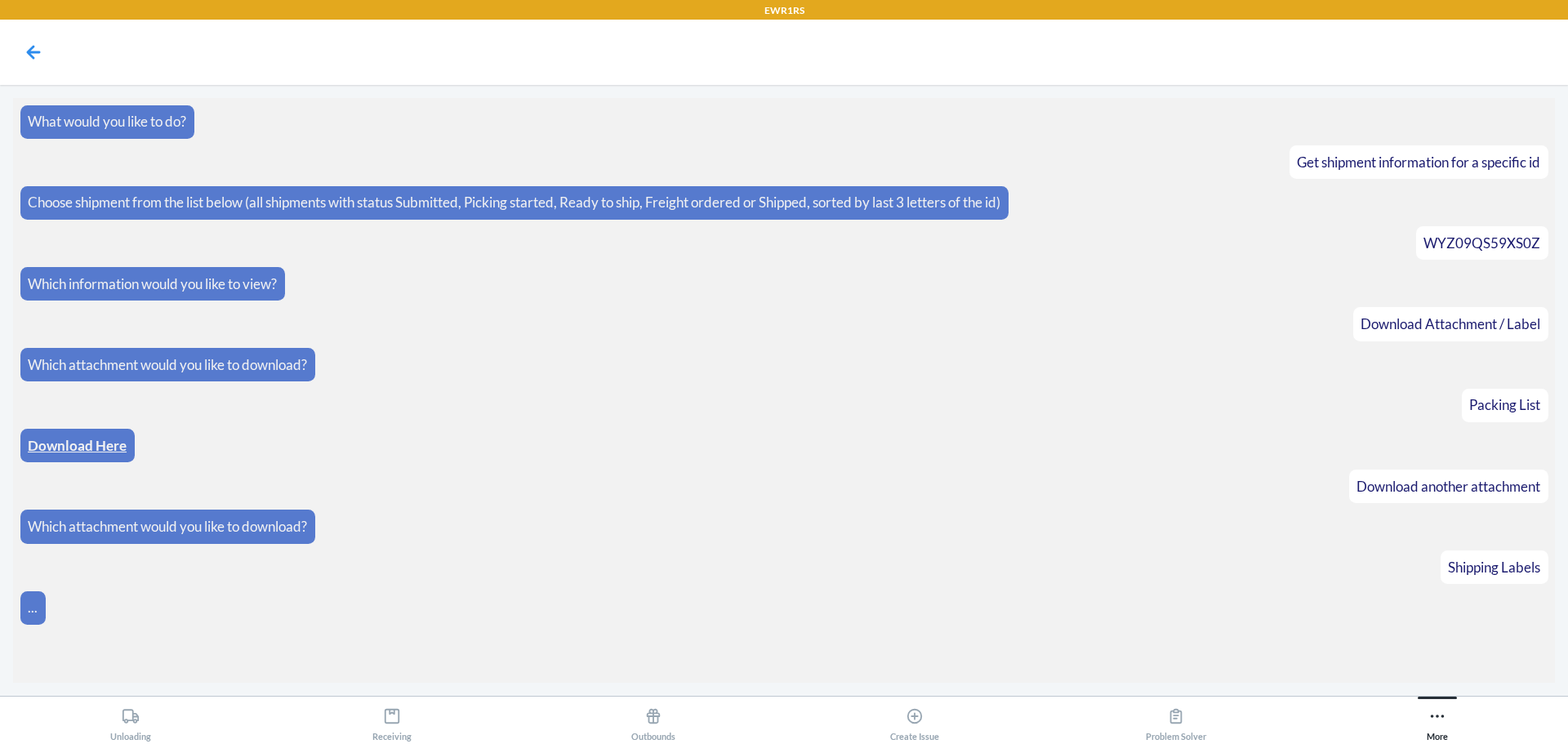
scroll to position [7, 0]
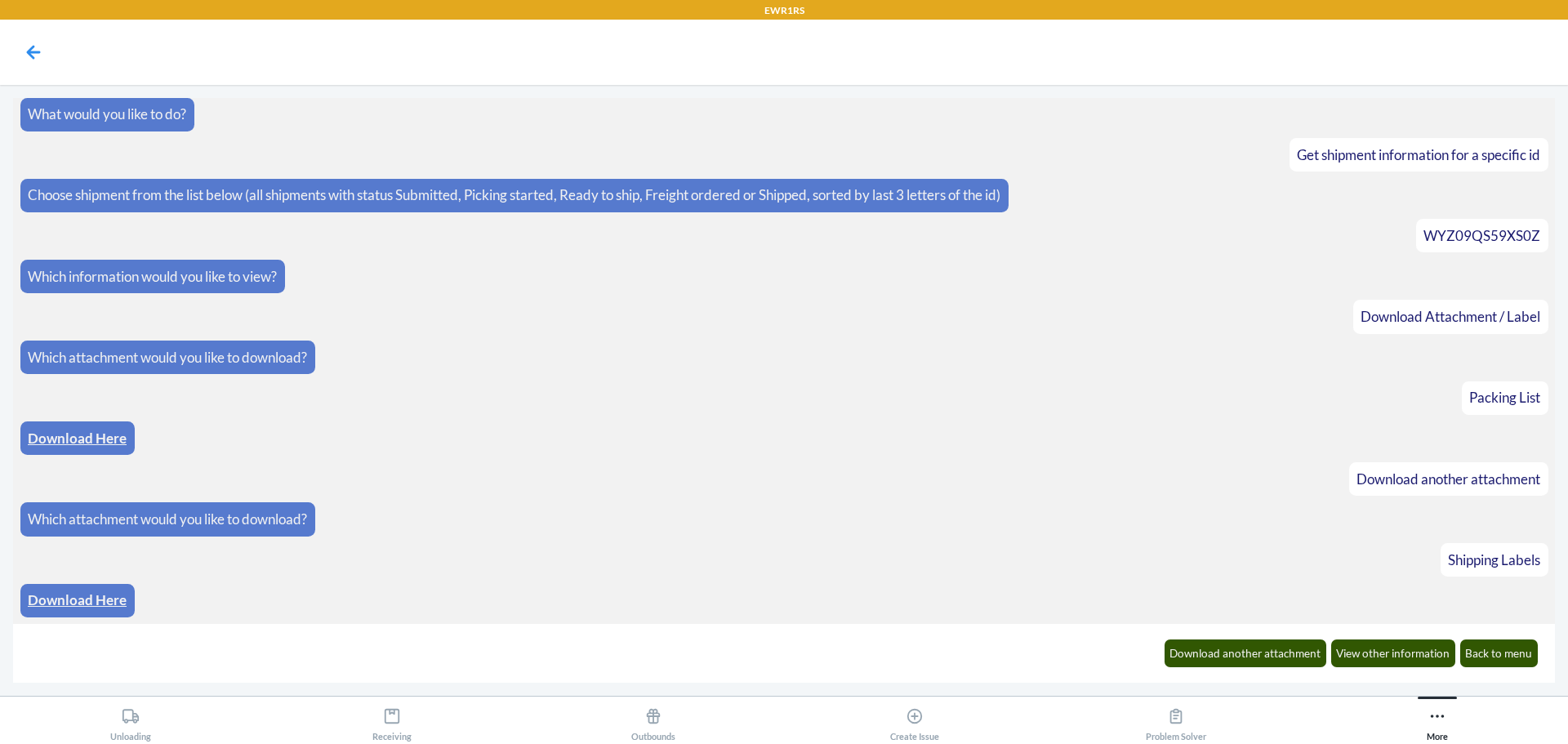
click at [84, 588] on div "Download Here" at bounding box center [77, 600] width 114 height 33
click at [83, 596] on link "Download Here" at bounding box center [77, 599] width 99 height 17
click at [1253, 656] on button "Download another attachment" at bounding box center [1245, 653] width 162 height 28
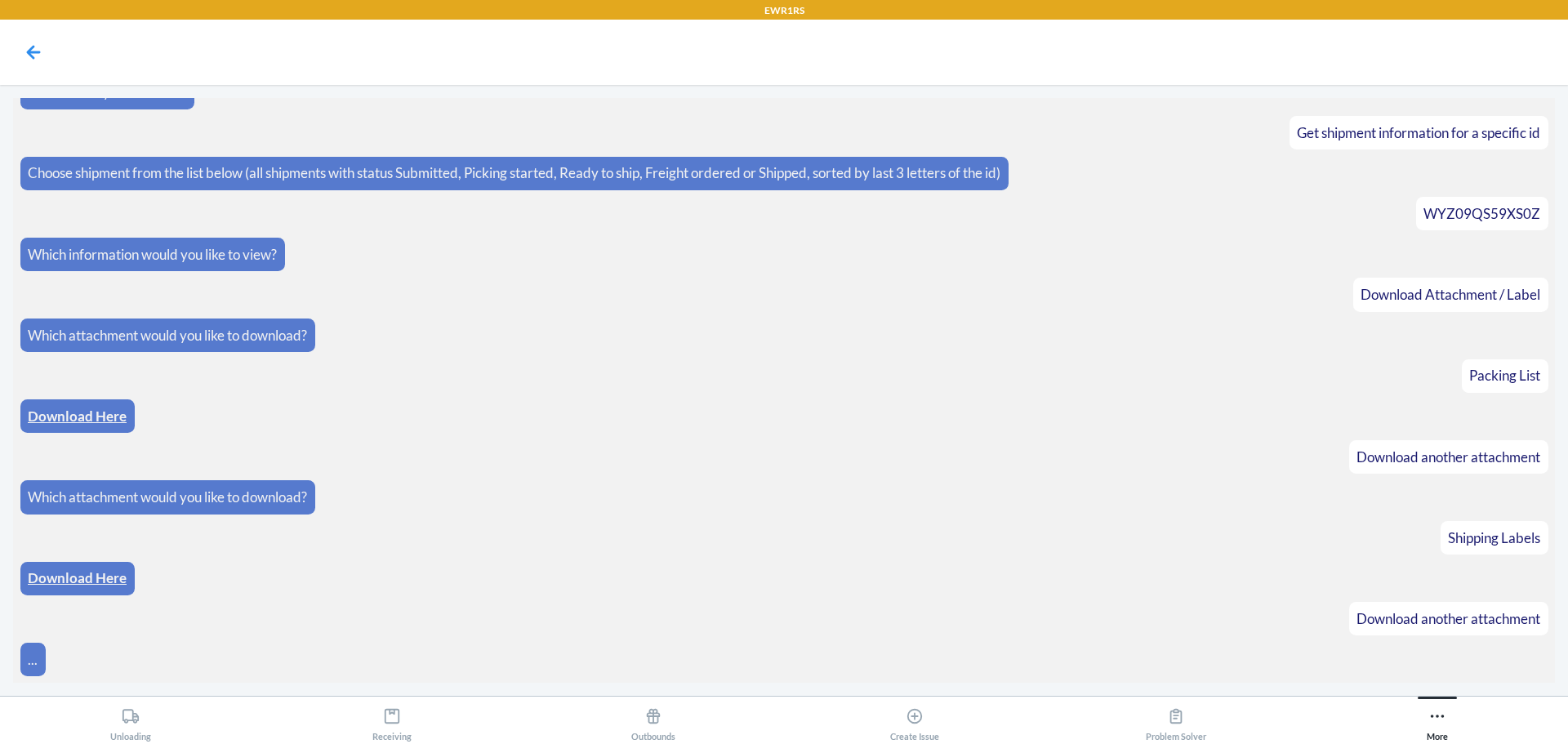
scroll to position [88, 0]
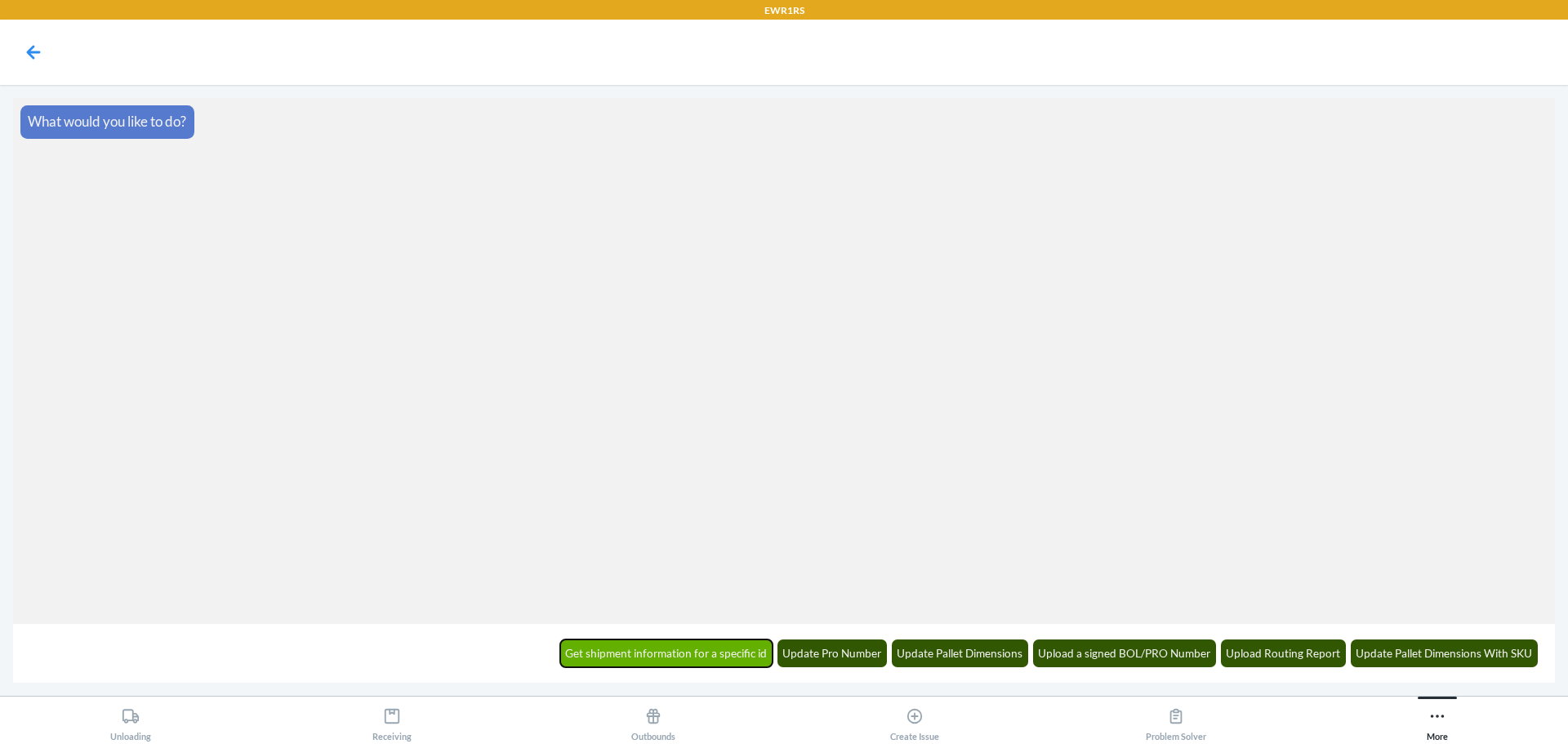
click at [662, 656] on button "Get shipment information for a specific id" at bounding box center [667, 653] width 213 height 28
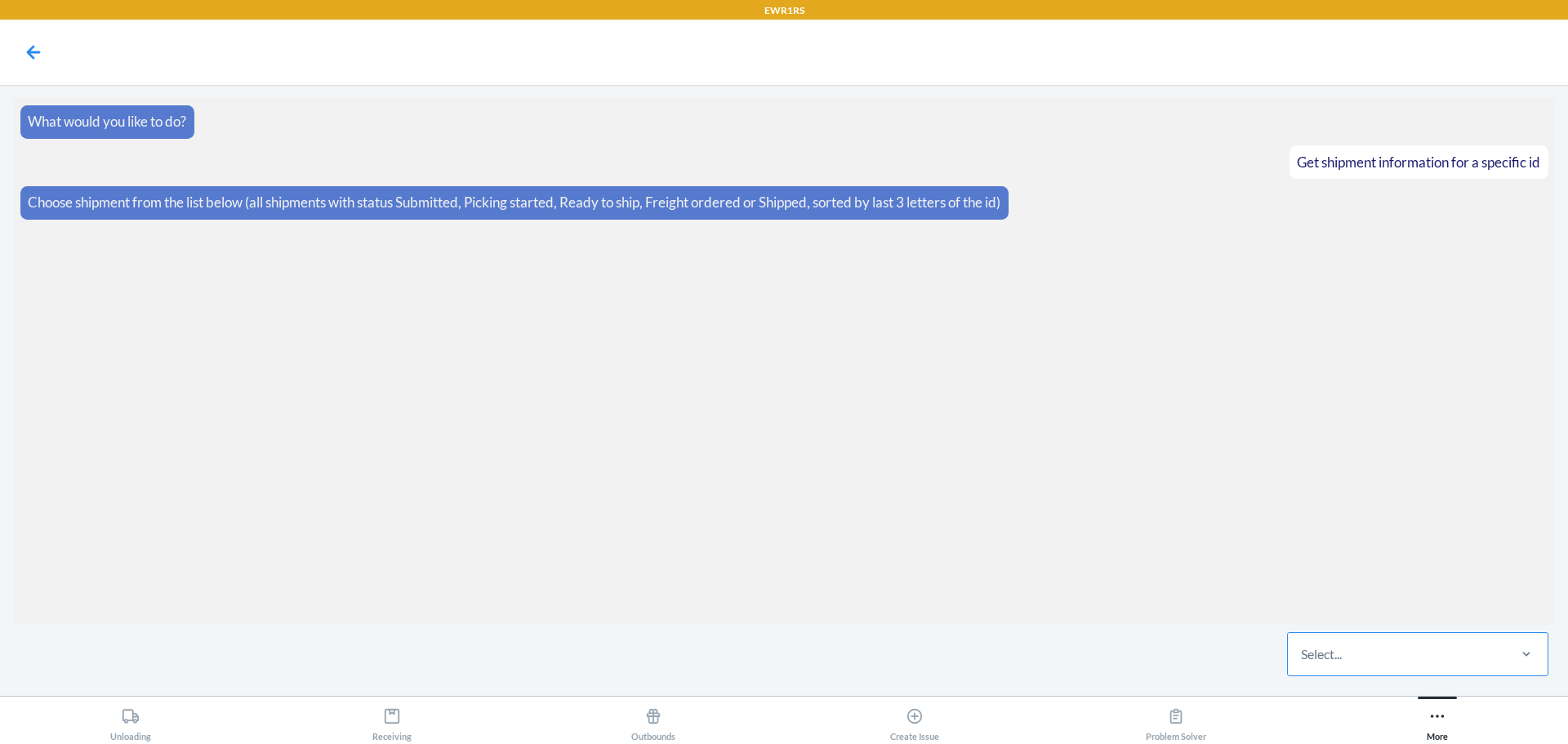
click at [1443, 647] on div "Select..." at bounding box center [1396, 654] width 217 height 43
click at [1303, 647] on input "Select..." at bounding box center [1302, 654] width 2 height 19
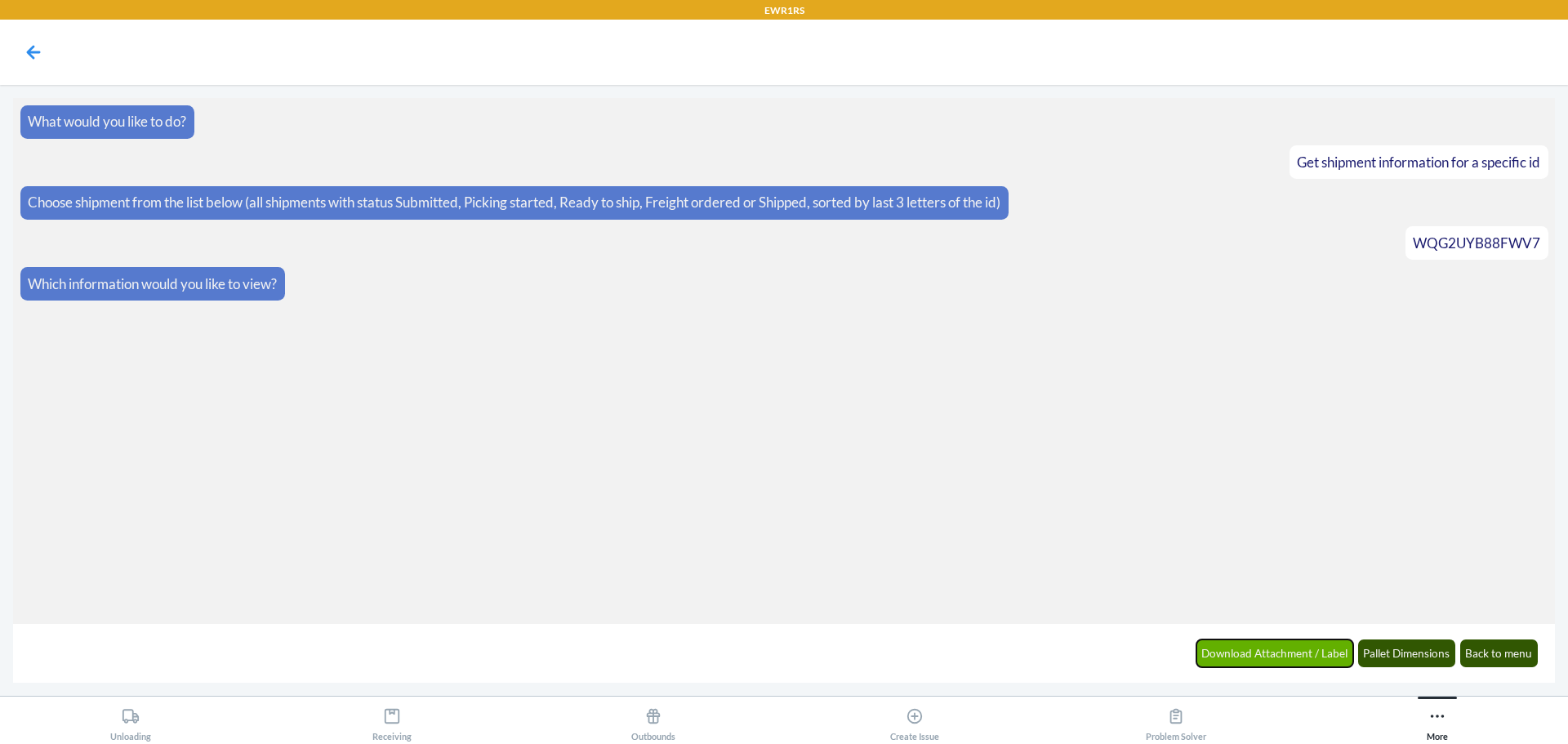
click at [1291, 659] on button "Download Attachment / Label" at bounding box center [1276, 653] width 158 height 28
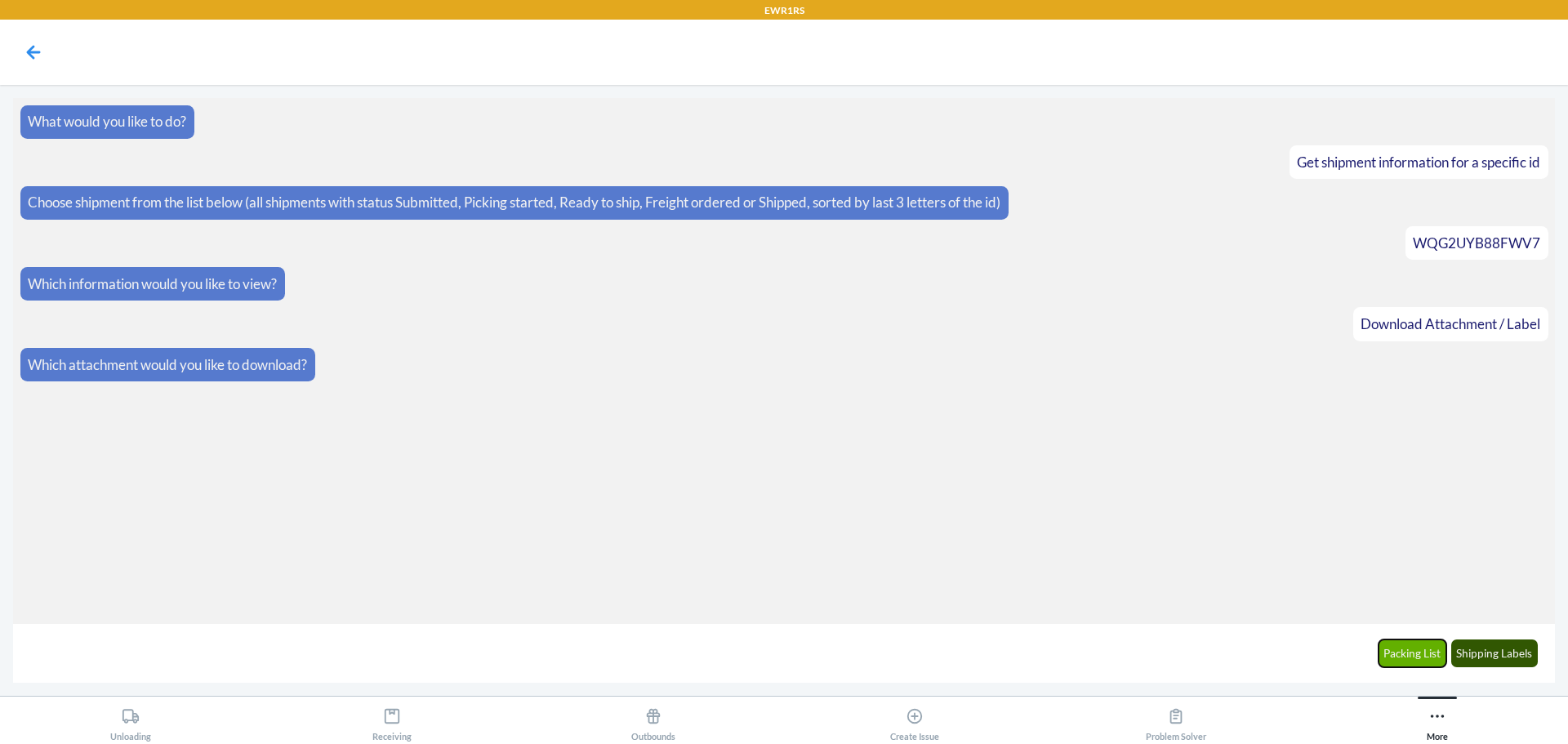
click at [1410, 648] on button "Packing List" at bounding box center [1413, 653] width 69 height 28
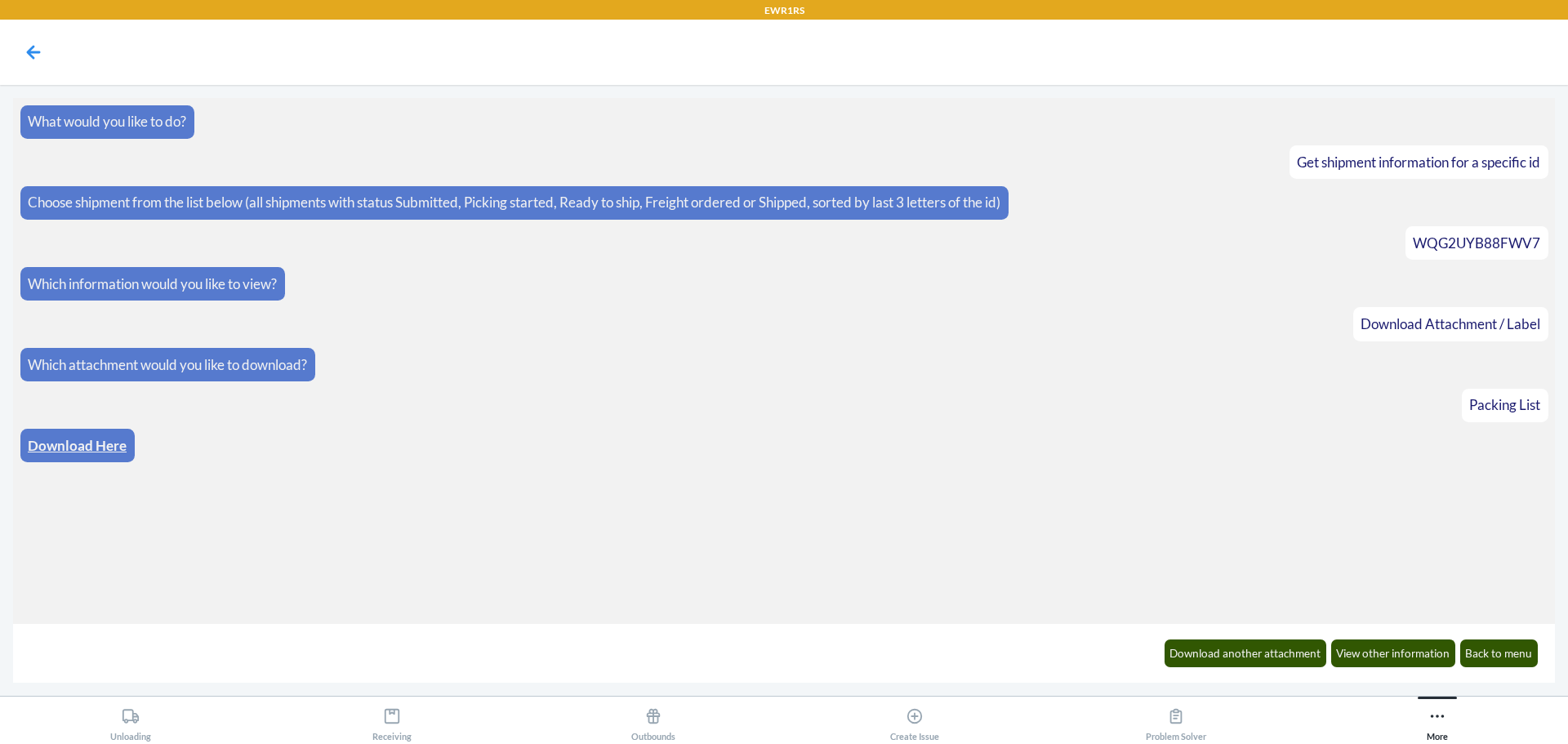
click at [55, 447] on link "Download Here" at bounding box center [77, 445] width 99 height 17
click at [1250, 653] on button "Download another attachment" at bounding box center [1245, 653] width 162 height 28
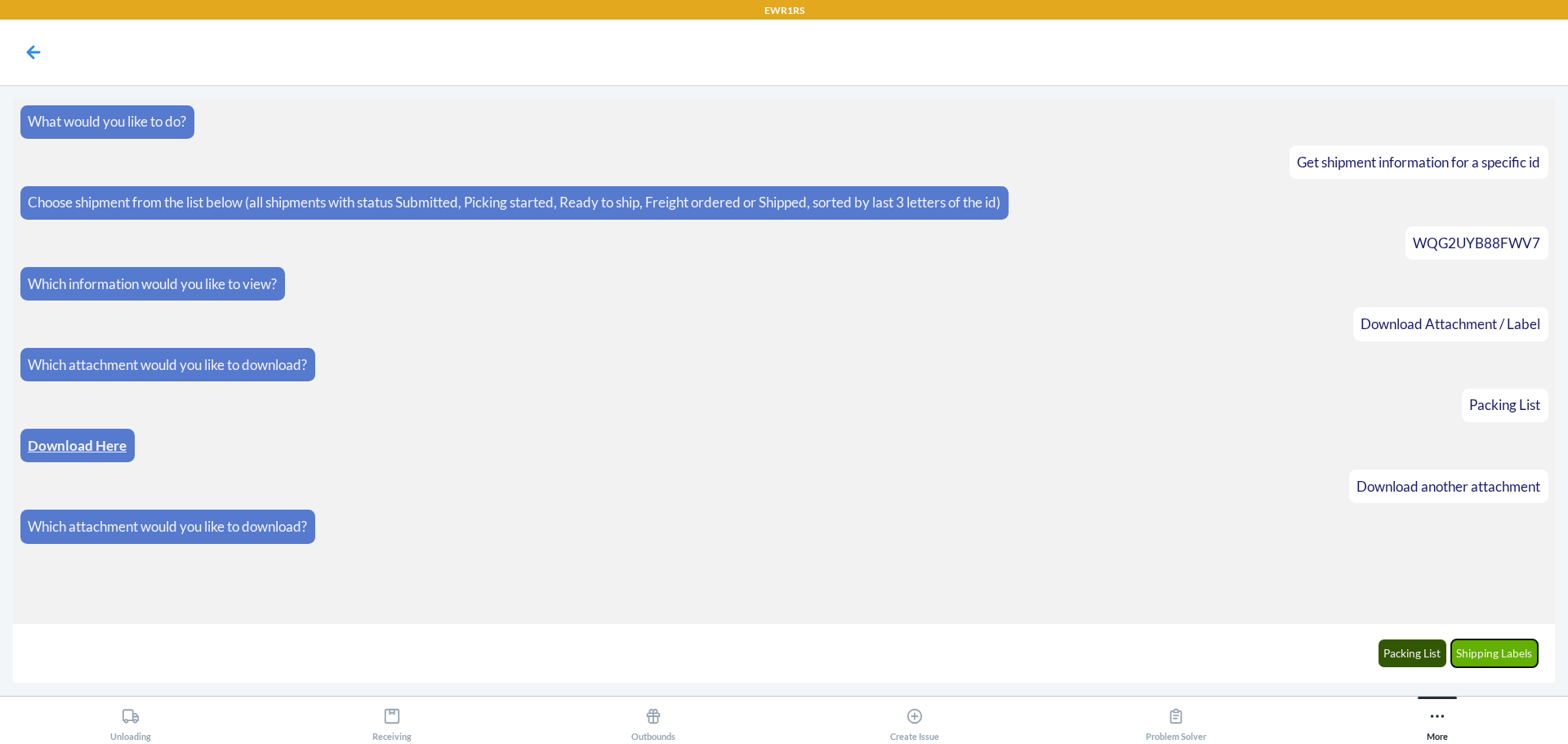
click at [1485, 651] on button "Shipping Labels" at bounding box center [1495, 653] width 87 height 28
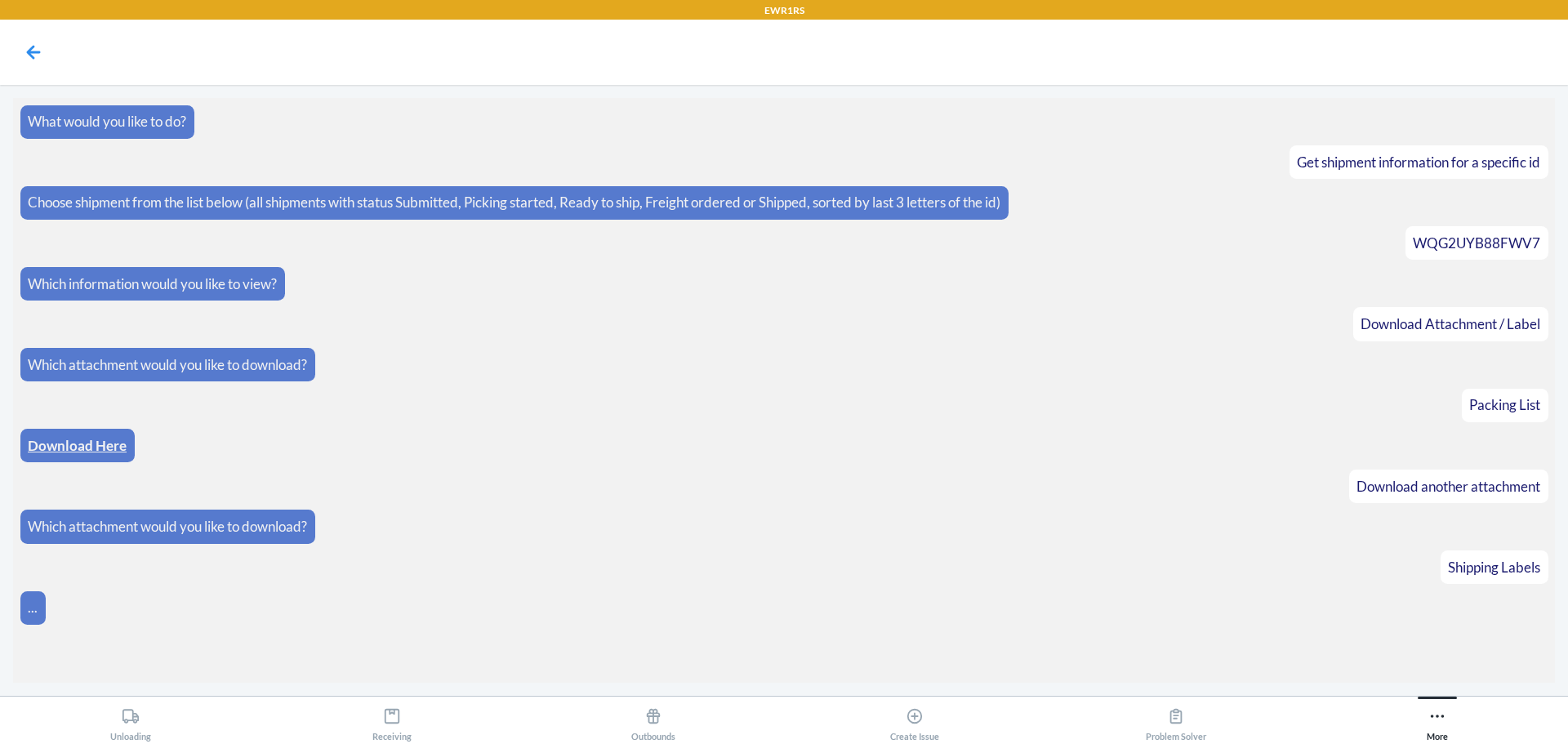
scroll to position [7, 0]
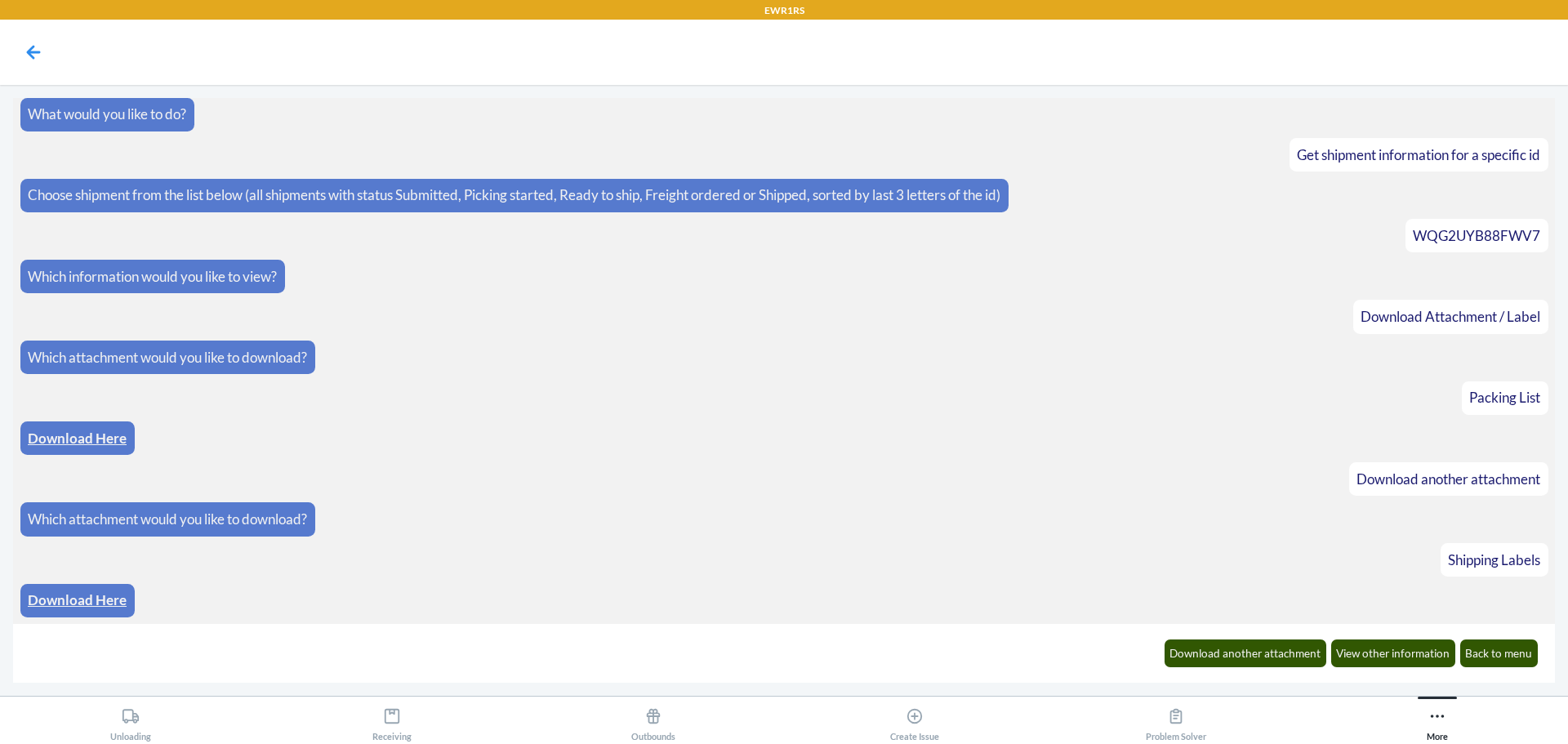
click at [64, 596] on link "Download Here" at bounding box center [77, 599] width 99 height 17
click at [1240, 650] on button "Download another attachment" at bounding box center [1245, 653] width 162 height 28
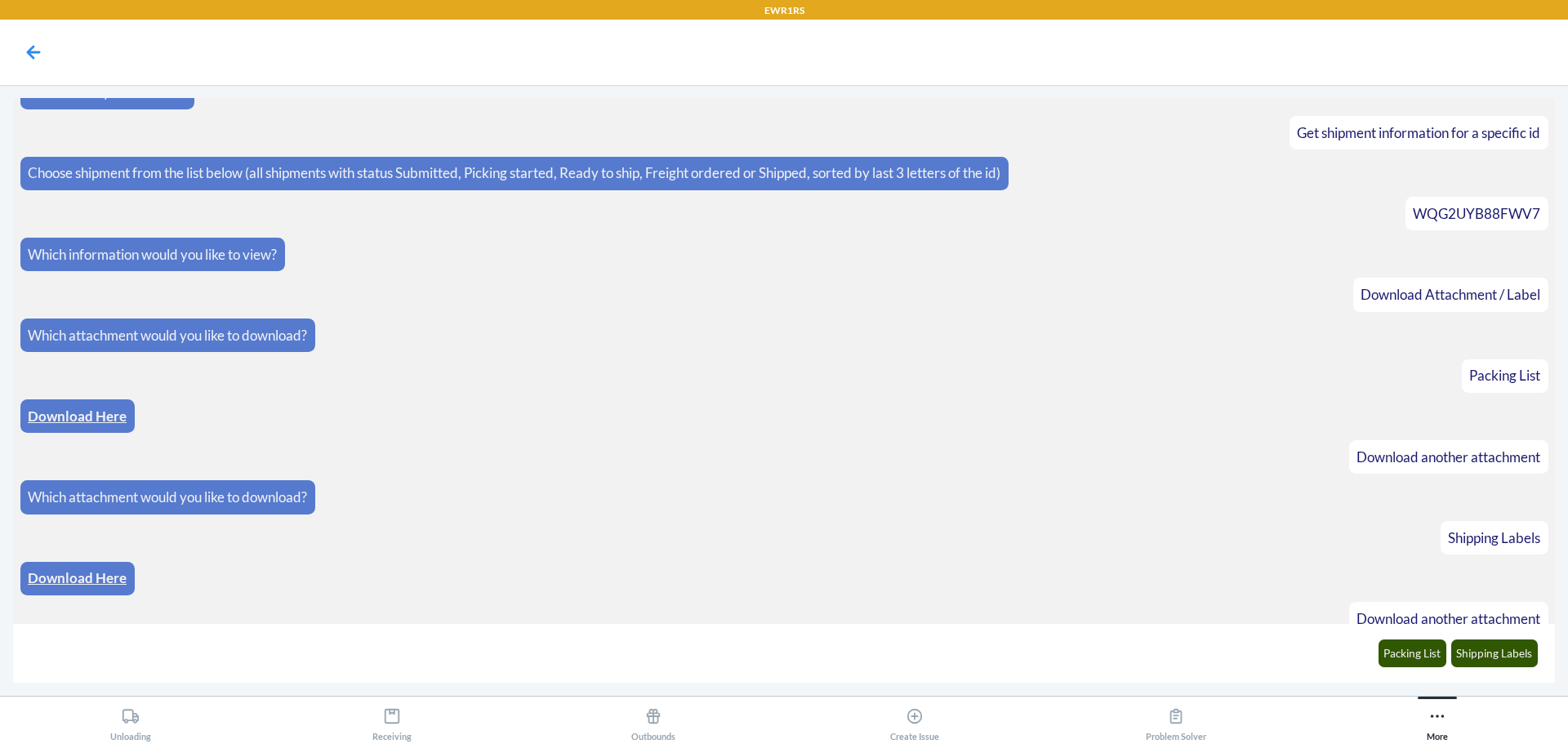
scroll to position [88, 0]
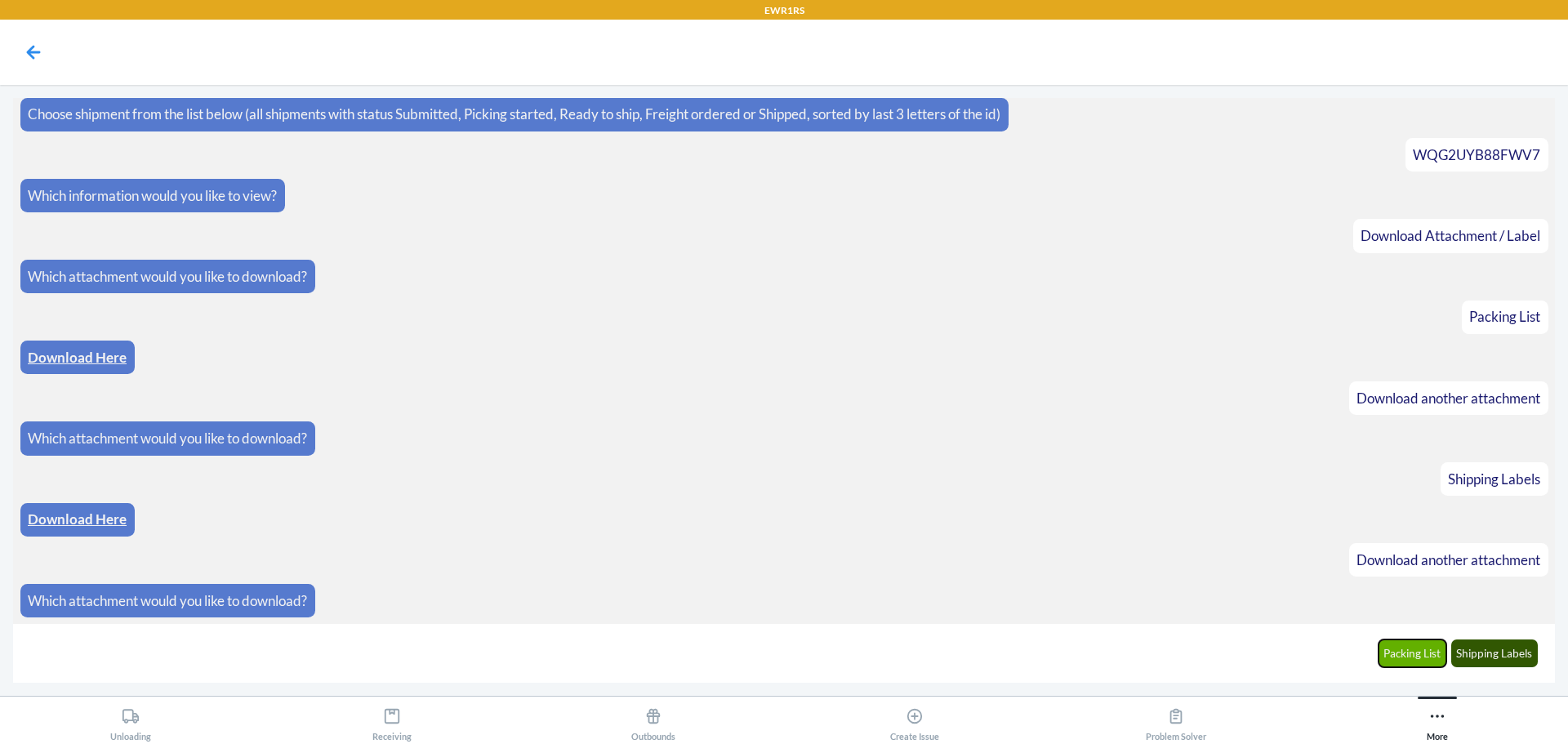
click at [1408, 653] on button "Packing List" at bounding box center [1413, 653] width 69 height 28
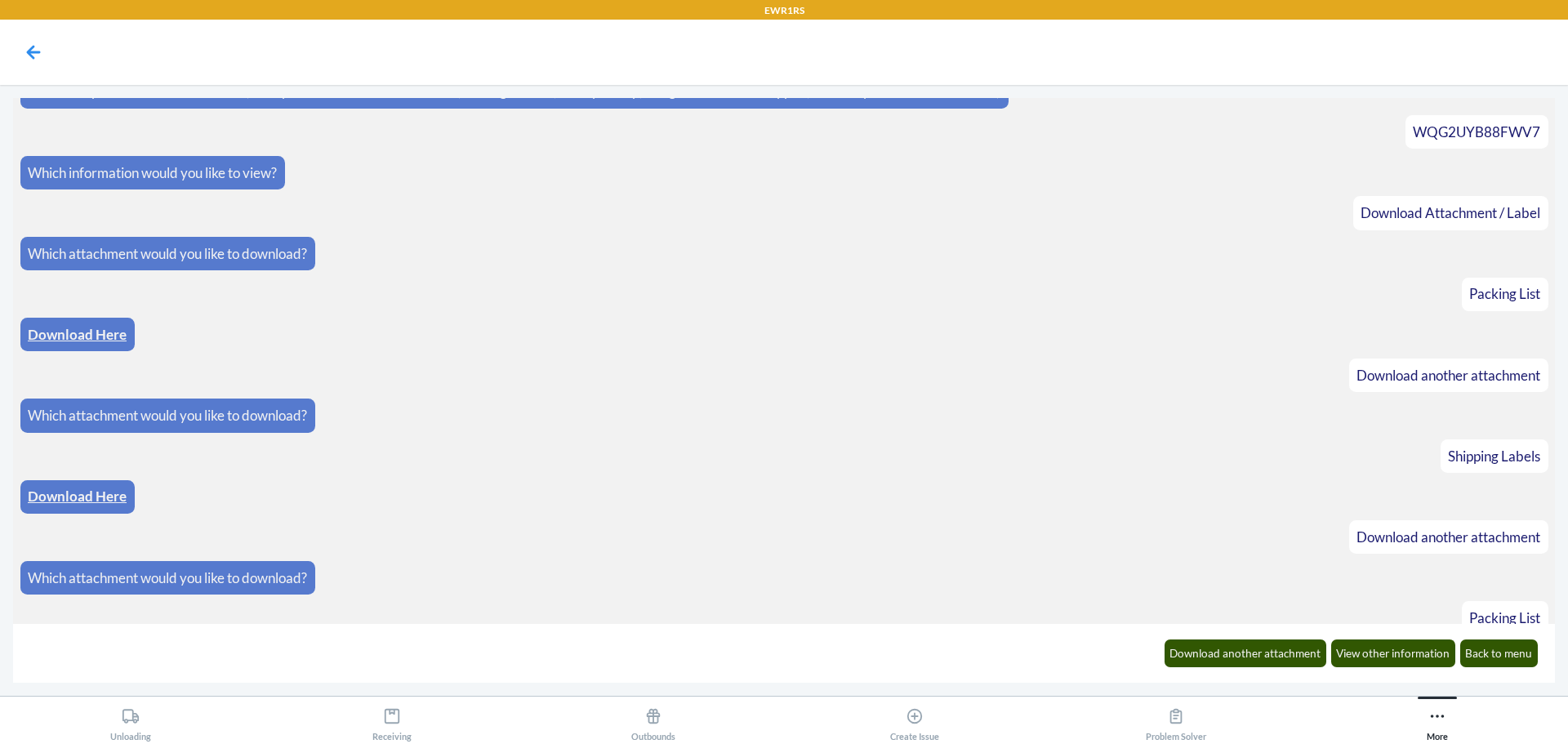
scroll to position [170, 0]
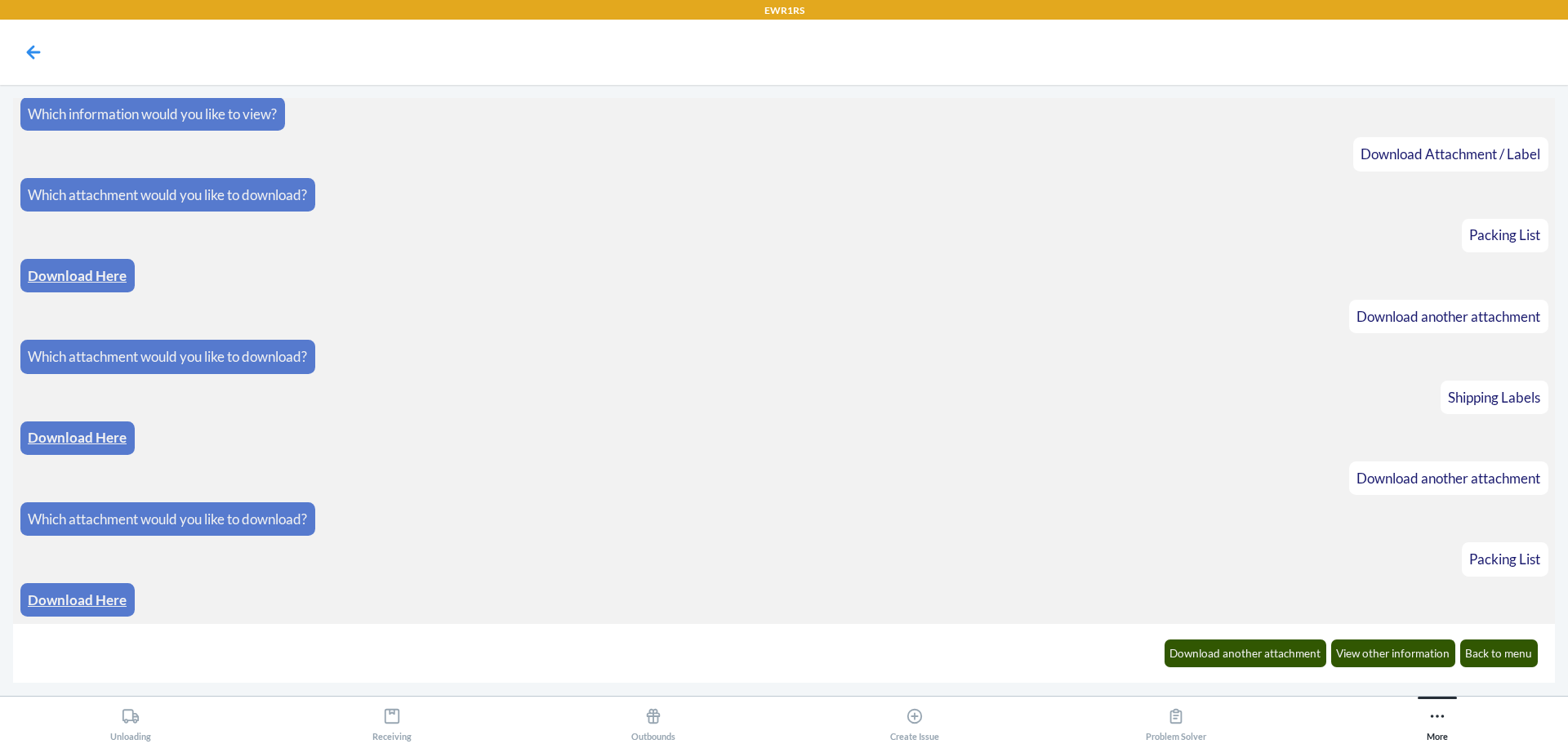
click at [83, 594] on link "Download Here" at bounding box center [77, 599] width 99 height 17
click at [1423, 712] on button "More" at bounding box center [1438, 719] width 262 height 45
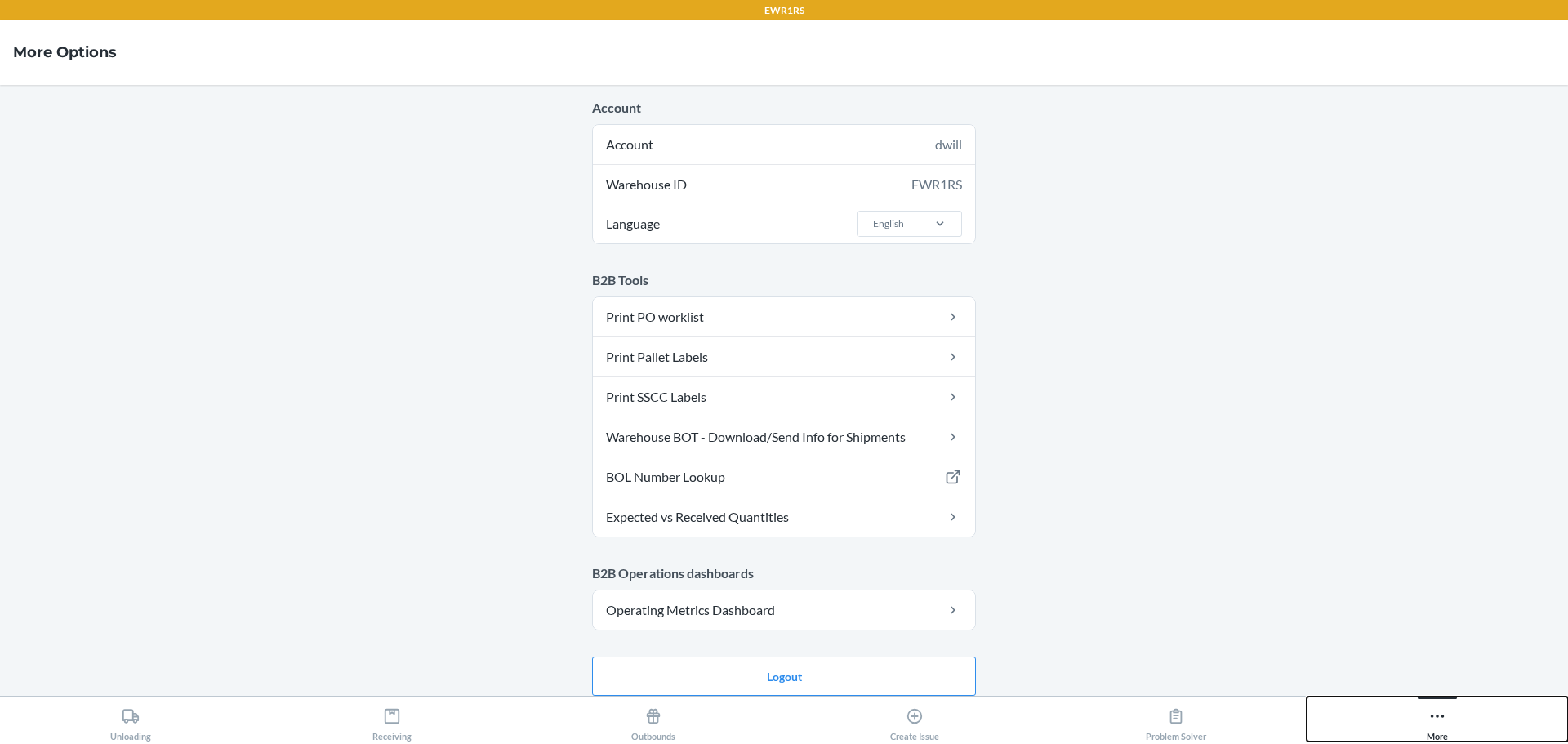
click at [1423, 732] on button "More" at bounding box center [1438, 719] width 262 height 45
click at [1416, 732] on button "More" at bounding box center [1438, 719] width 262 height 45
click at [1437, 720] on icon at bounding box center [1437, 715] width 18 height 18
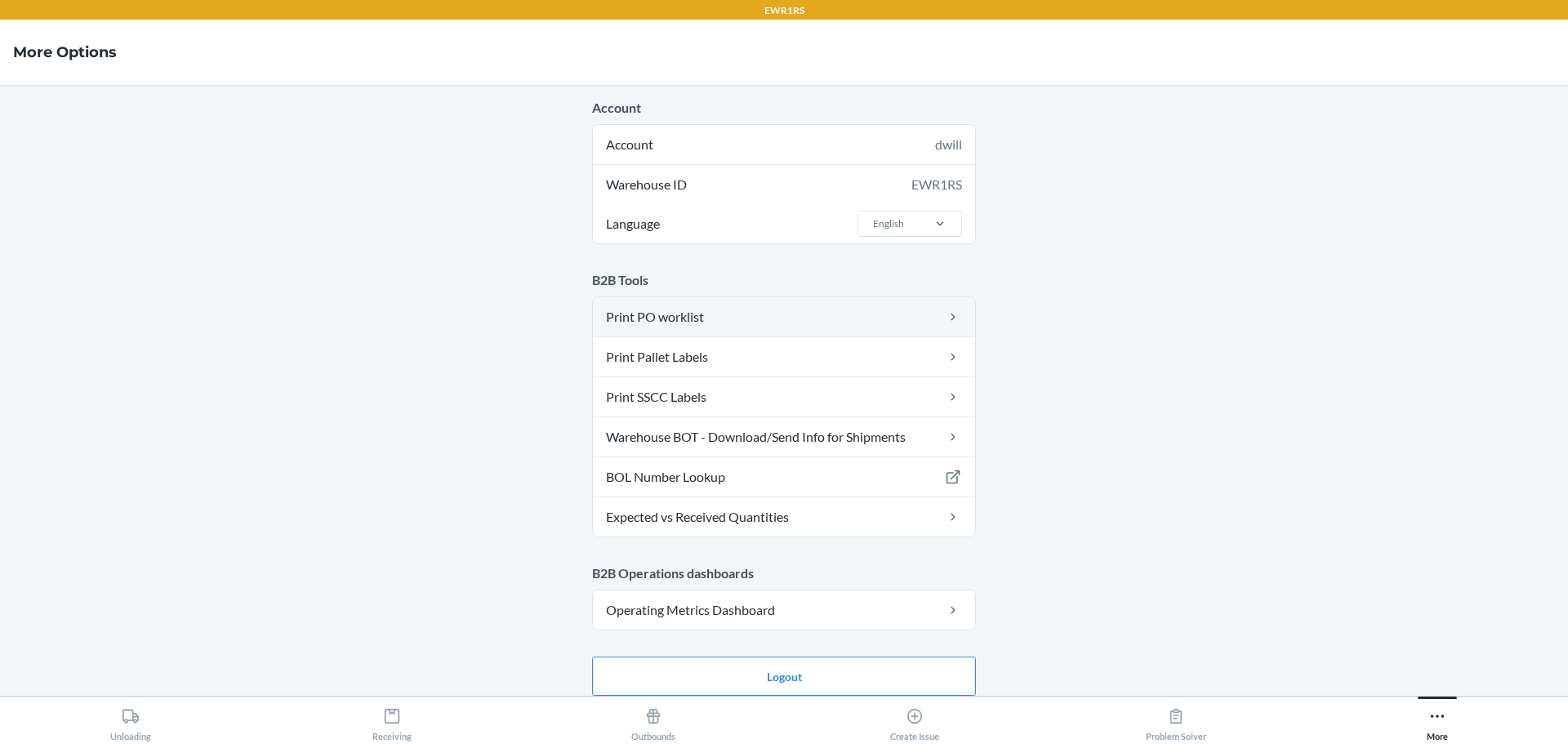
click at [652, 318] on link "Print PO worklist" at bounding box center [784, 316] width 382 height 39
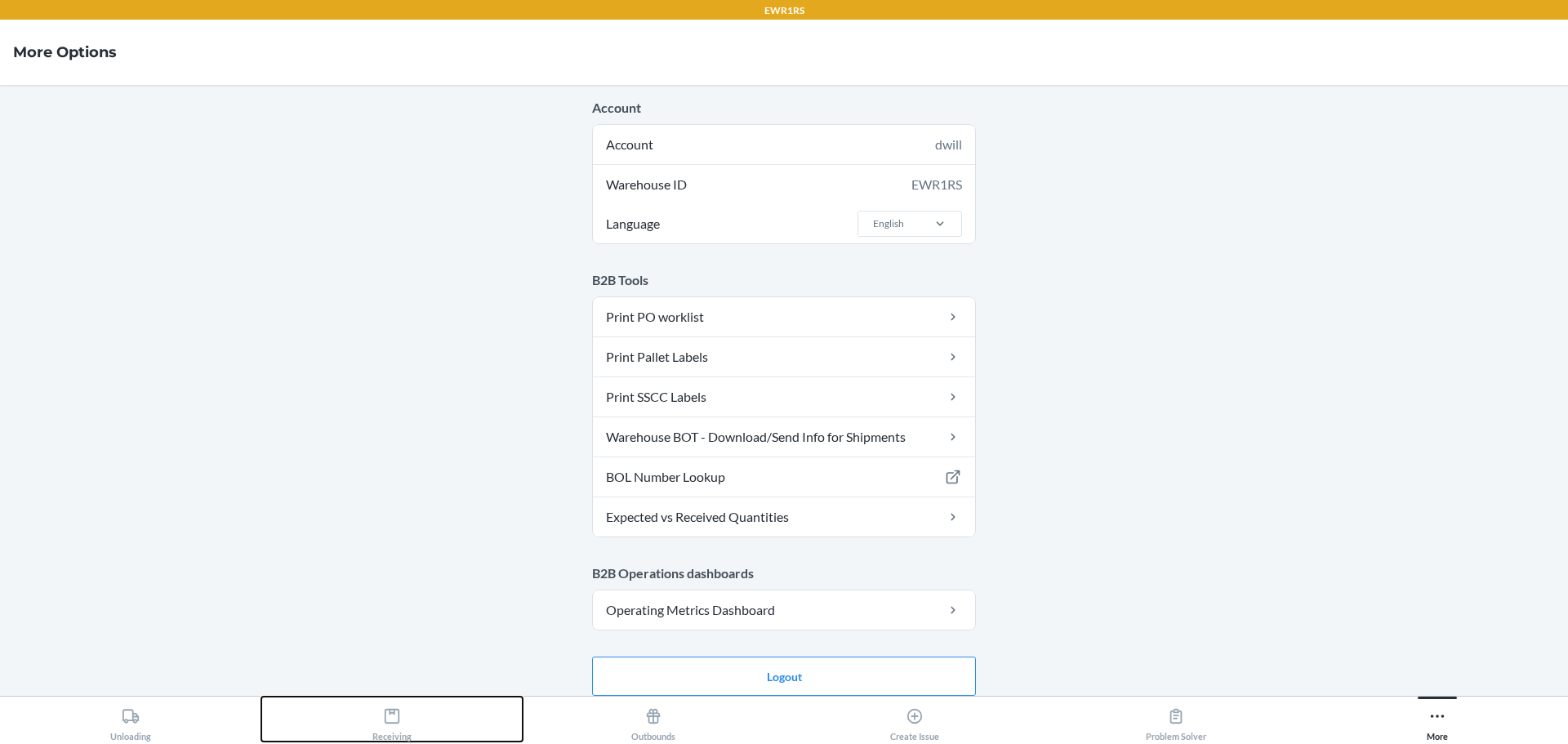
click at [402, 719] on div "Receiving" at bounding box center [392, 721] width 39 height 41
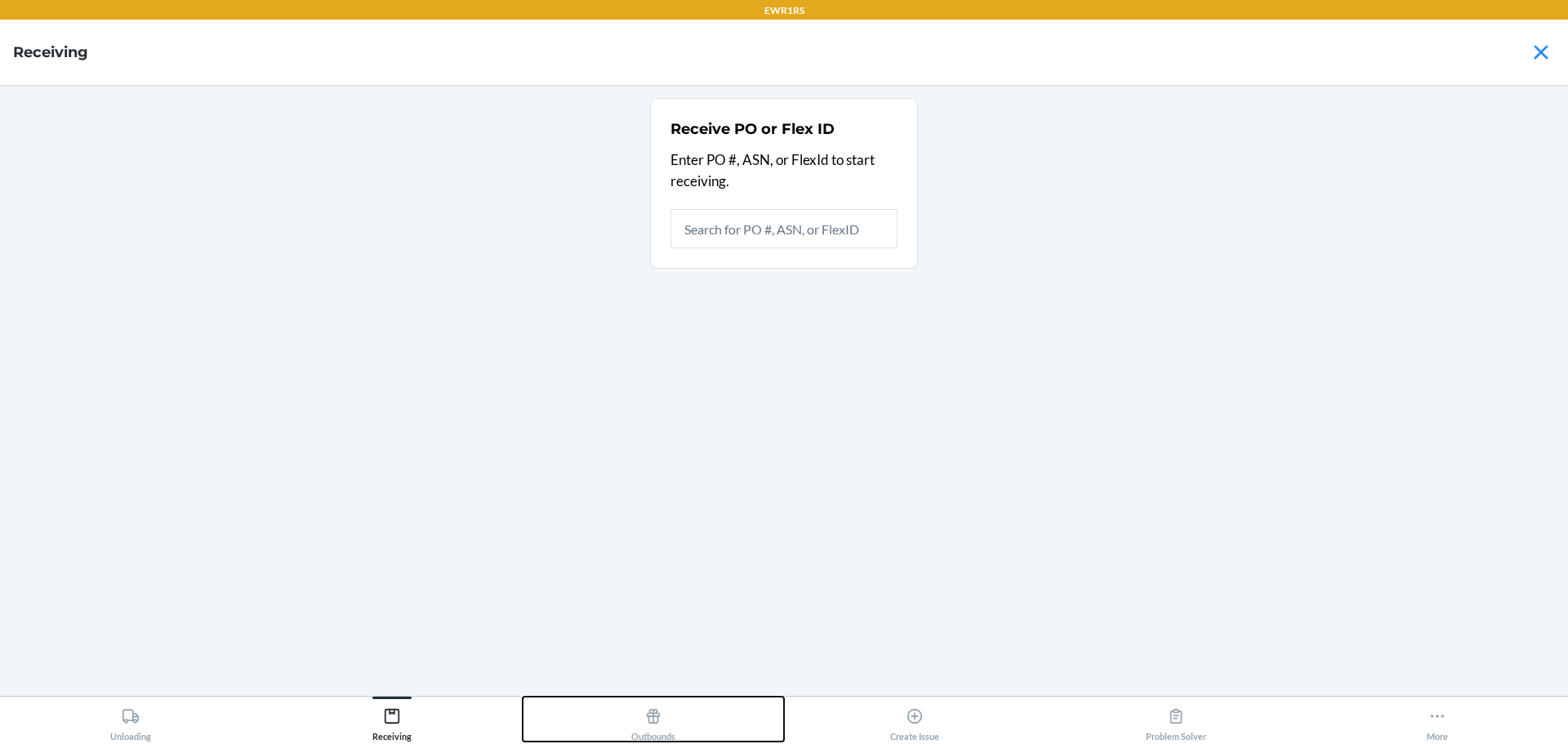
click at [650, 726] on div "Outbounds" at bounding box center [654, 721] width 45 height 41
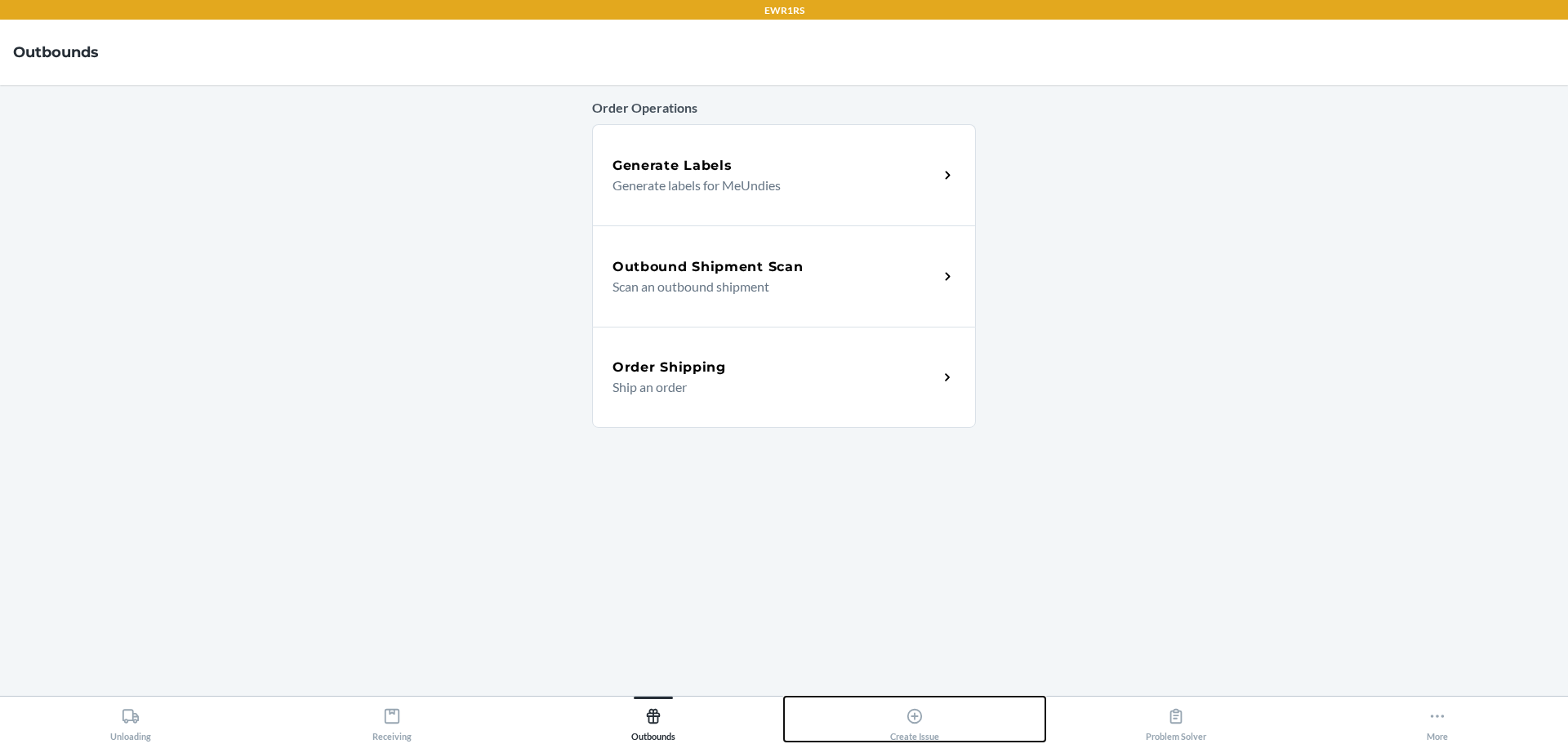
click at [916, 703] on div "Create Issue" at bounding box center [915, 721] width 49 height 41
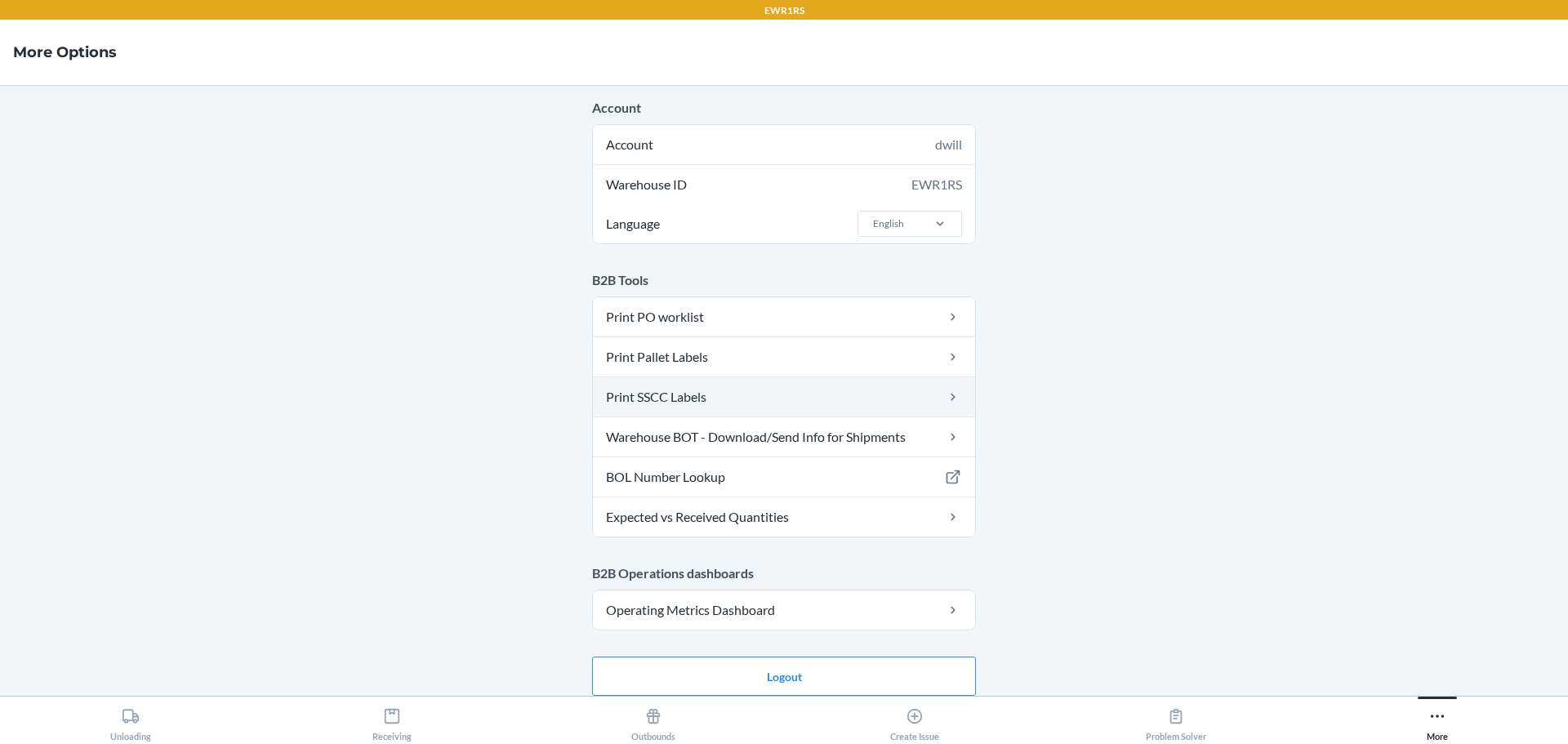
click at [682, 401] on link "Print SSCC Labels" at bounding box center [784, 397] width 382 height 39
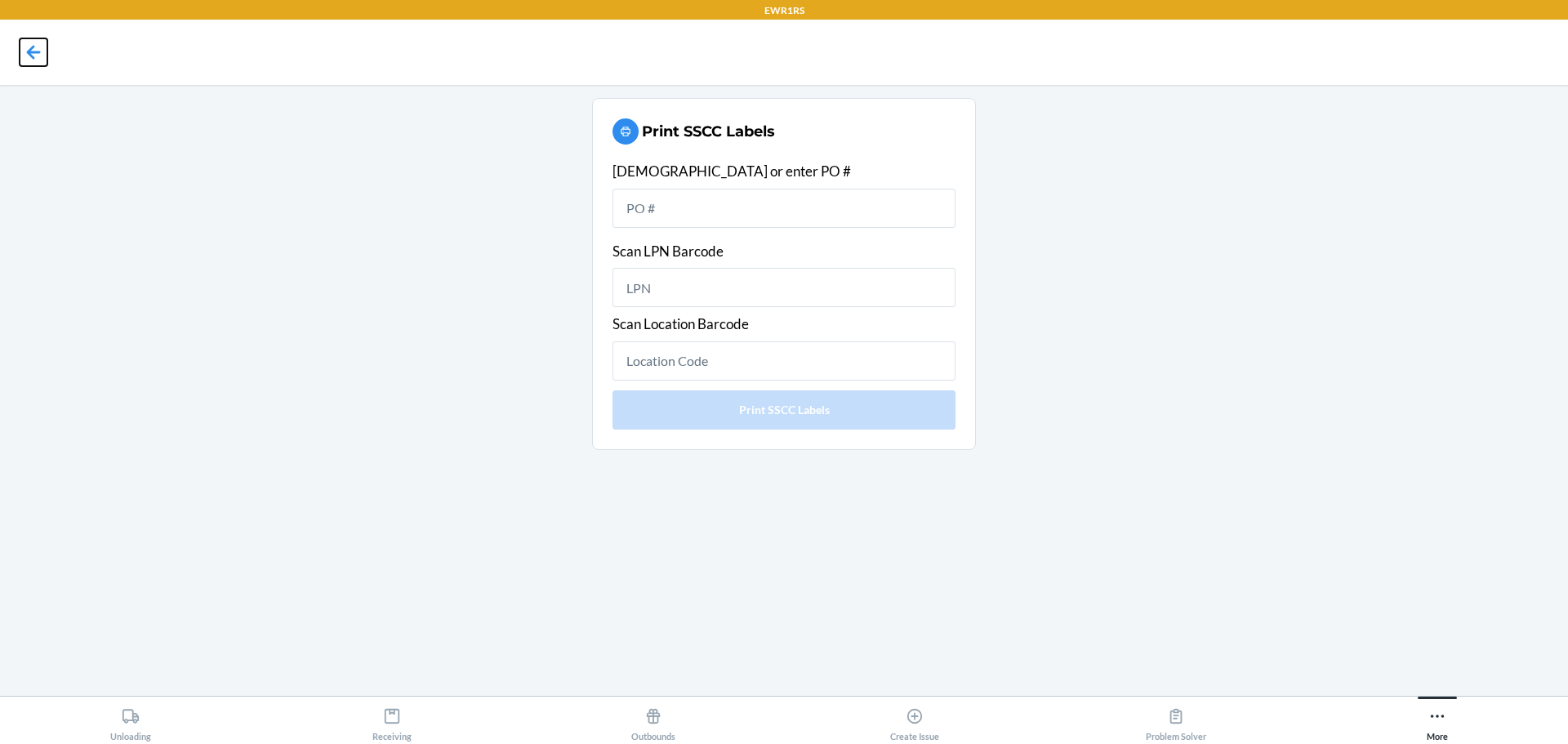
click at [28, 56] on icon at bounding box center [33, 52] width 28 height 28
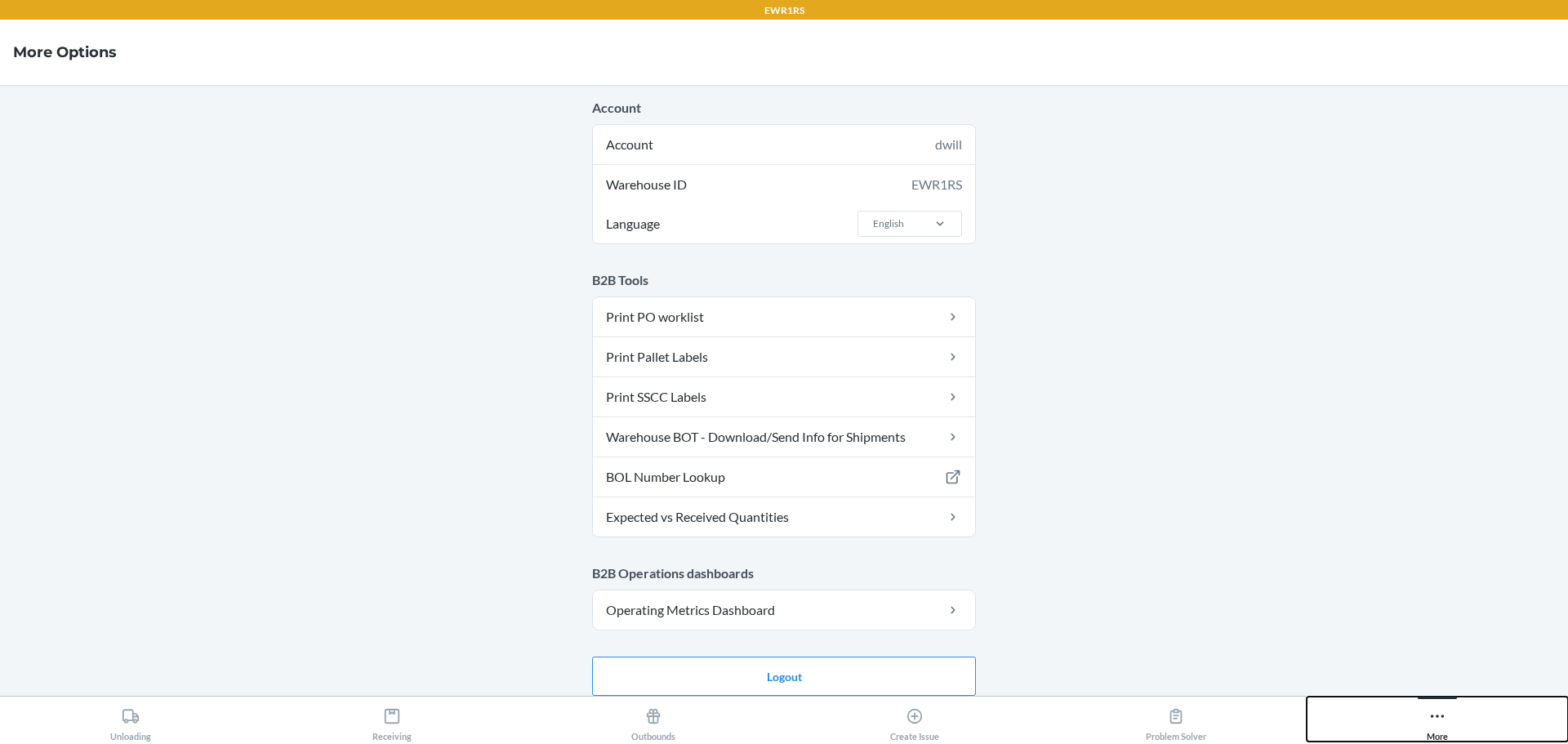
click at [1451, 720] on button "More" at bounding box center [1438, 719] width 262 height 45
drag, startPoint x: 1395, startPoint y: 721, endPoint x: 1438, endPoint y: 500, distance: 225.1
click at [1438, 500] on main "Account Account dwill Warehouse ID EWR1RS Language English B2B Tools Print PO w…" at bounding box center [784, 391] width 1568 height 611
click at [1411, 713] on button "More" at bounding box center [1438, 719] width 262 height 45
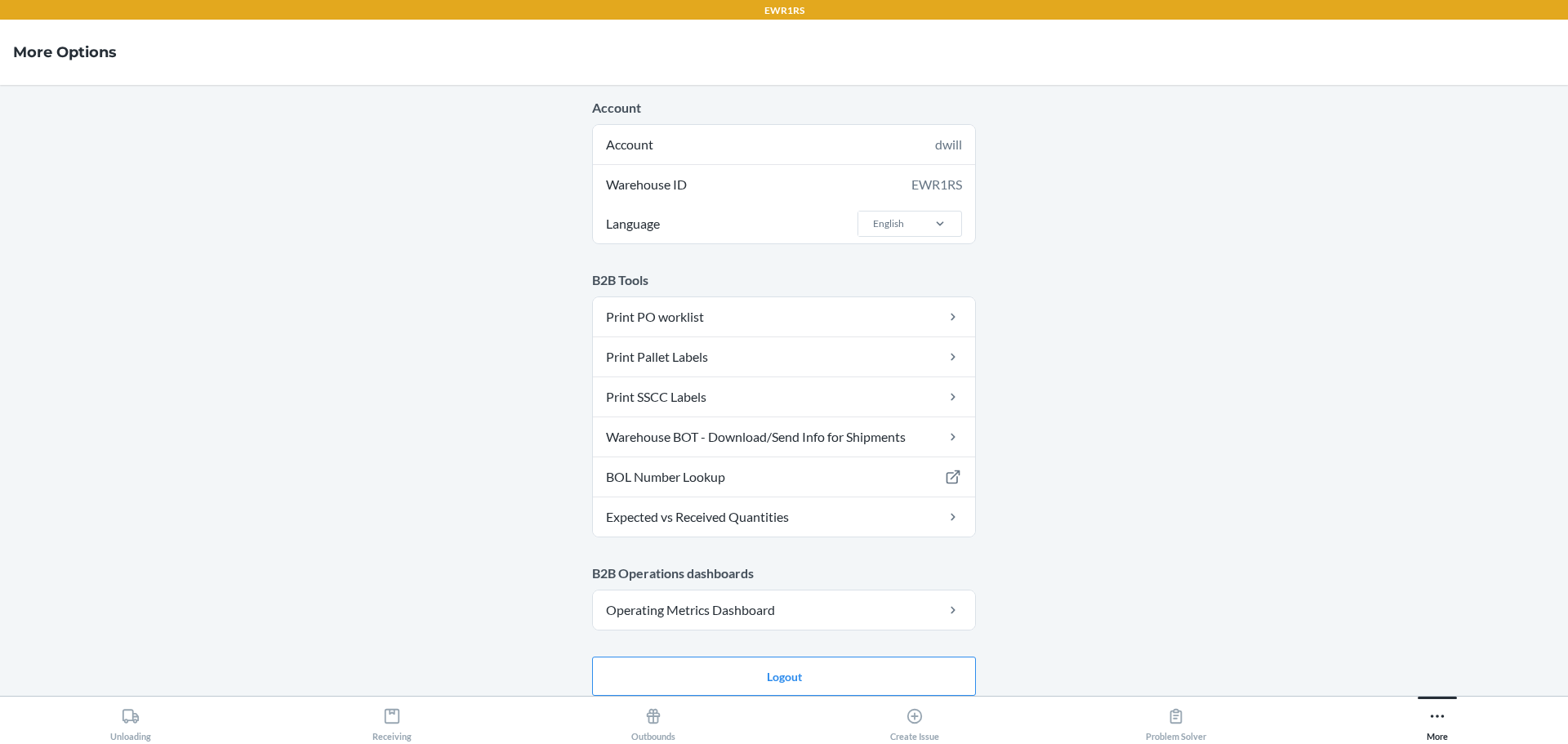
click at [1393, 407] on main "Account Account dwill Warehouse ID EWR1RS Language English B2B Tools Print PO w…" at bounding box center [784, 391] width 1568 height 611
click at [1422, 712] on button "More" at bounding box center [1438, 719] width 262 height 45
click at [1444, 710] on icon at bounding box center [1437, 715] width 18 height 18
click at [799, 443] on link "Warehouse BOT - Download/Send Info for Shipments" at bounding box center [784, 437] width 382 height 39
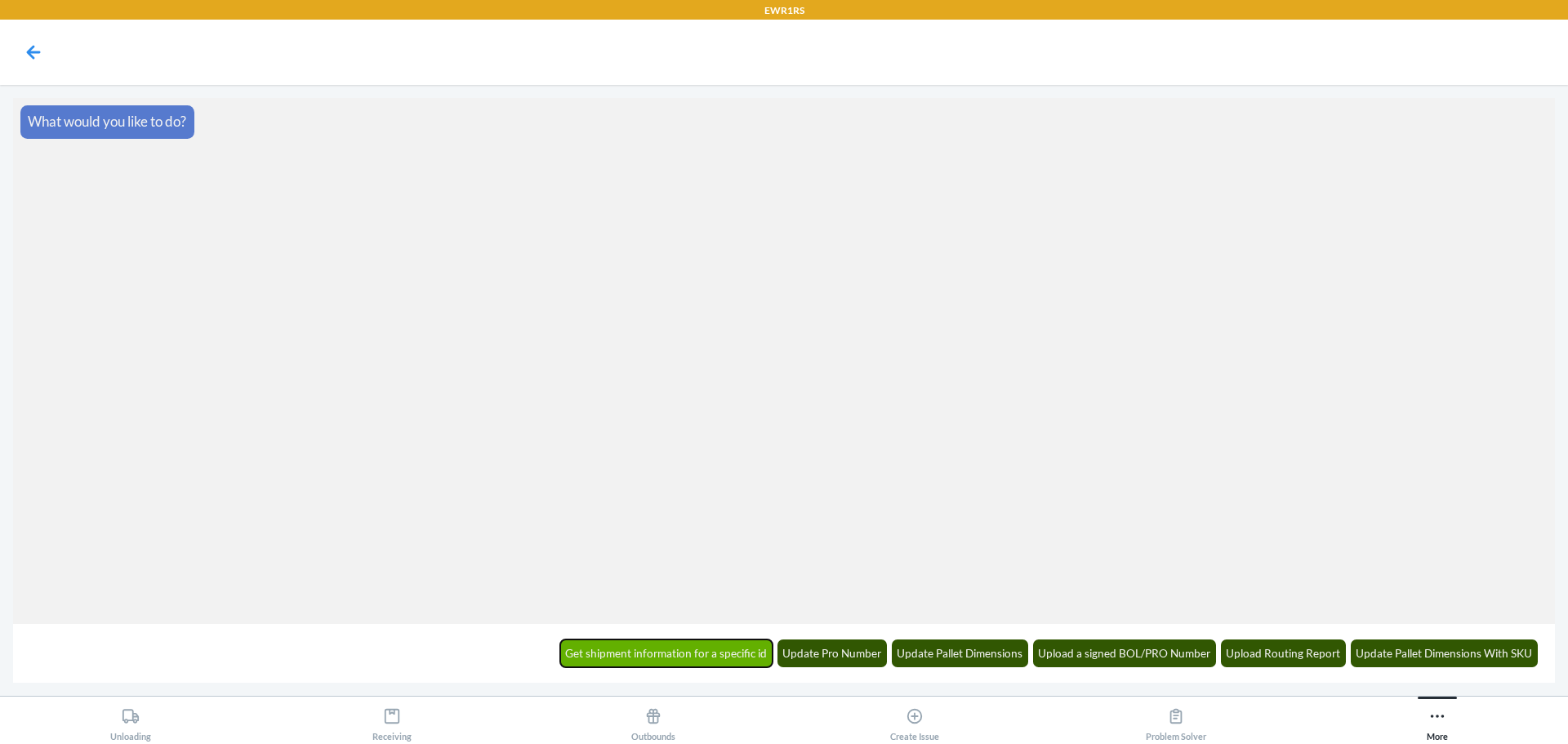
click at [699, 652] on button "Get shipment information for a specific id" at bounding box center [667, 653] width 213 height 28
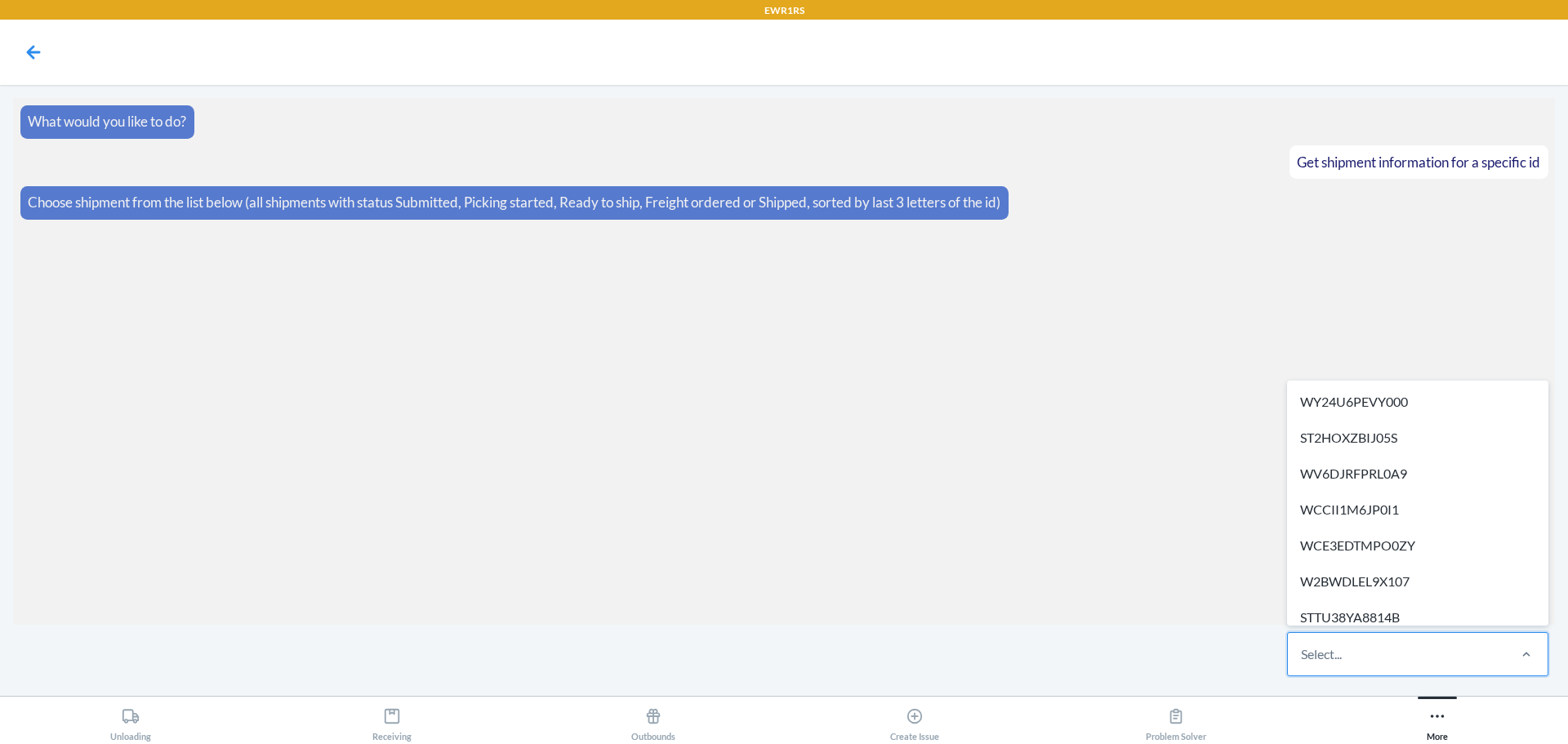
click at [1476, 659] on div "Select..." at bounding box center [1396, 654] width 217 height 43
click at [1303, 659] on input "option WY24U6PEVY000 focused, 1 of 306. 306 results available. Use Up and Down …" at bounding box center [1302, 654] width 2 height 19
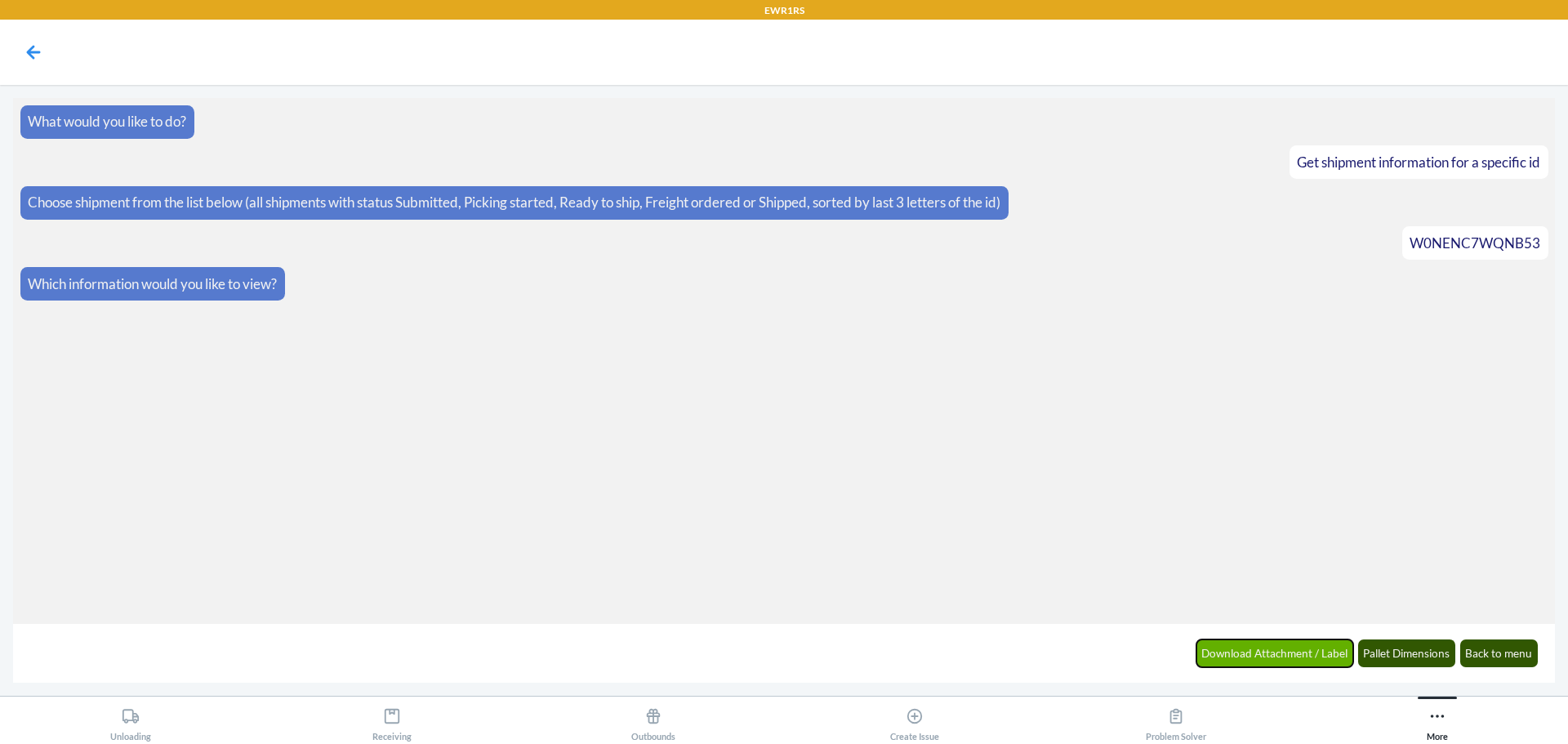
click at [1286, 661] on button "Download Attachment / Label" at bounding box center [1276, 653] width 158 height 28
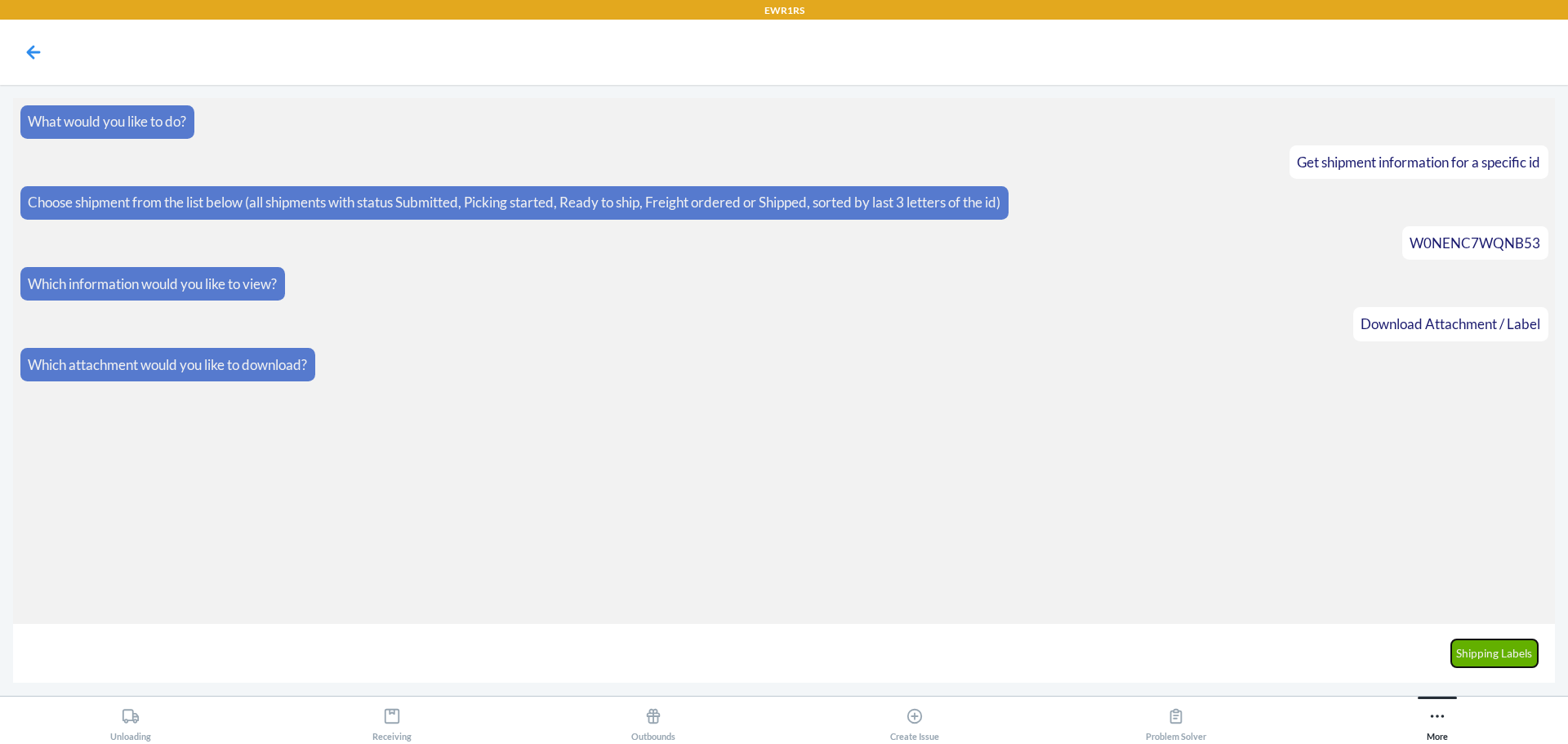
click at [1492, 652] on button "Shipping Labels" at bounding box center [1495, 653] width 87 height 28
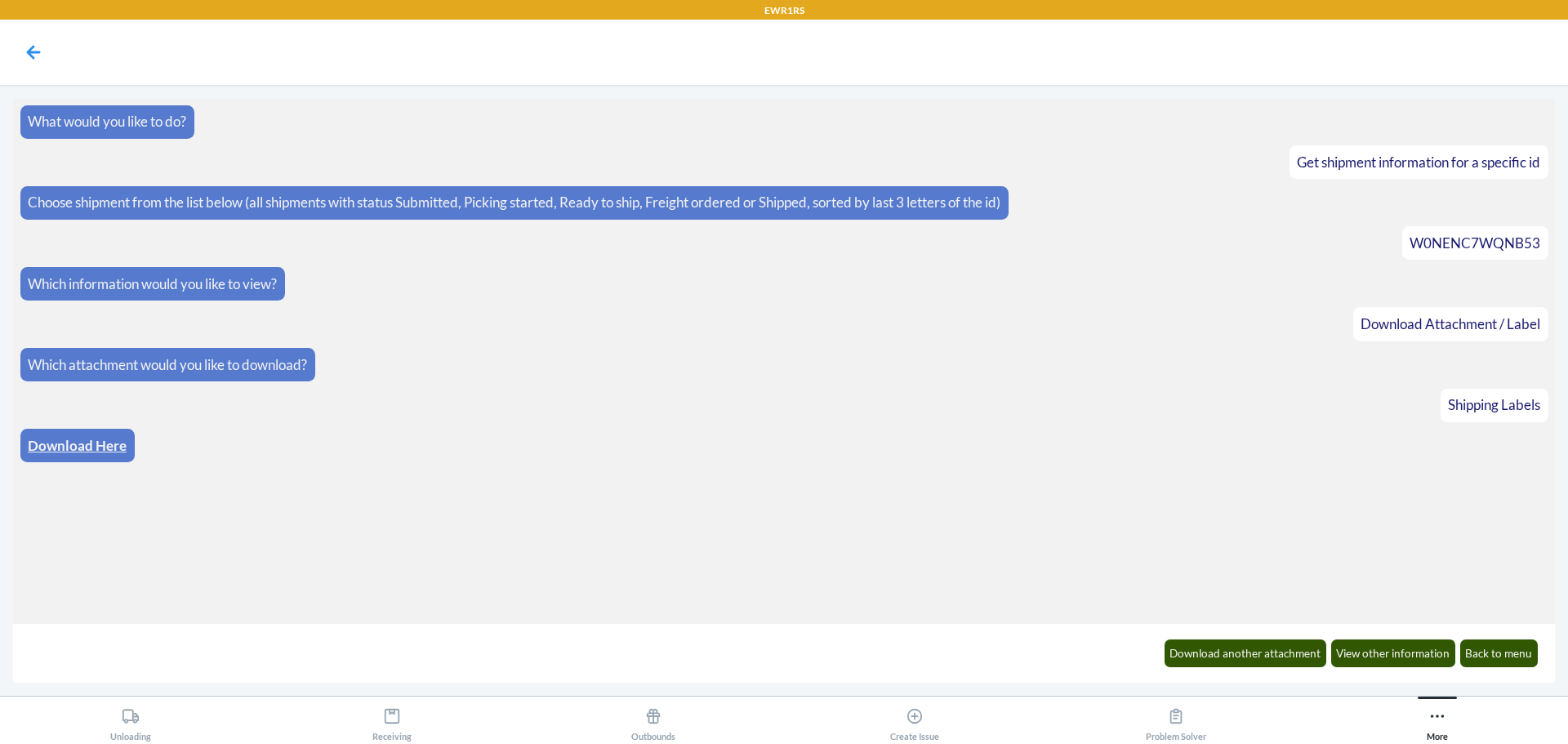
click at [68, 433] on div "Download Here" at bounding box center [77, 445] width 114 height 33
click at [68, 445] on link "Download Here" at bounding box center [77, 445] width 99 height 17
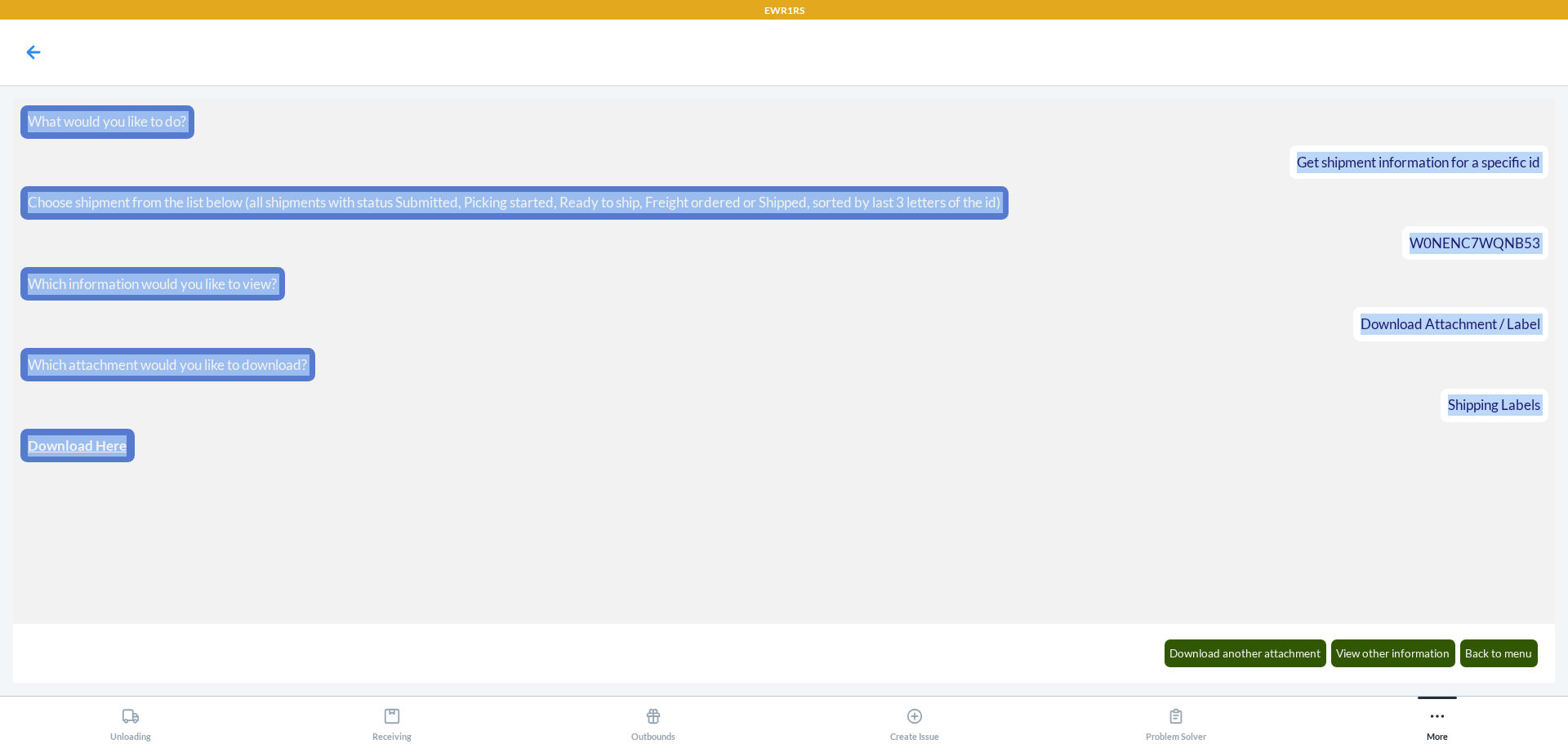
drag, startPoint x: 532, startPoint y: 488, endPoint x: 1217, endPoint y: -99, distance: 902.1
click at [1217, 0] on html "EWR1RS What would you like to do? Get shipment information for a specific id Ch…" at bounding box center [784, 372] width 1568 height 744
click at [75, 443] on link "Download Here" at bounding box center [77, 445] width 99 height 17
click at [1287, 653] on button "Download another attachment" at bounding box center [1245, 653] width 162 height 28
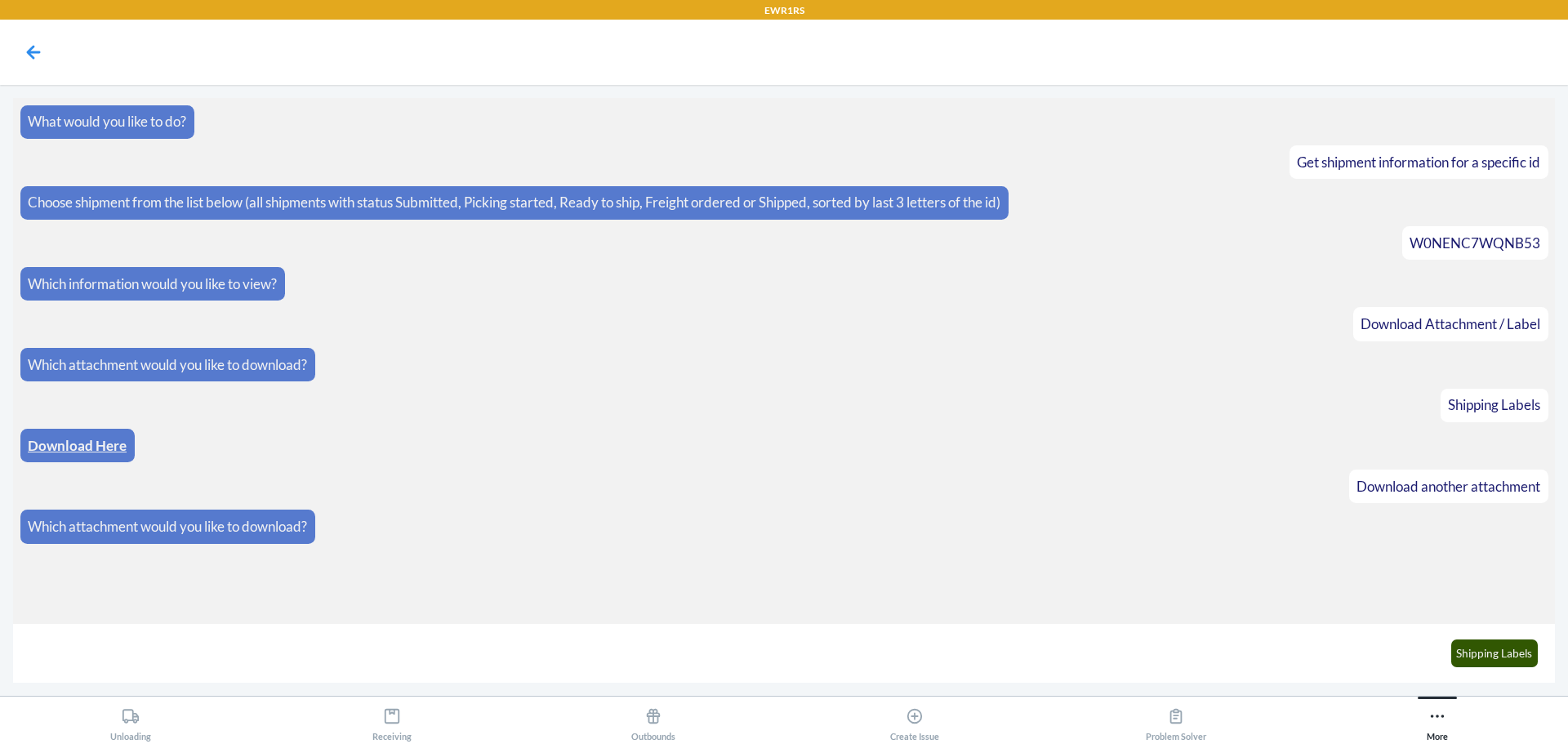
drag, startPoint x: 1253, startPoint y: 573, endPoint x: 1240, endPoint y: 565, distance: 15.3
click at [1240, 565] on section "What would you like to do? Get shipment information for a specific id Choose sh…" at bounding box center [784, 361] width 1542 height 526
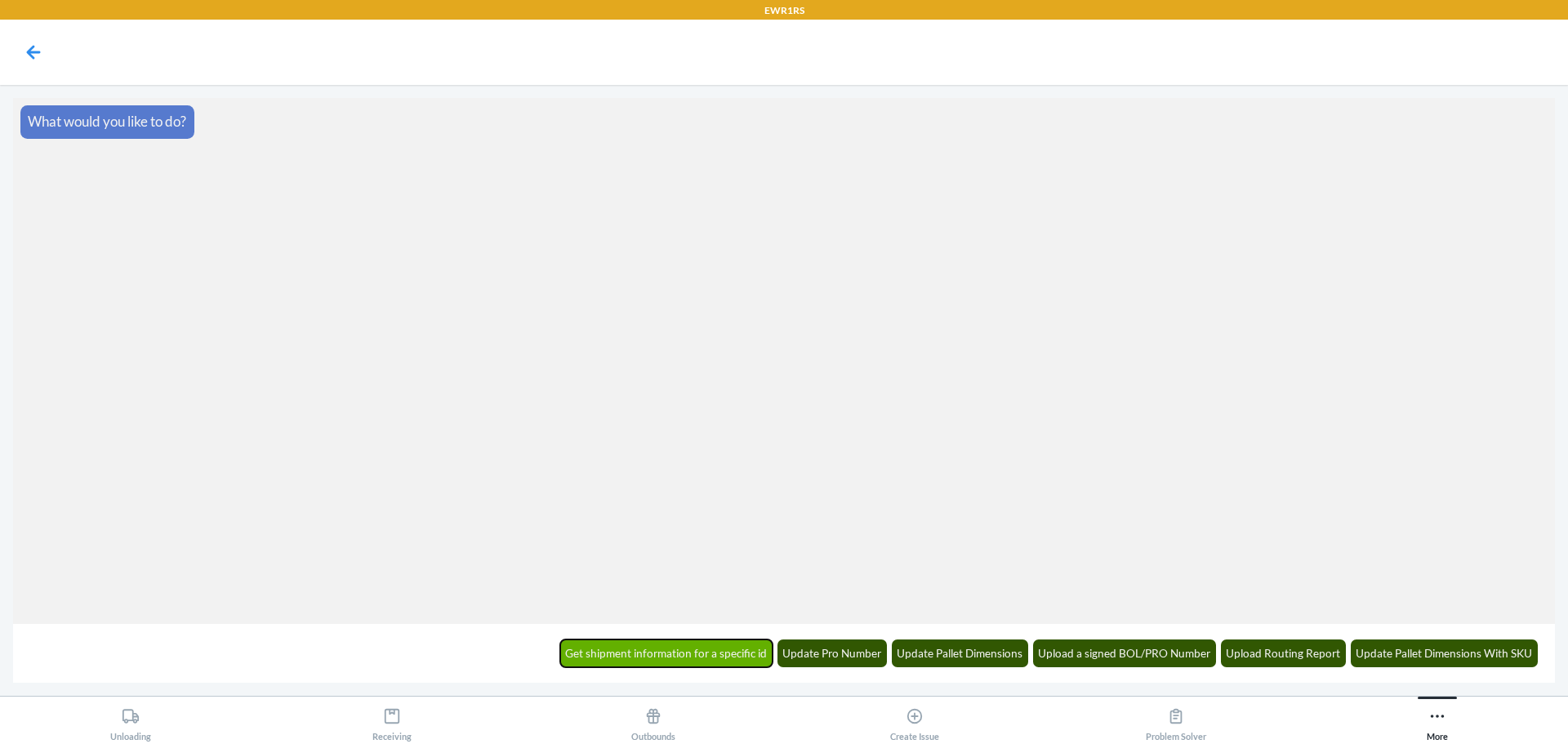
click at [718, 654] on button "Get shipment information for a specific id" at bounding box center [667, 653] width 213 height 28
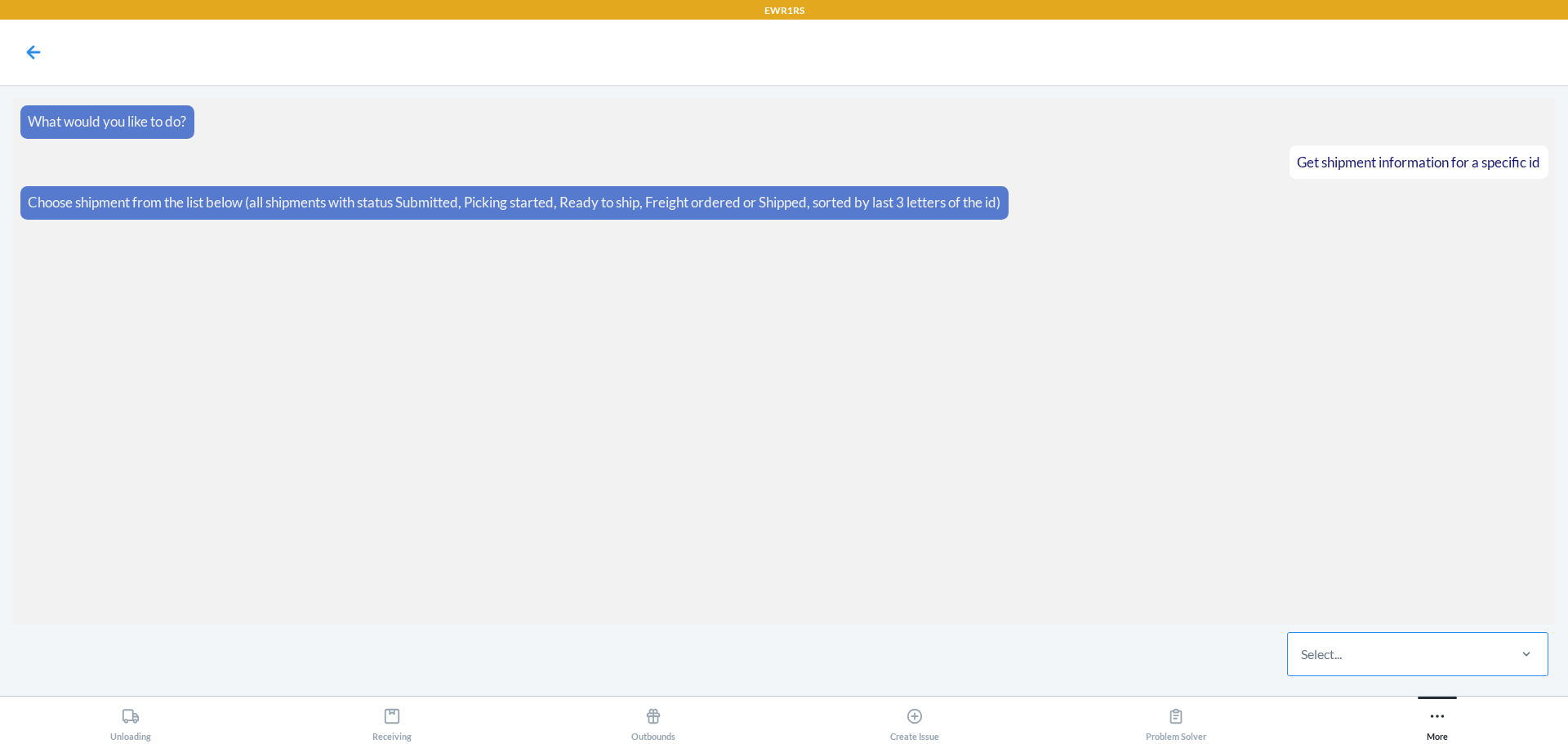
click at [1342, 645] on div "Select..." at bounding box center [1396, 654] width 217 height 43
click at [1303, 645] on input "Select..." at bounding box center [1302, 654] width 2 height 19
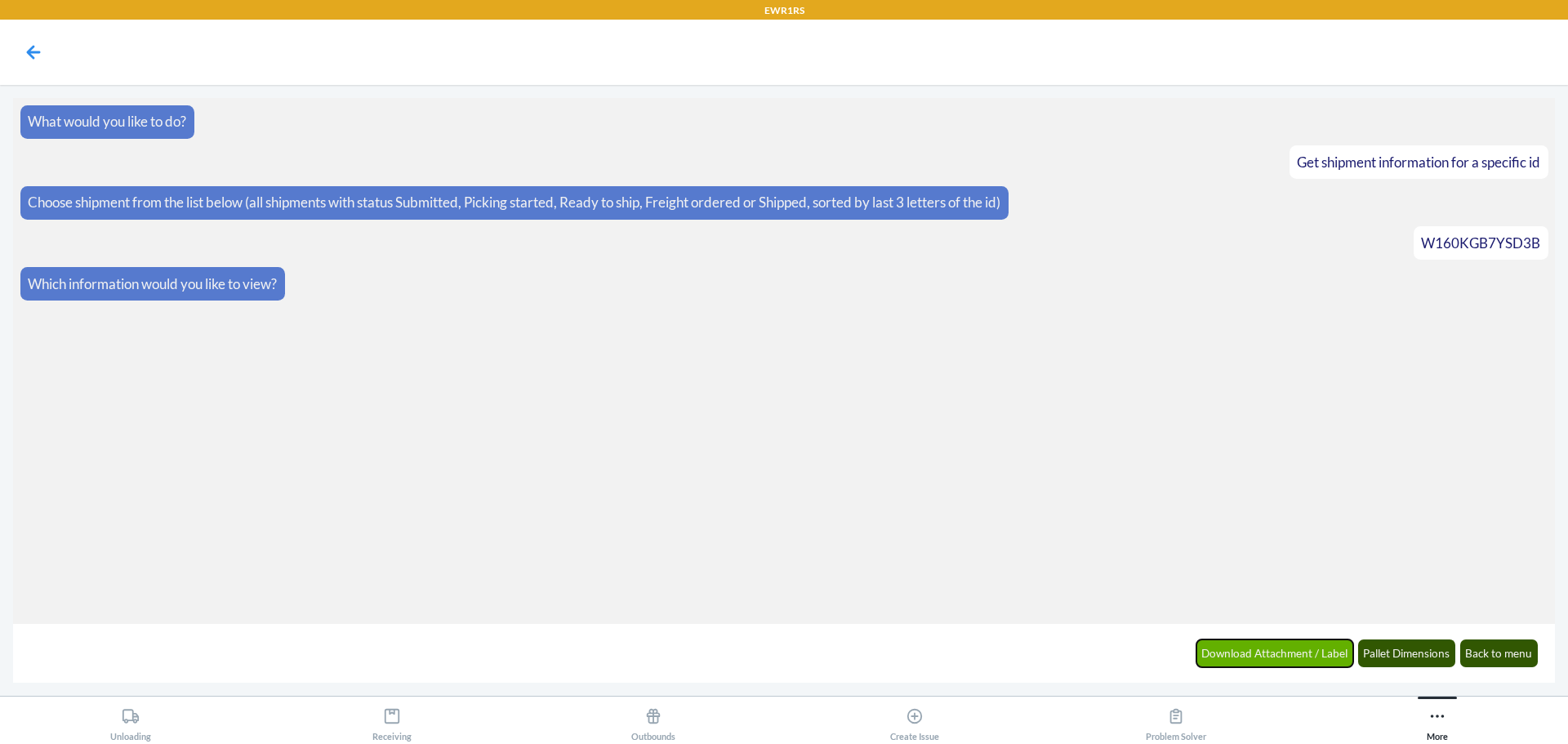
click at [1260, 655] on button "Download Attachment / Label" at bounding box center [1276, 653] width 158 height 28
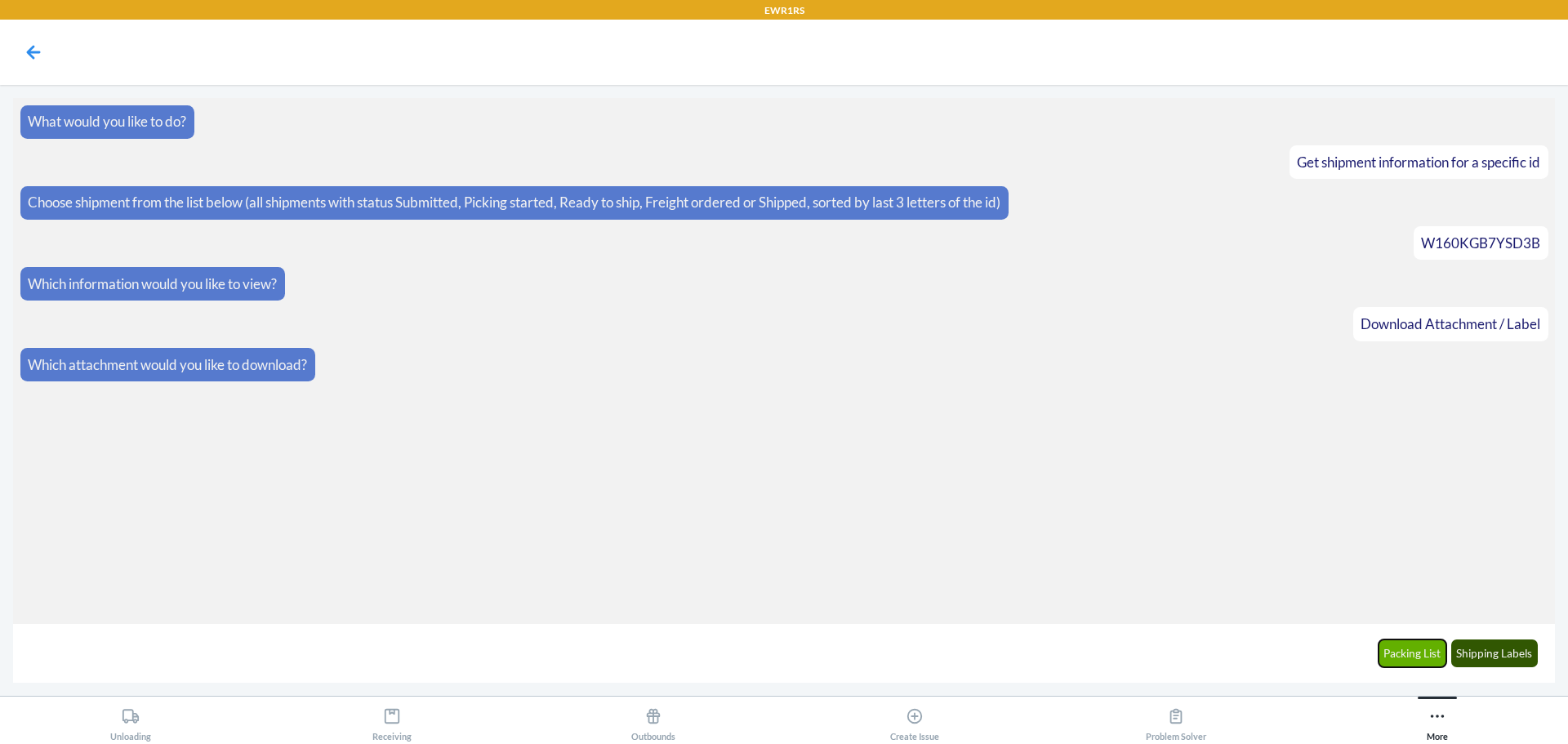
click at [1403, 649] on button "Packing List" at bounding box center [1413, 653] width 69 height 28
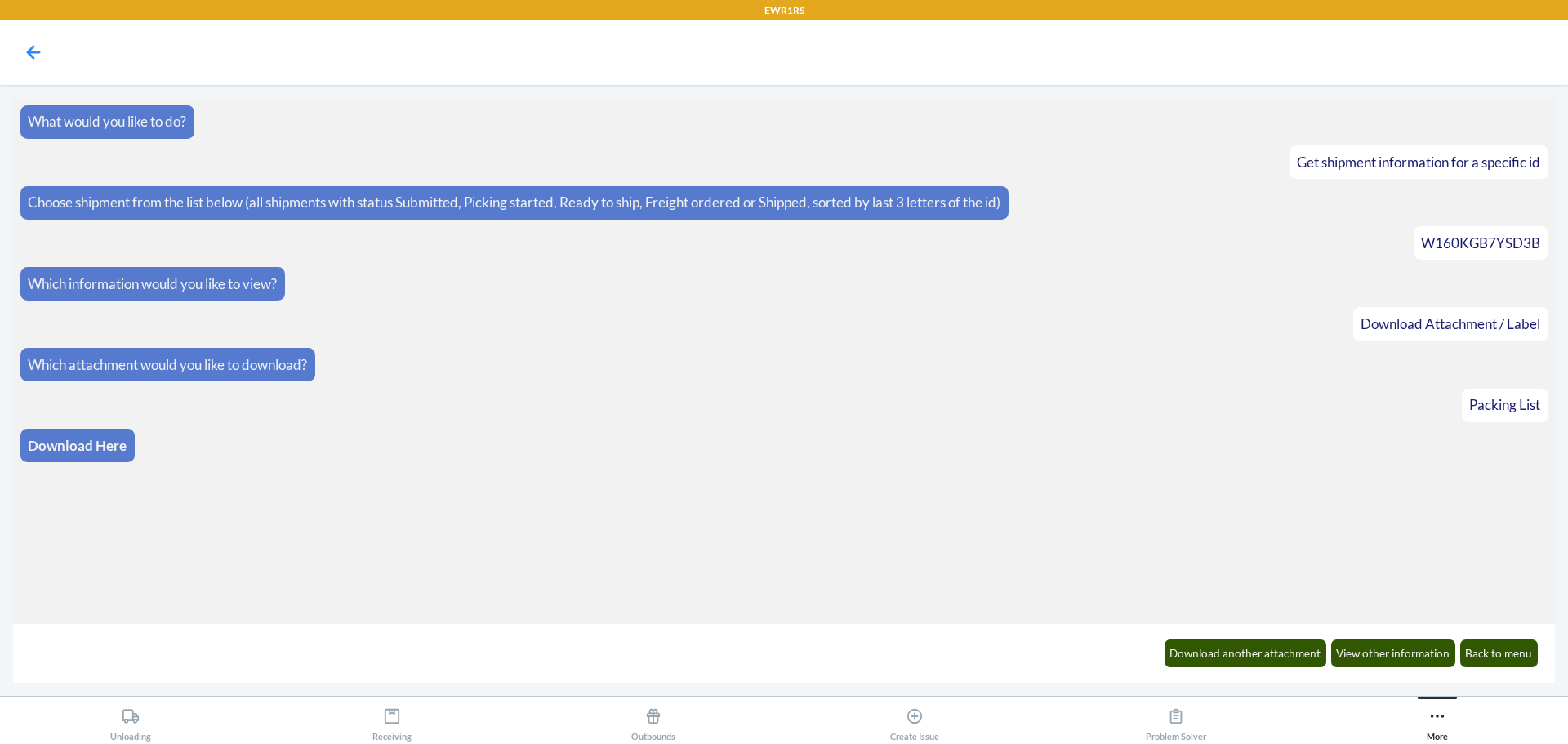
click at [85, 452] on link "Download Here" at bounding box center [77, 445] width 99 height 17
click at [1226, 659] on button "Download another attachment" at bounding box center [1245, 653] width 162 height 28
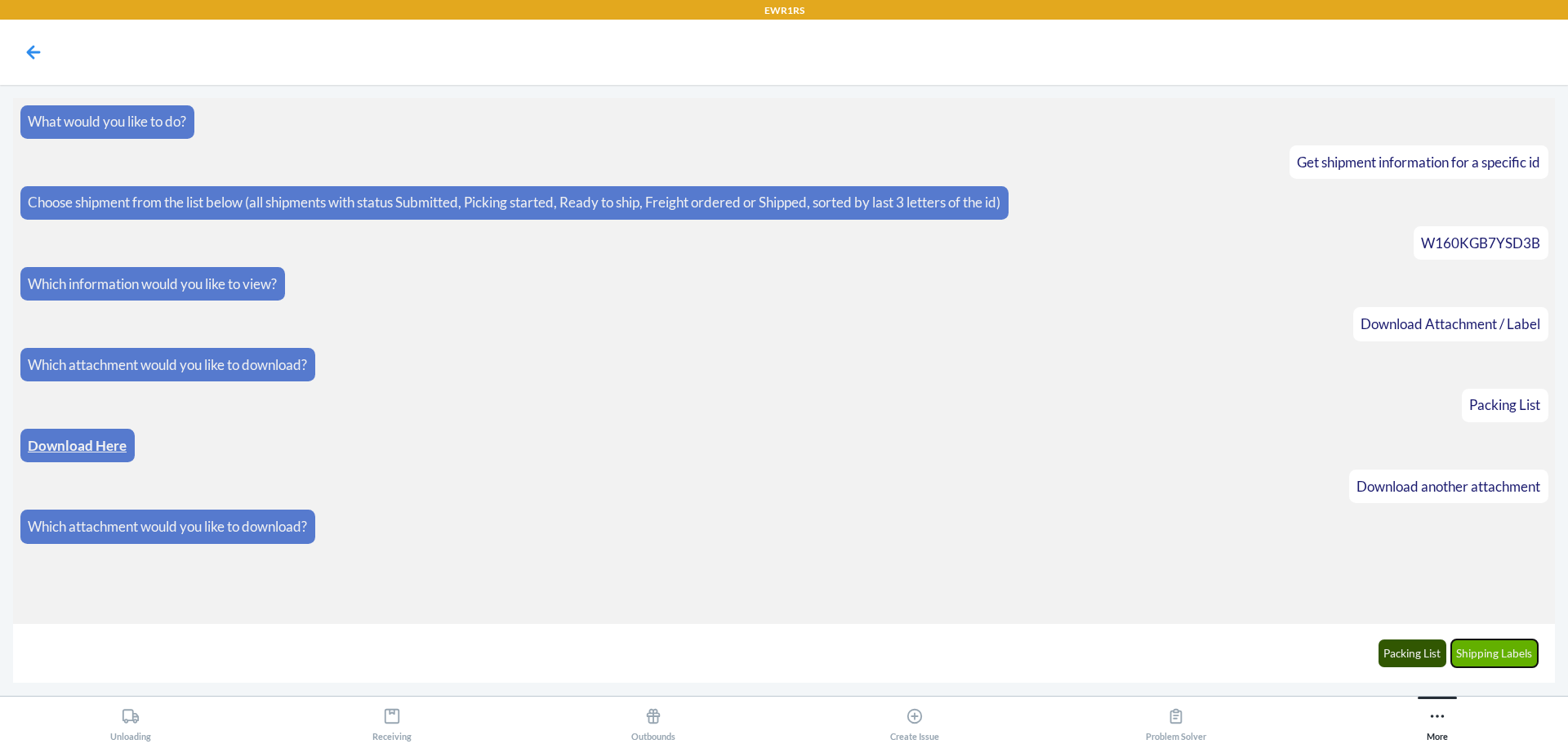
click at [1489, 651] on button "Shipping Labels" at bounding box center [1495, 653] width 87 height 28
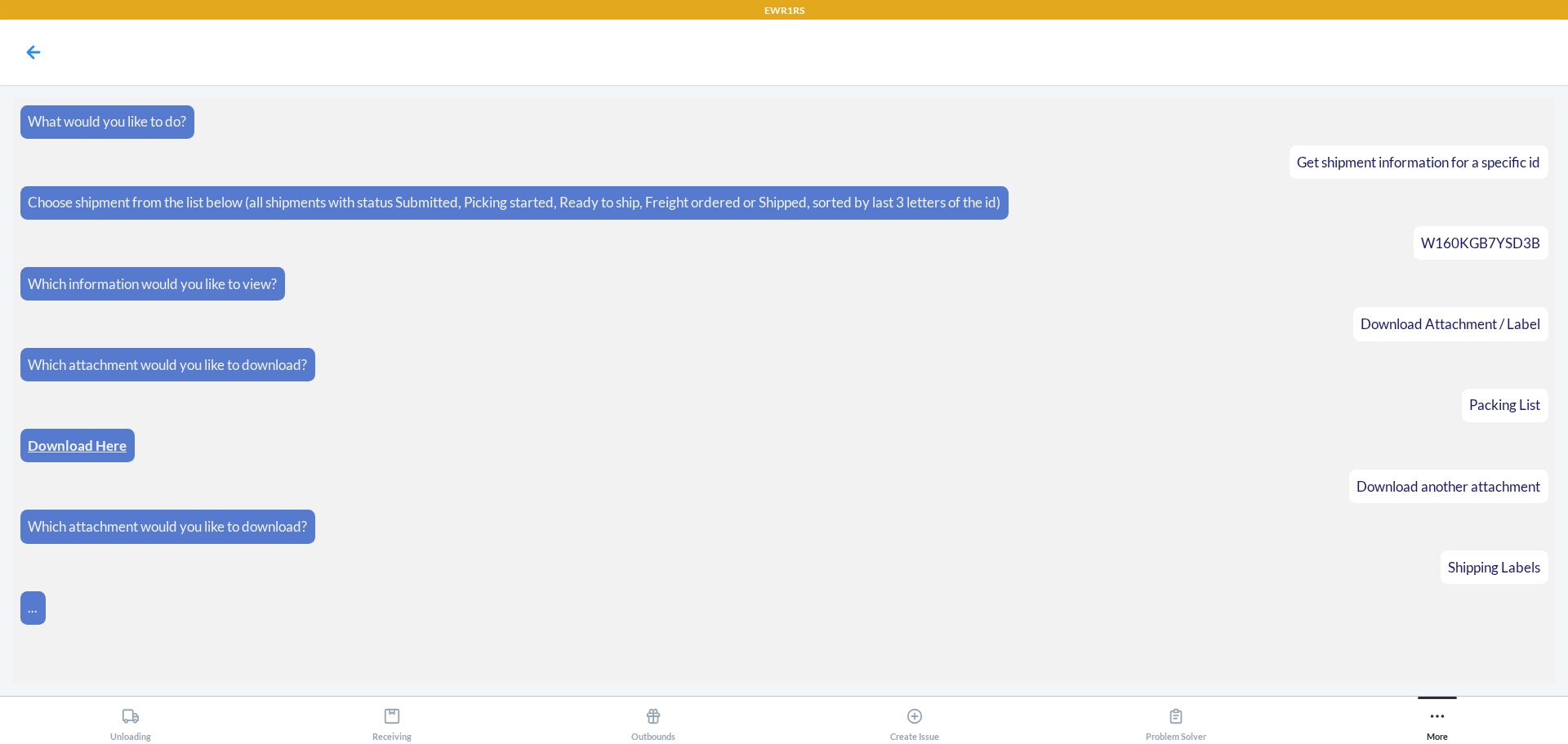
scroll to position [7, 0]
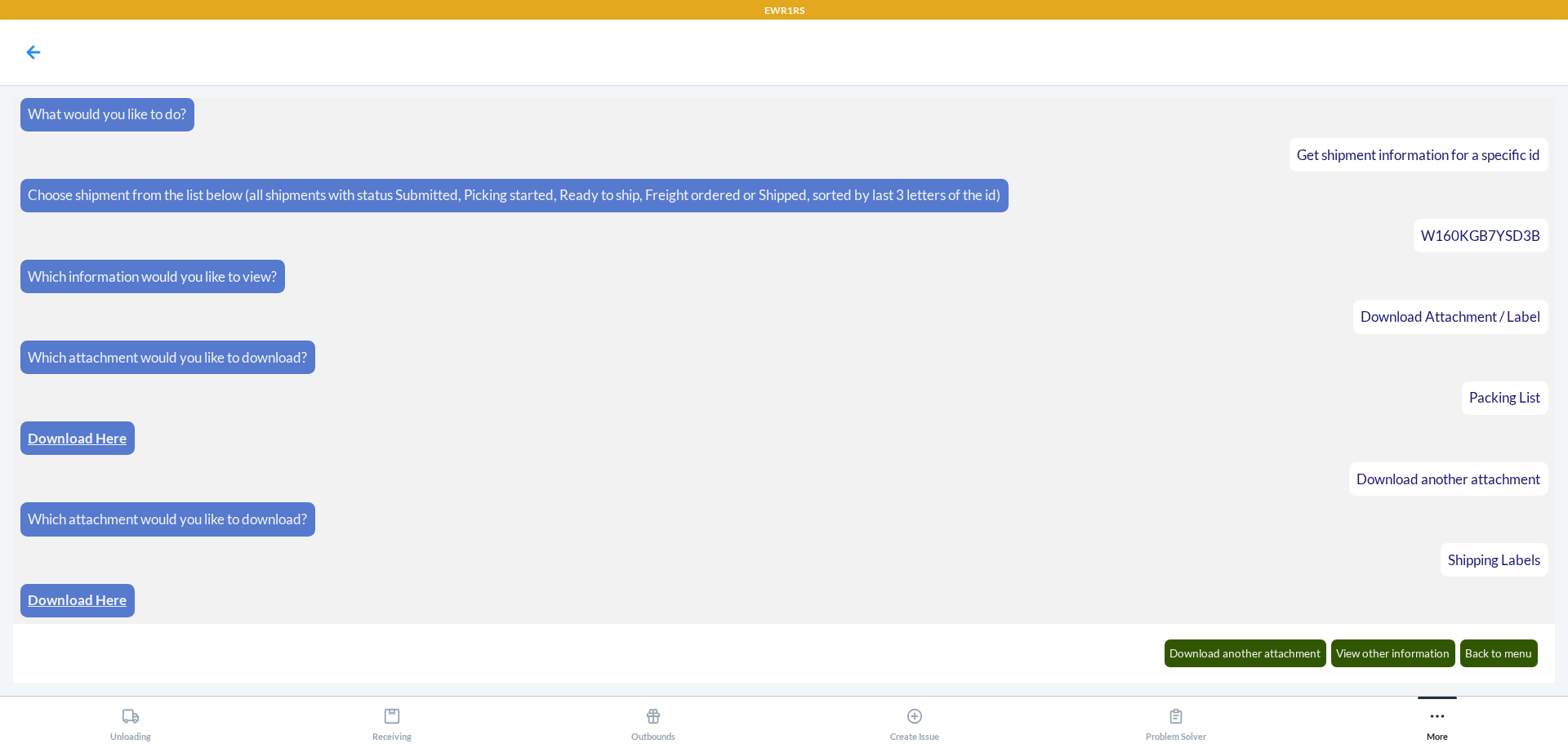
click at [67, 596] on link "Download Here" at bounding box center [77, 599] width 99 height 17
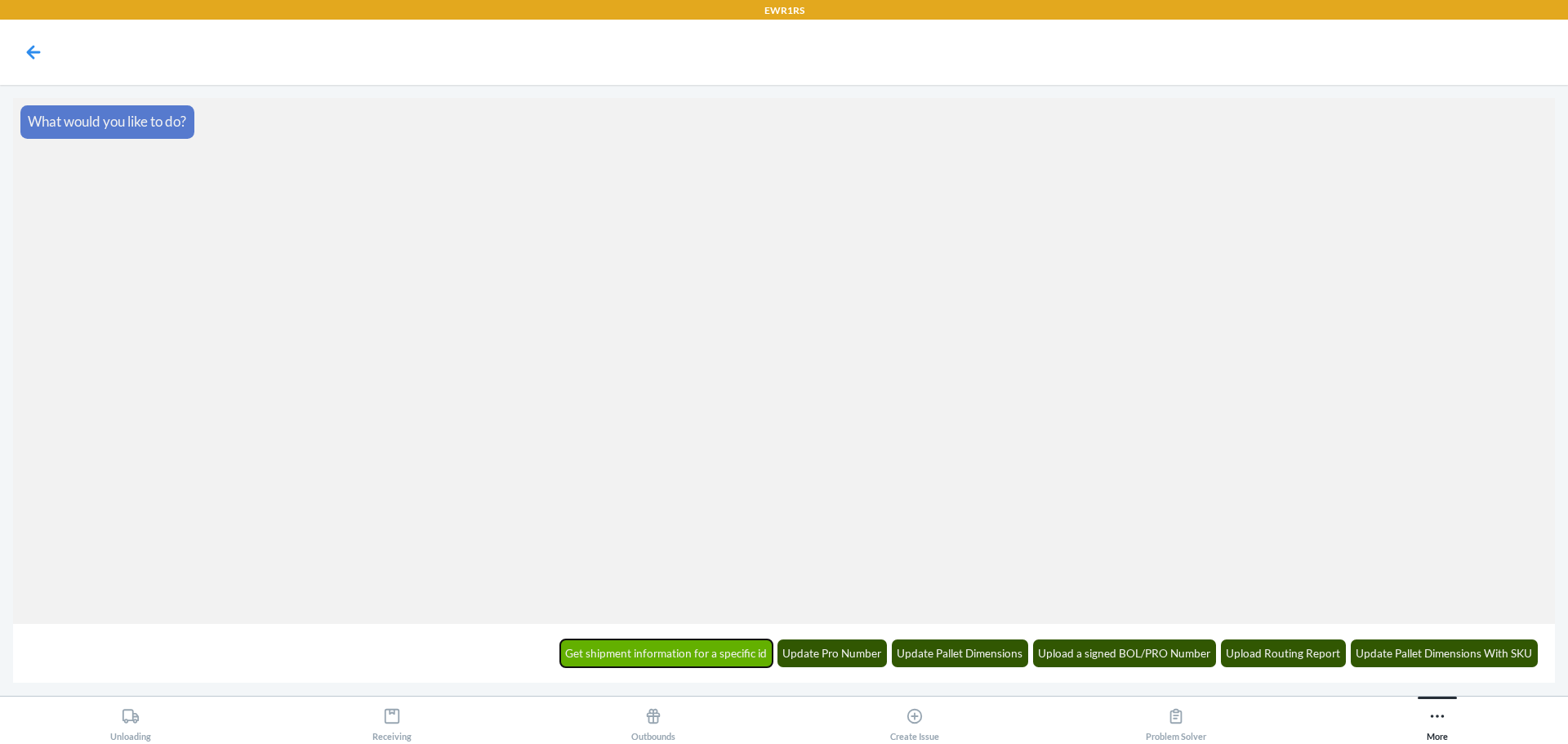
click at [666, 653] on button "Get shipment information for a specific id" at bounding box center [667, 653] width 213 height 28
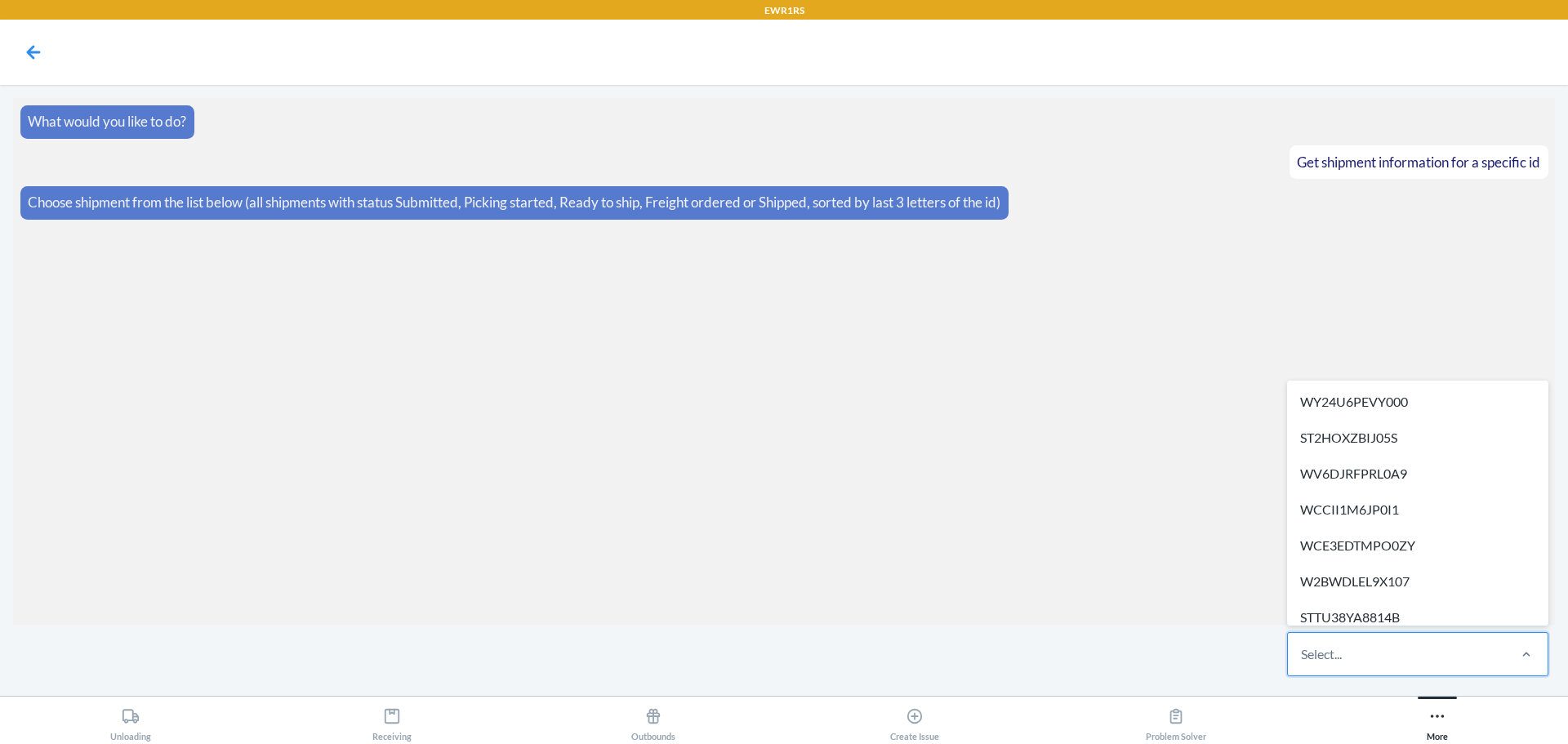
click at [1352, 659] on div "Select..." at bounding box center [1396, 654] width 217 height 43
click at [1303, 659] on input "option WY24U6PEVY000 focused, 1 of 306. 306 results available. Use Up and Down …" at bounding box center [1302, 654] width 2 height 19
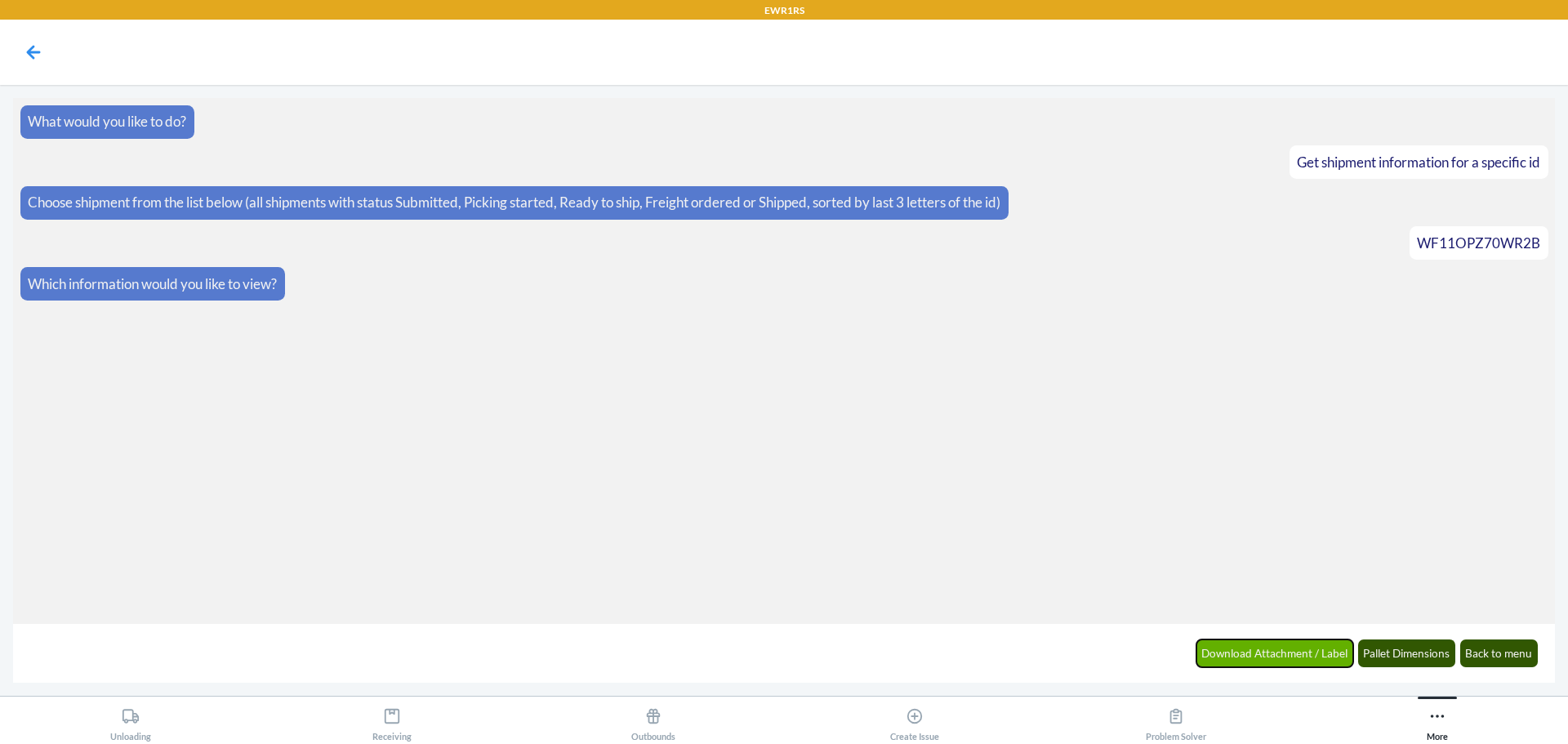
click at [1273, 656] on button "Download Attachment / Label" at bounding box center [1276, 653] width 158 height 28
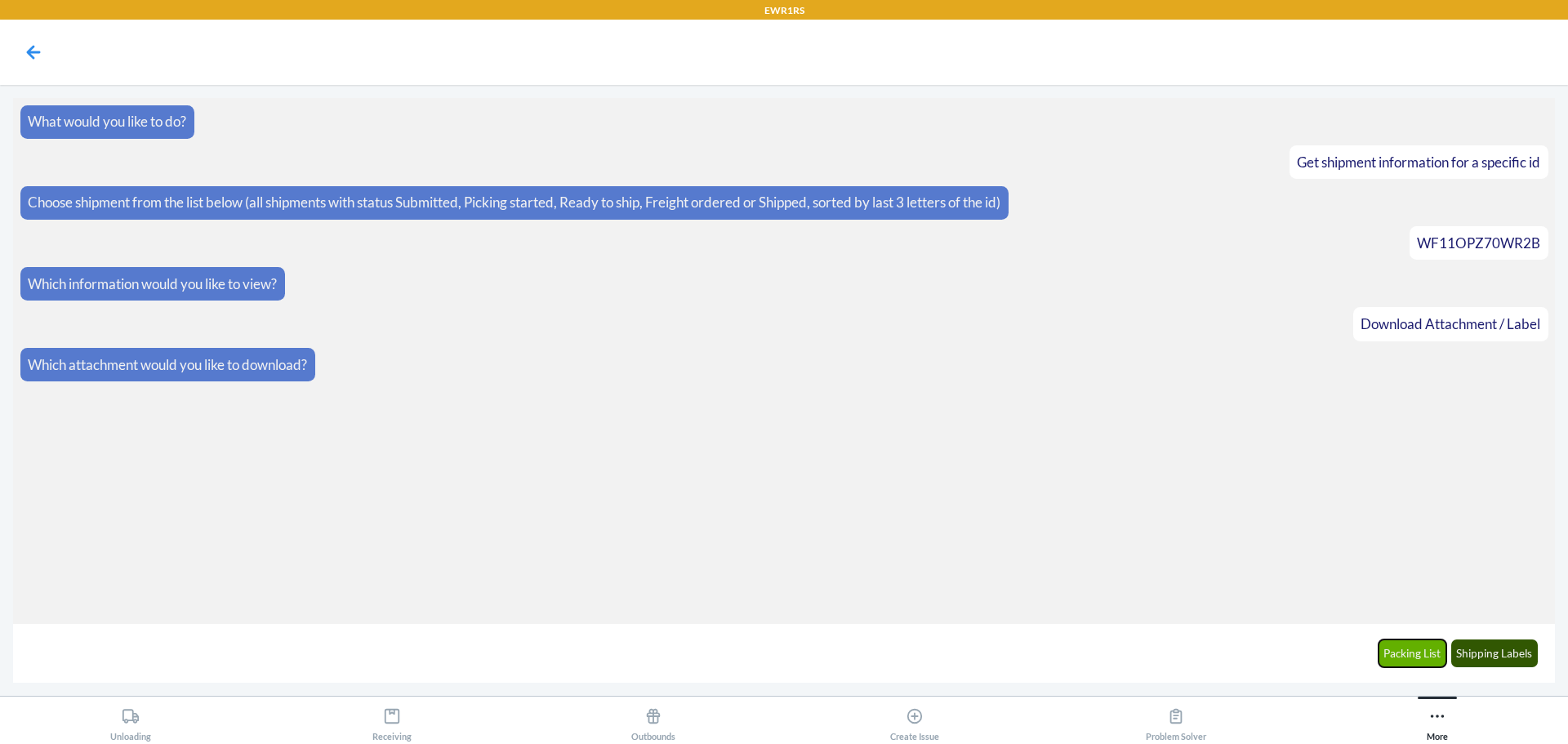
click at [1417, 652] on button "Packing List" at bounding box center [1413, 653] width 69 height 28
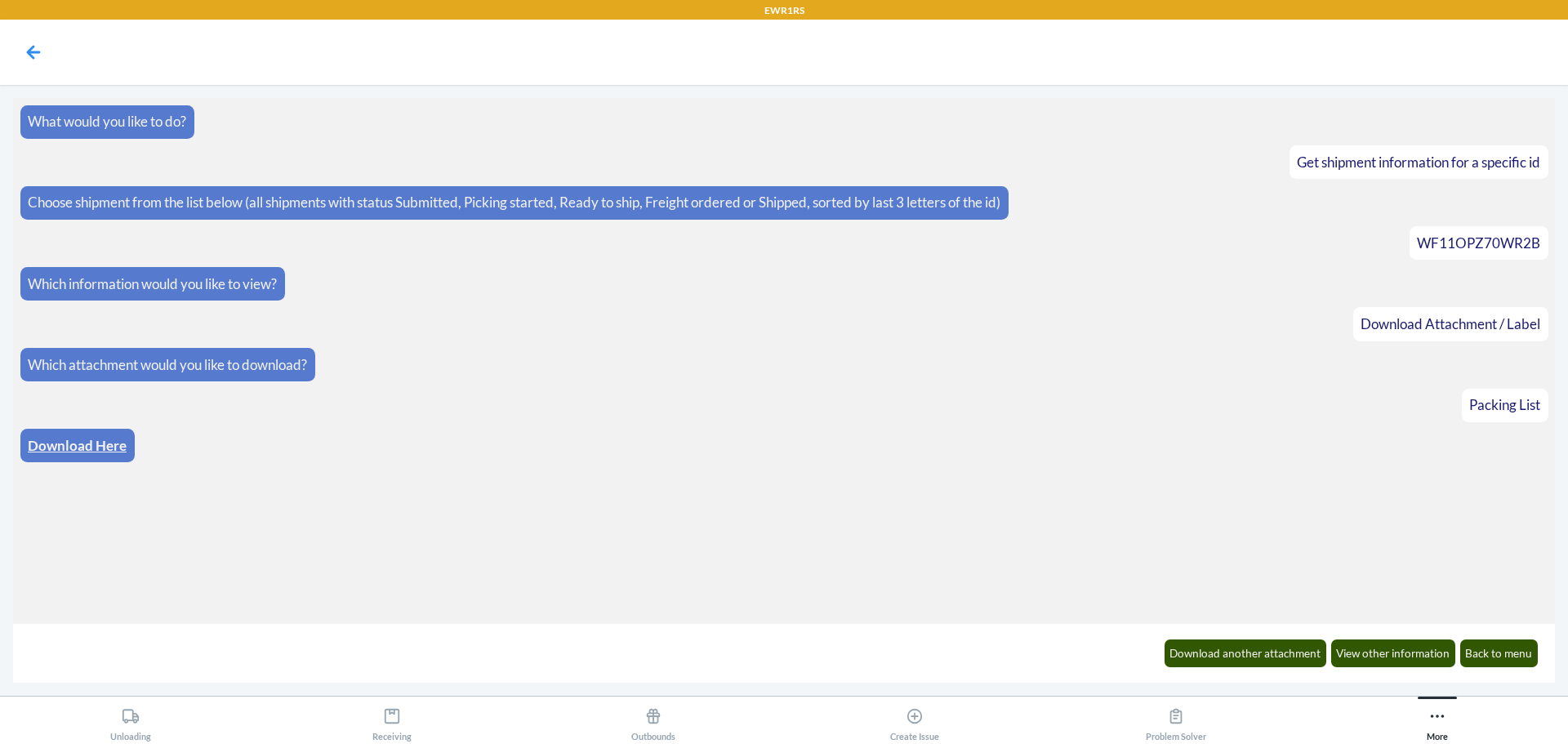
click at [80, 442] on link "Download Here" at bounding box center [77, 445] width 99 height 17
click at [1232, 652] on button "Download another attachment" at bounding box center [1245, 653] width 162 height 28
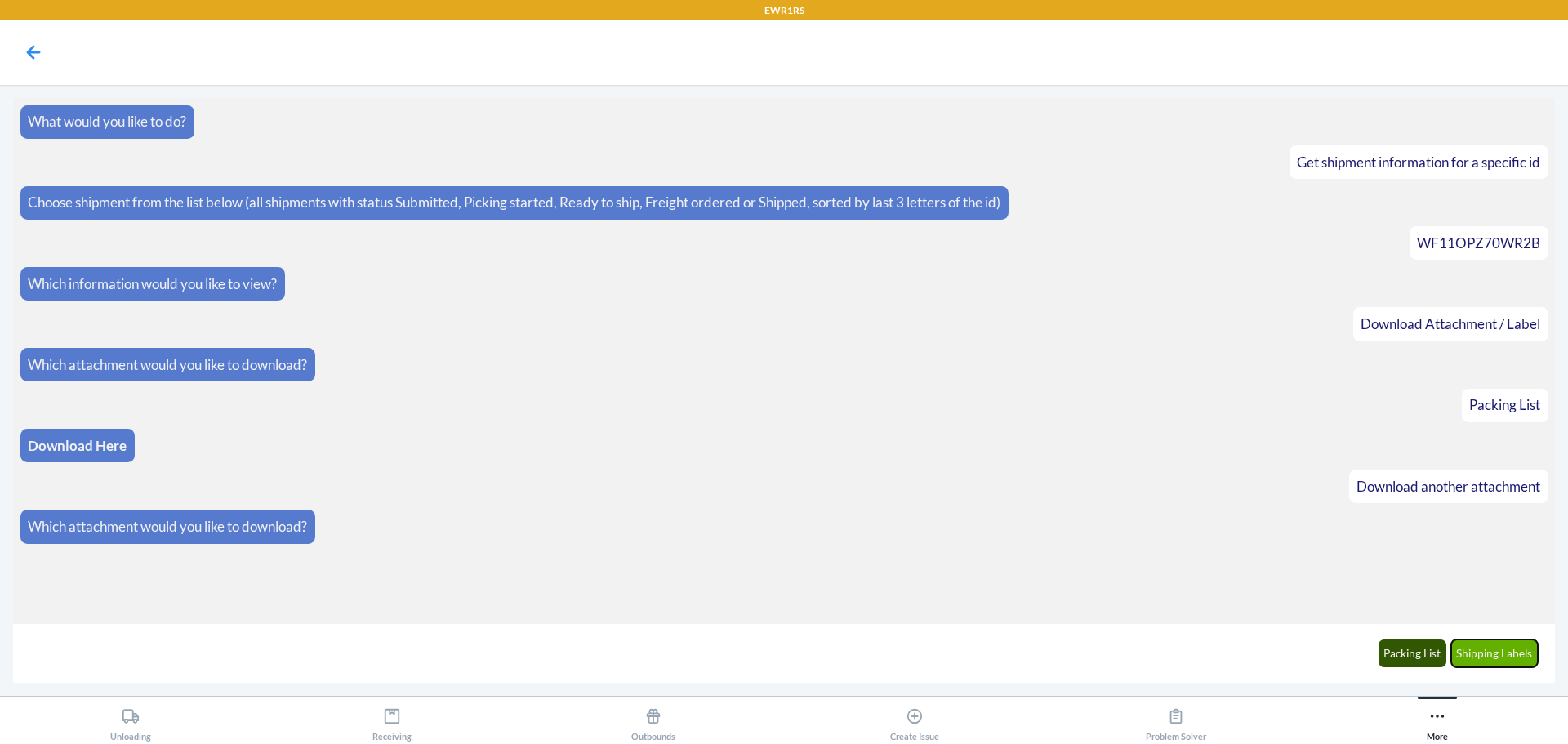
click at [1490, 652] on button "Shipping Labels" at bounding box center [1495, 653] width 87 height 28
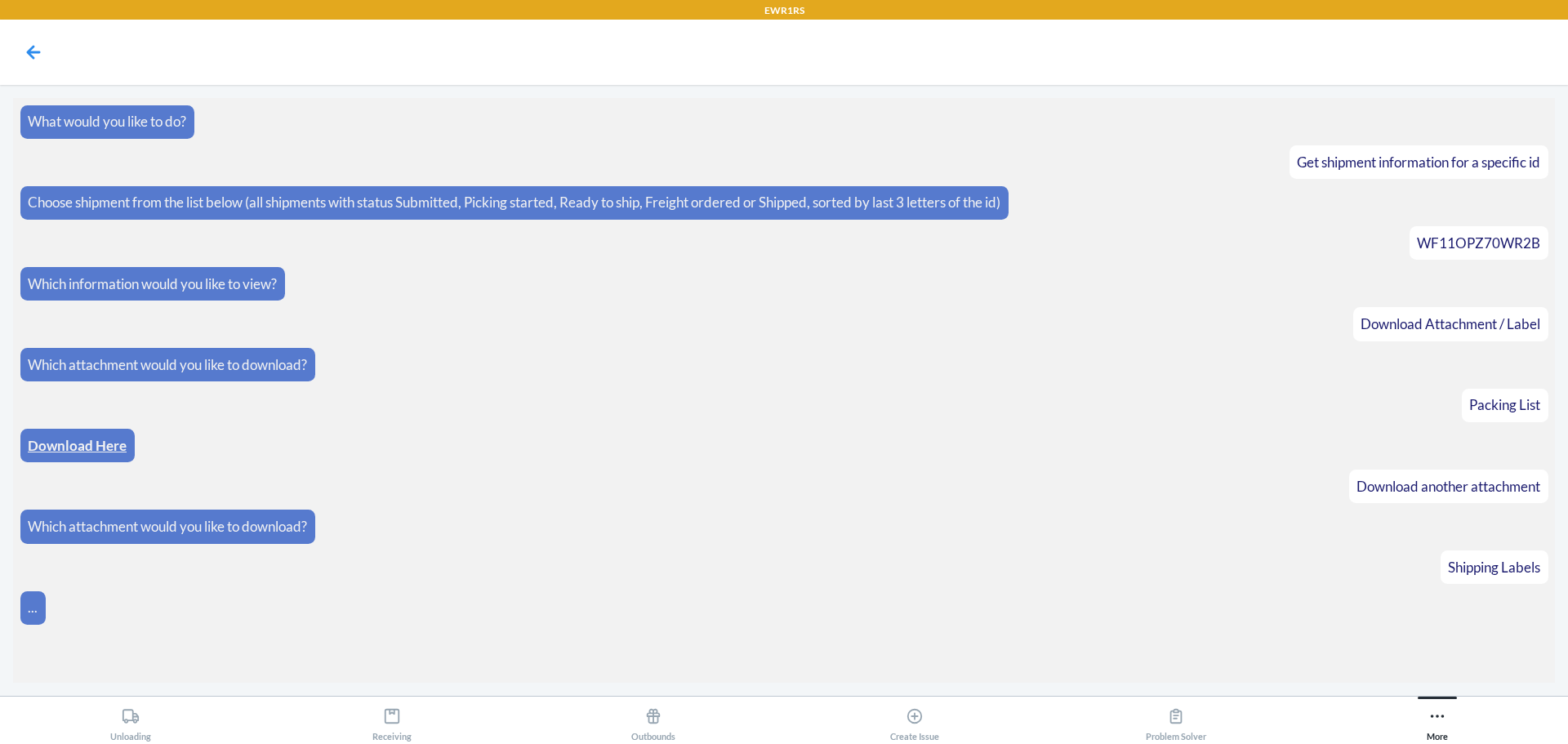
scroll to position [7, 0]
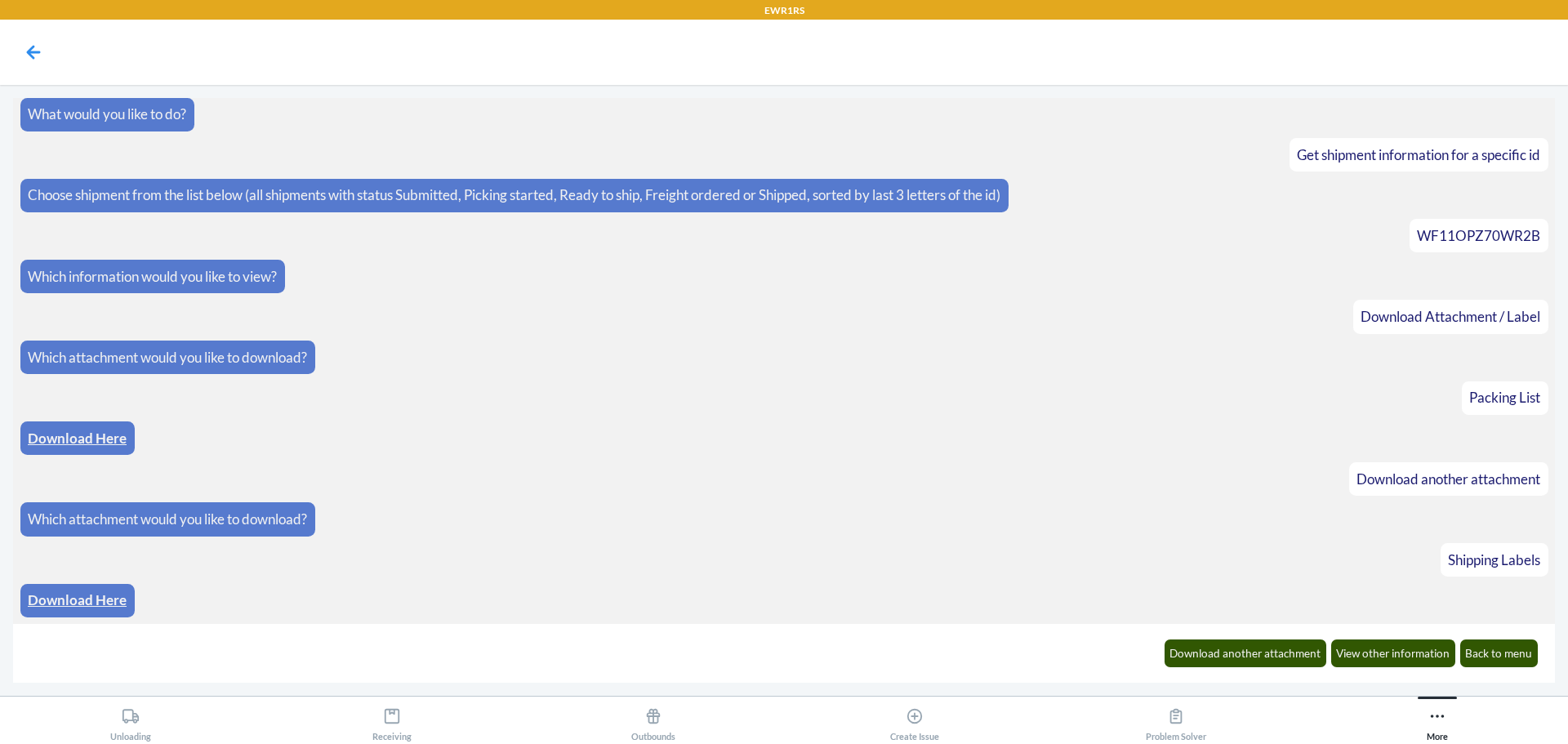
click at [60, 589] on div "Download Here" at bounding box center [77, 600] width 114 height 33
click at [71, 600] on link "Download Here" at bounding box center [77, 599] width 99 height 17
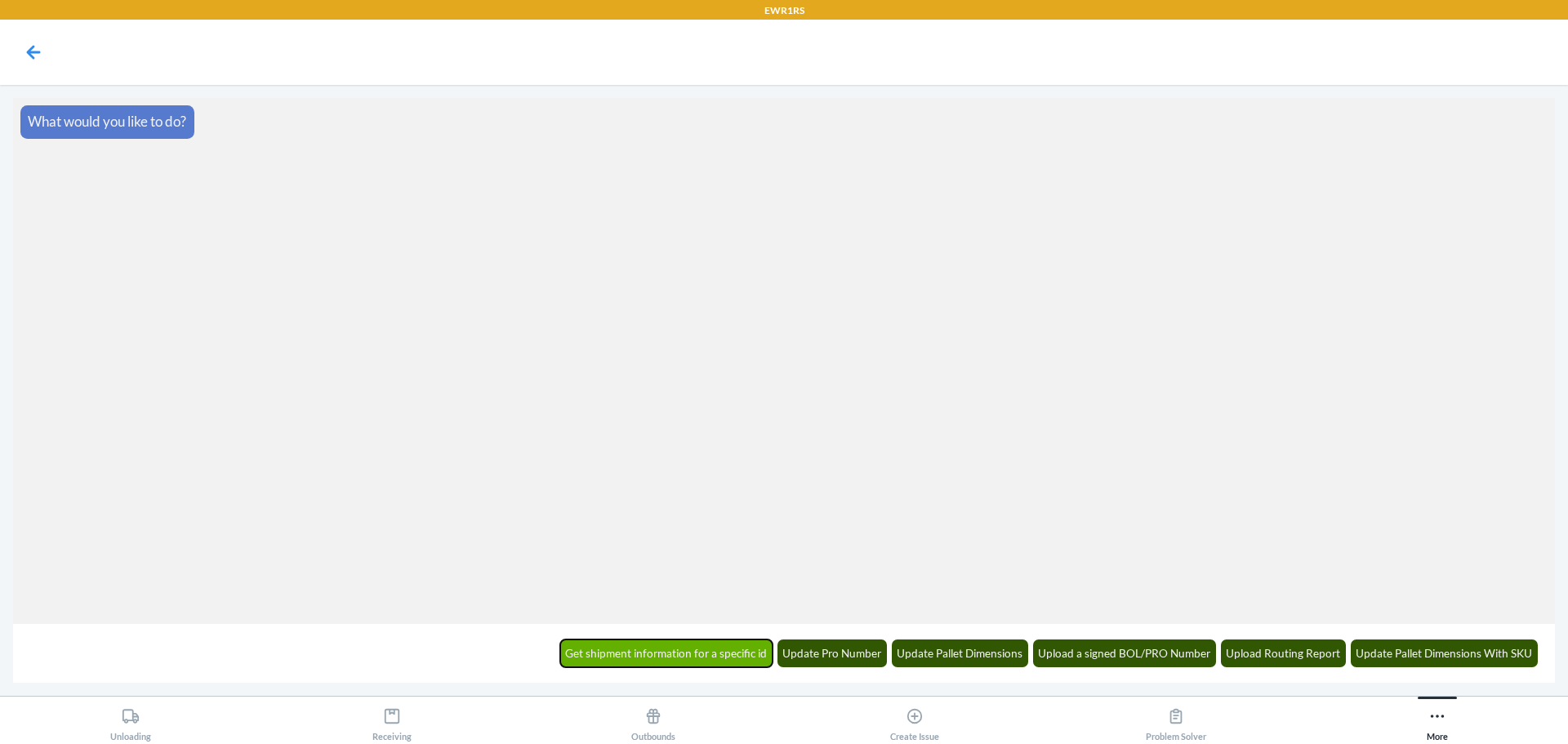
click at [673, 653] on button "Get shipment information for a specific id" at bounding box center [667, 653] width 213 height 28
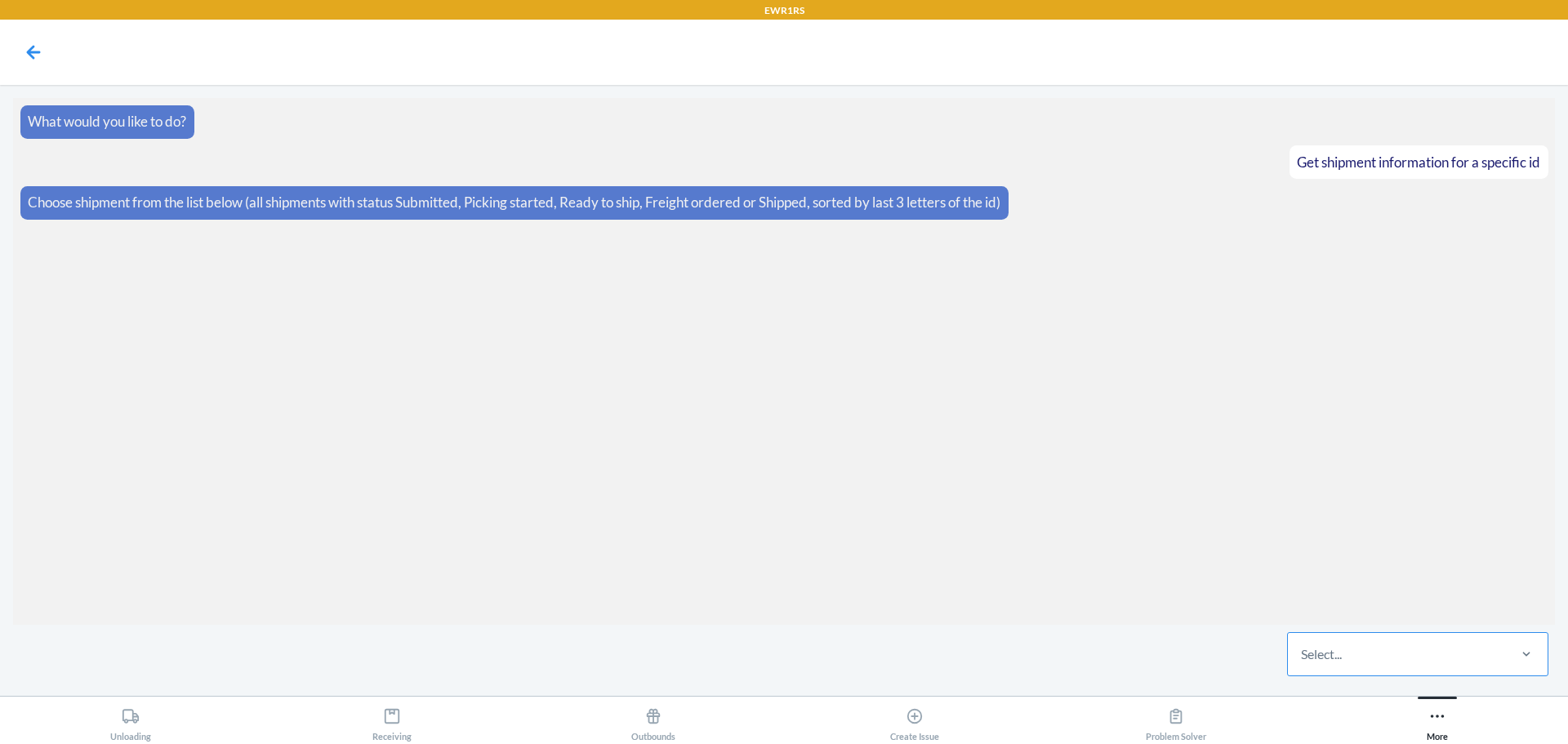
click at [1337, 657] on div "Select..." at bounding box center [1321, 654] width 41 height 19
click at [1303, 657] on input "Select..." at bounding box center [1302, 654] width 2 height 19
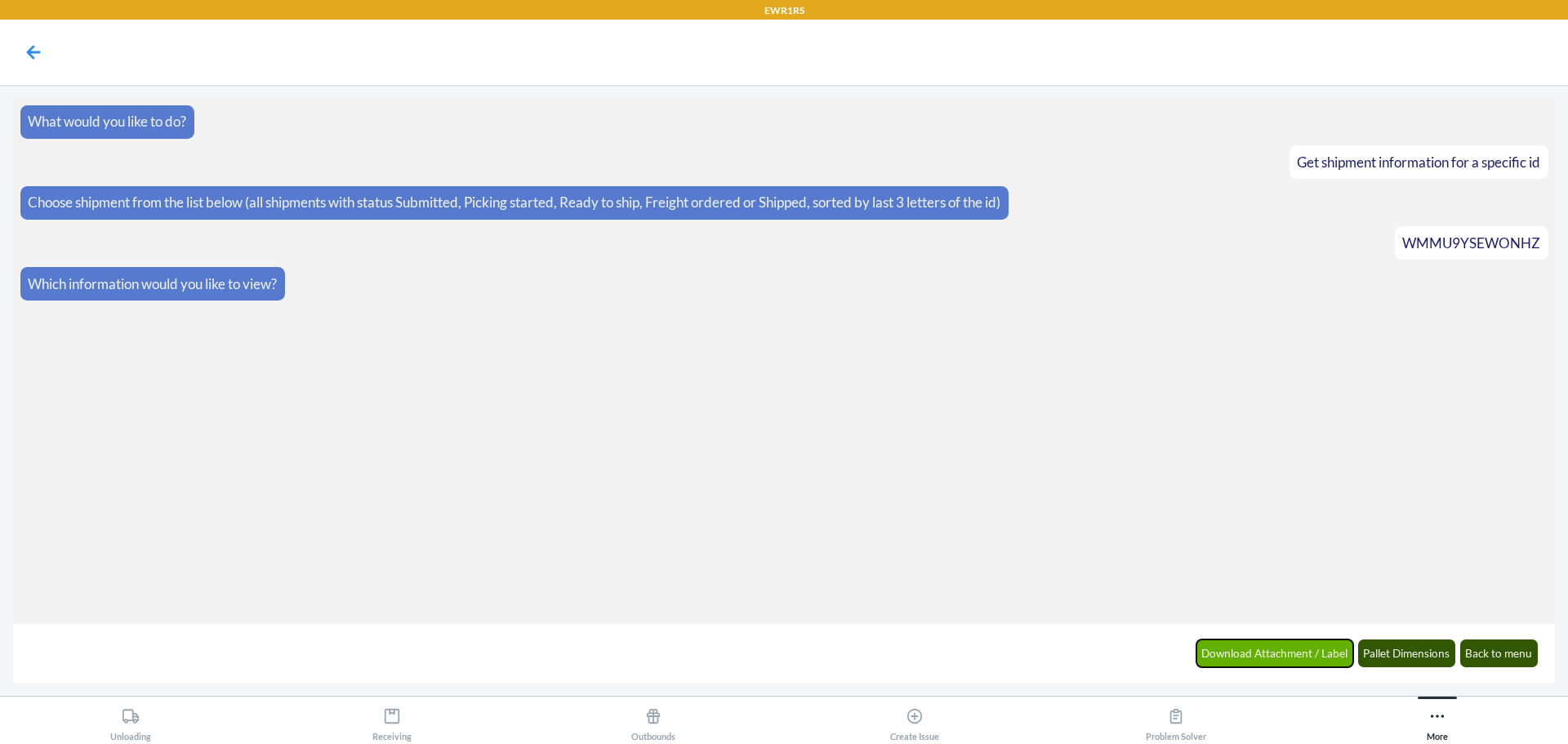
click at [1259, 652] on button "Download Attachment / Label" at bounding box center [1276, 653] width 158 height 28
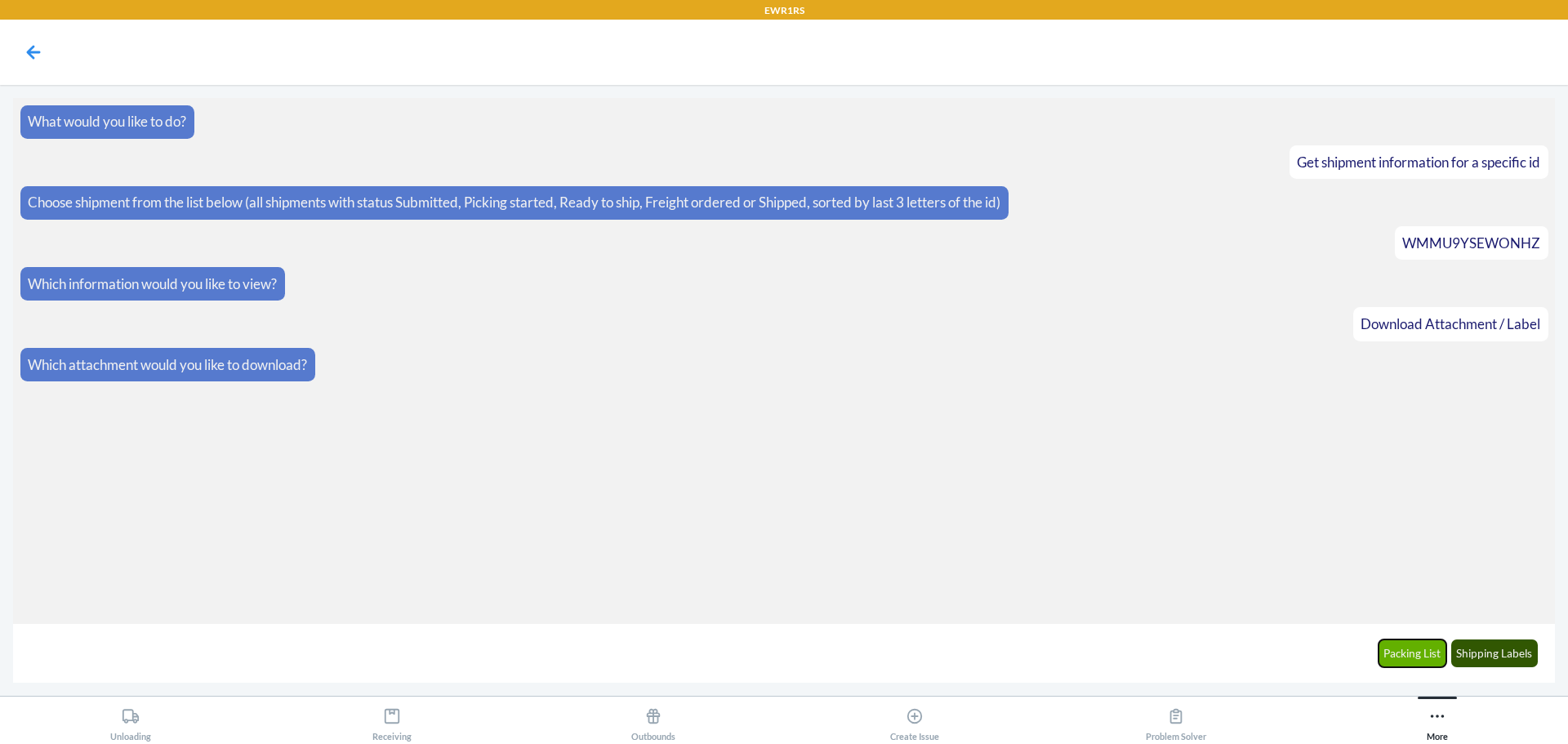
click at [1406, 652] on button "Packing List" at bounding box center [1413, 653] width 69 height 28
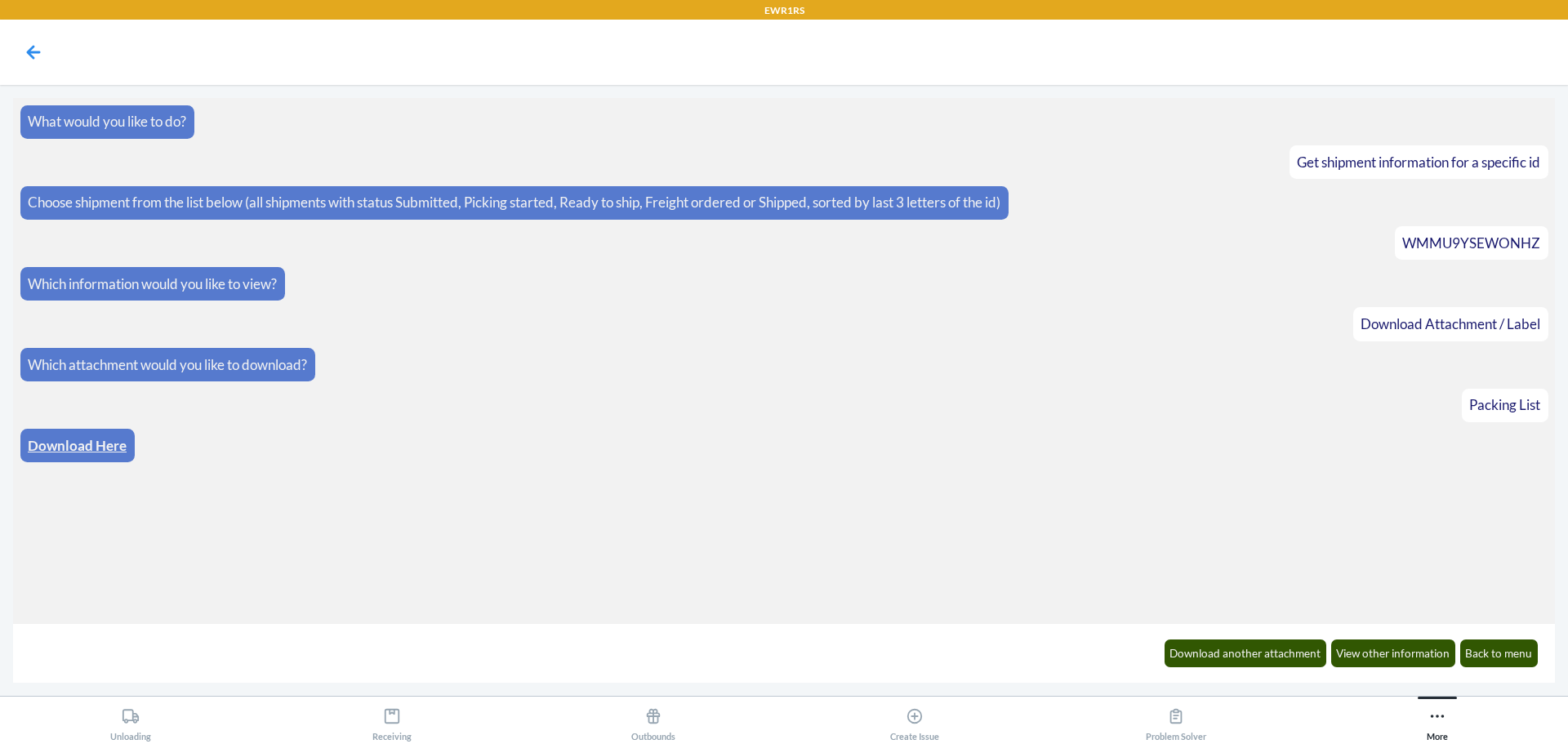
click at [64, 439] on link "Download Here" at bounding box center [77, 445] width 99 height 17
